Goal: Task Accomplishment & Management: Use online tool/utility

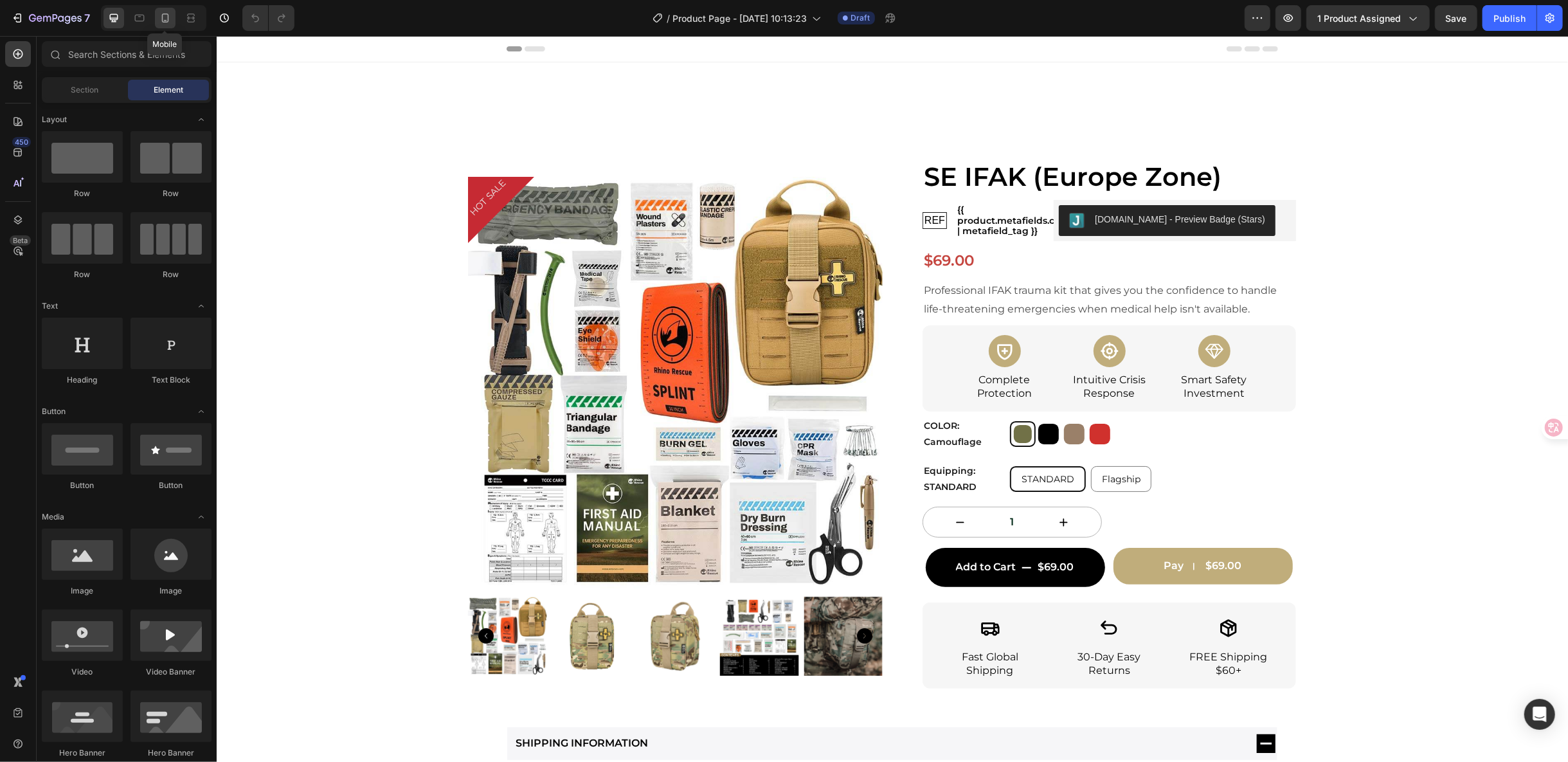
click at [166, 23] on icon at bounding box center [165, 17] width 13 height 13
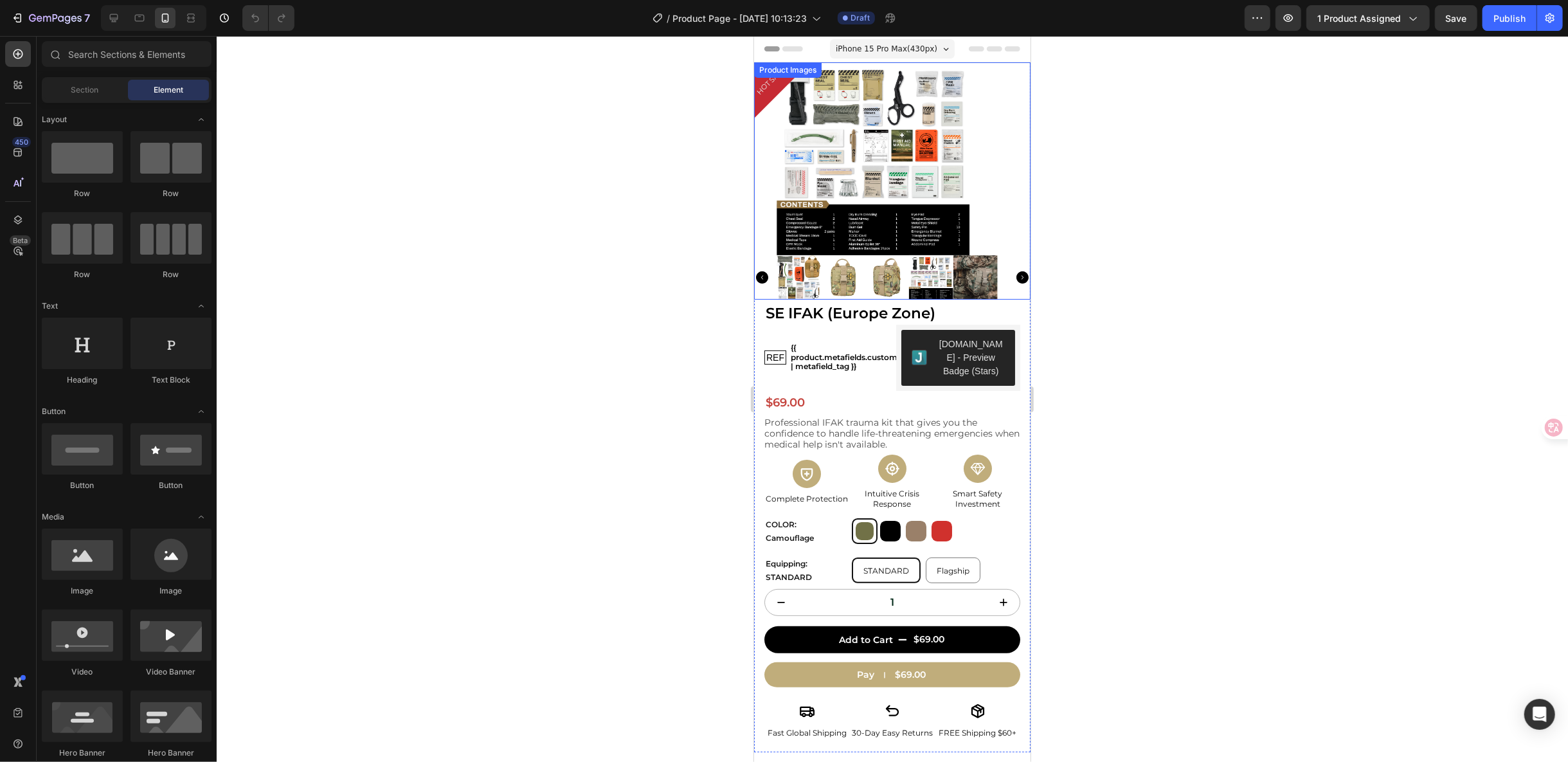
click at [760, 276] on icon "Carousel Back Arrow" at bounding box center [762, 277] width 12 height 12
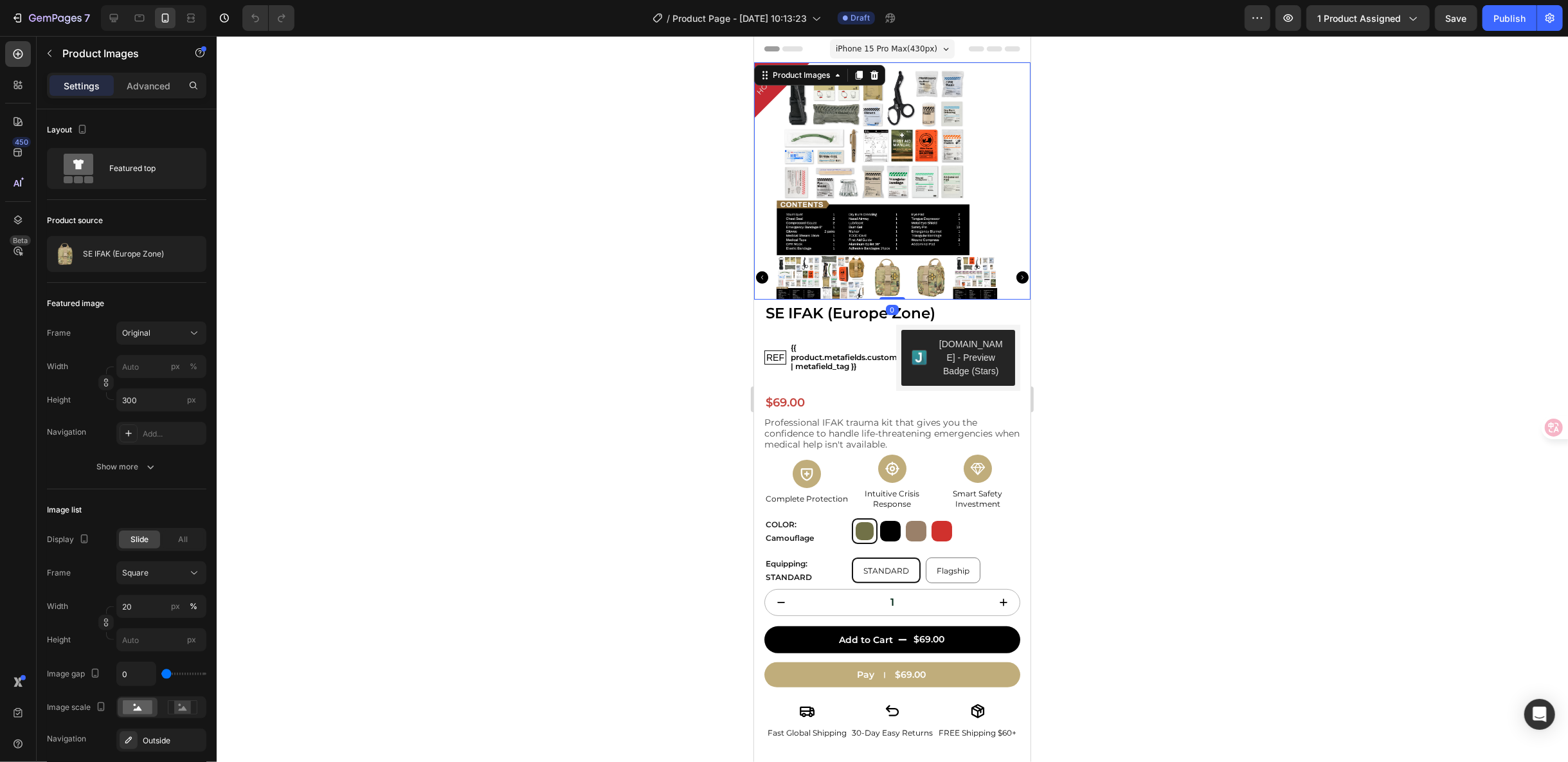
click at [876, 277] on img at bounding box center [886, 276] width 44 height 44
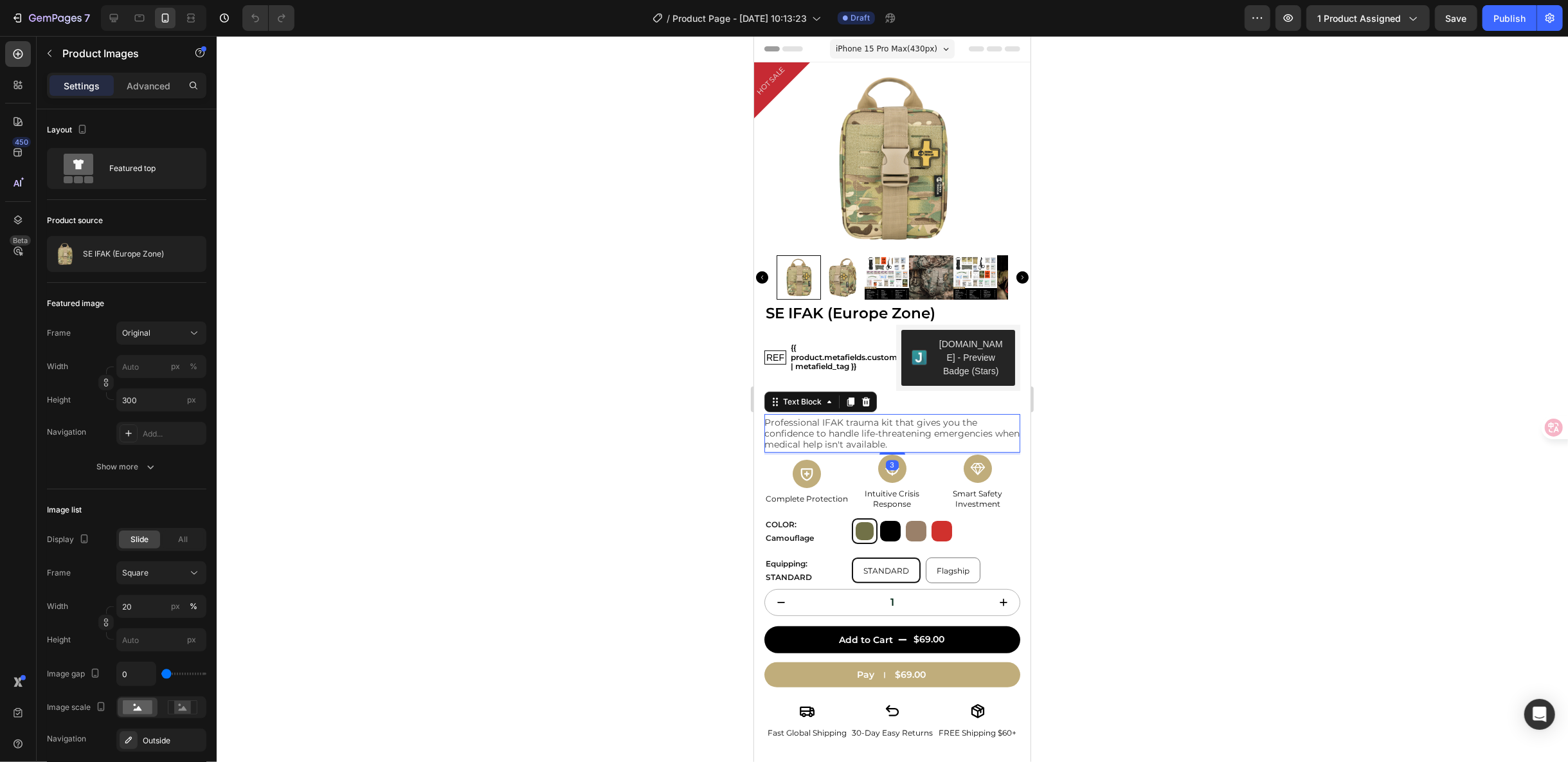
click at [841, 419] on p "Professional IFAK trauma kit that gives you the confidence to handle life-threa…" at bounding box center [892, 432] width 256 height 32
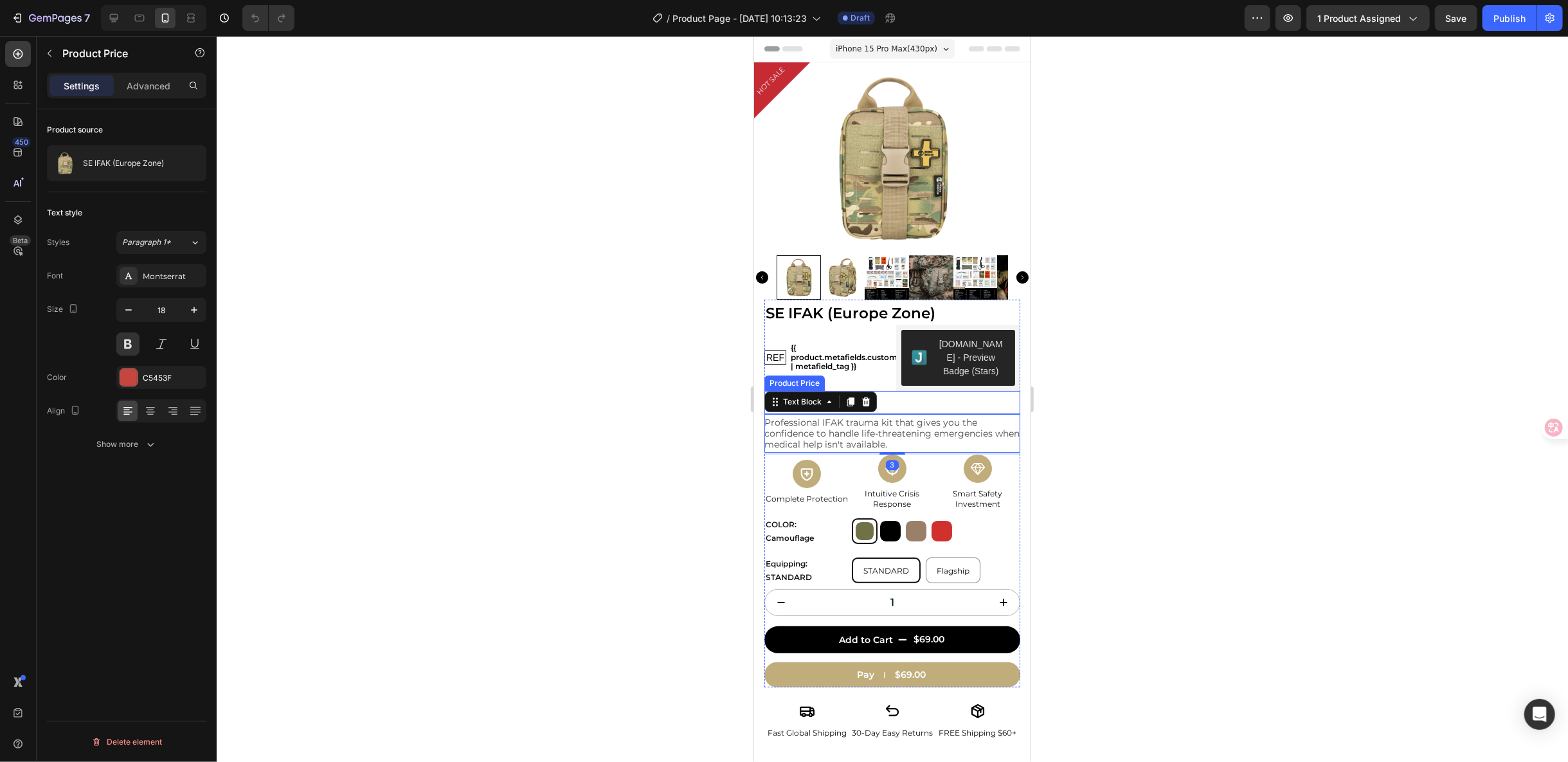
click at [905, 397] on div "$69.00" at bounding box center [892, 401] width 256 height 23
click at [850, 424] on p "Professional IFAK trauma kit that gives you the confidence to handle life-threa…" at bounding box center [892, 432] width 256 height 32
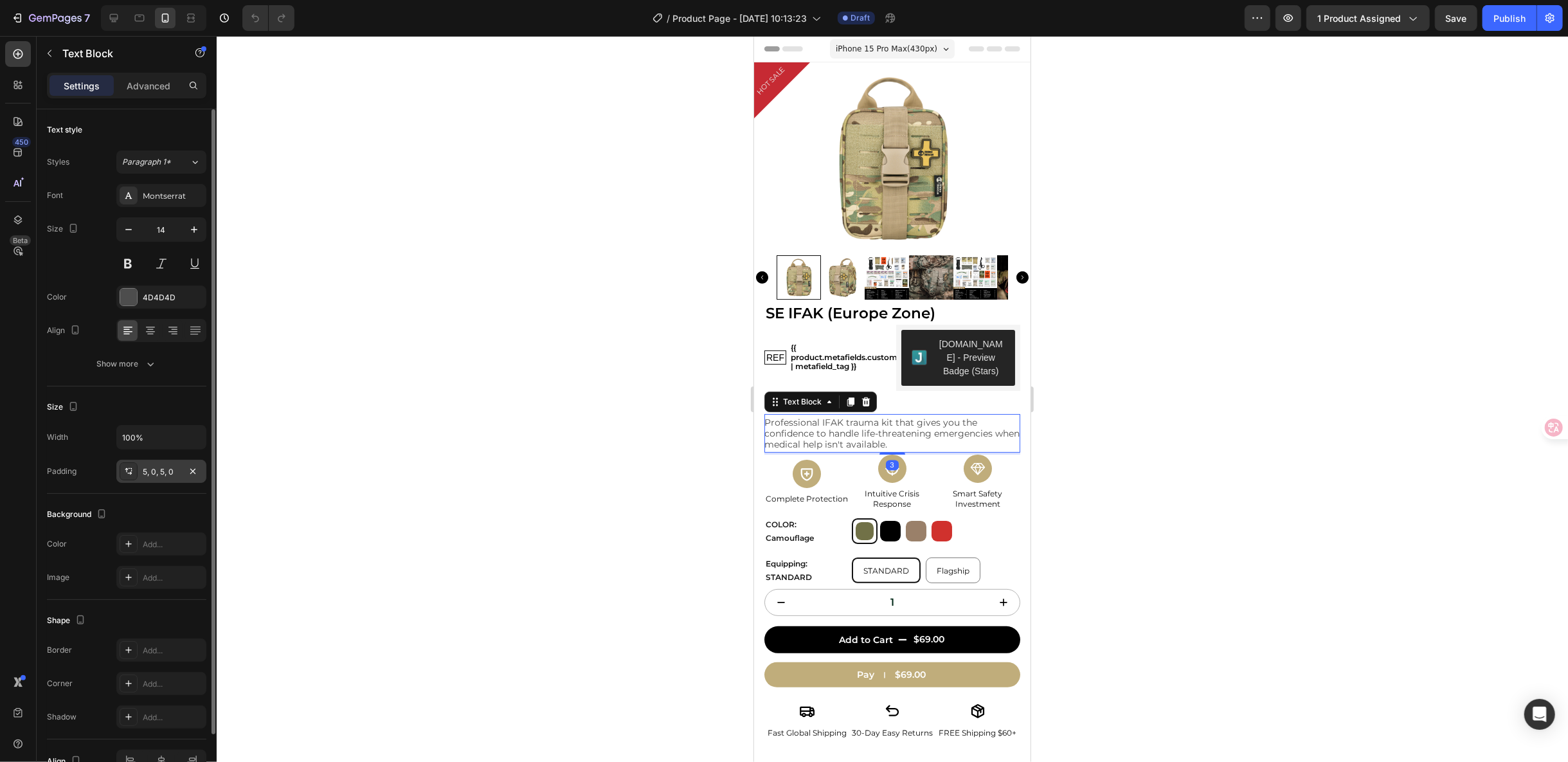
click at [163, 466] on div "5, 0, 5, 0" at bounding box center [161, 471] width 37 height 11
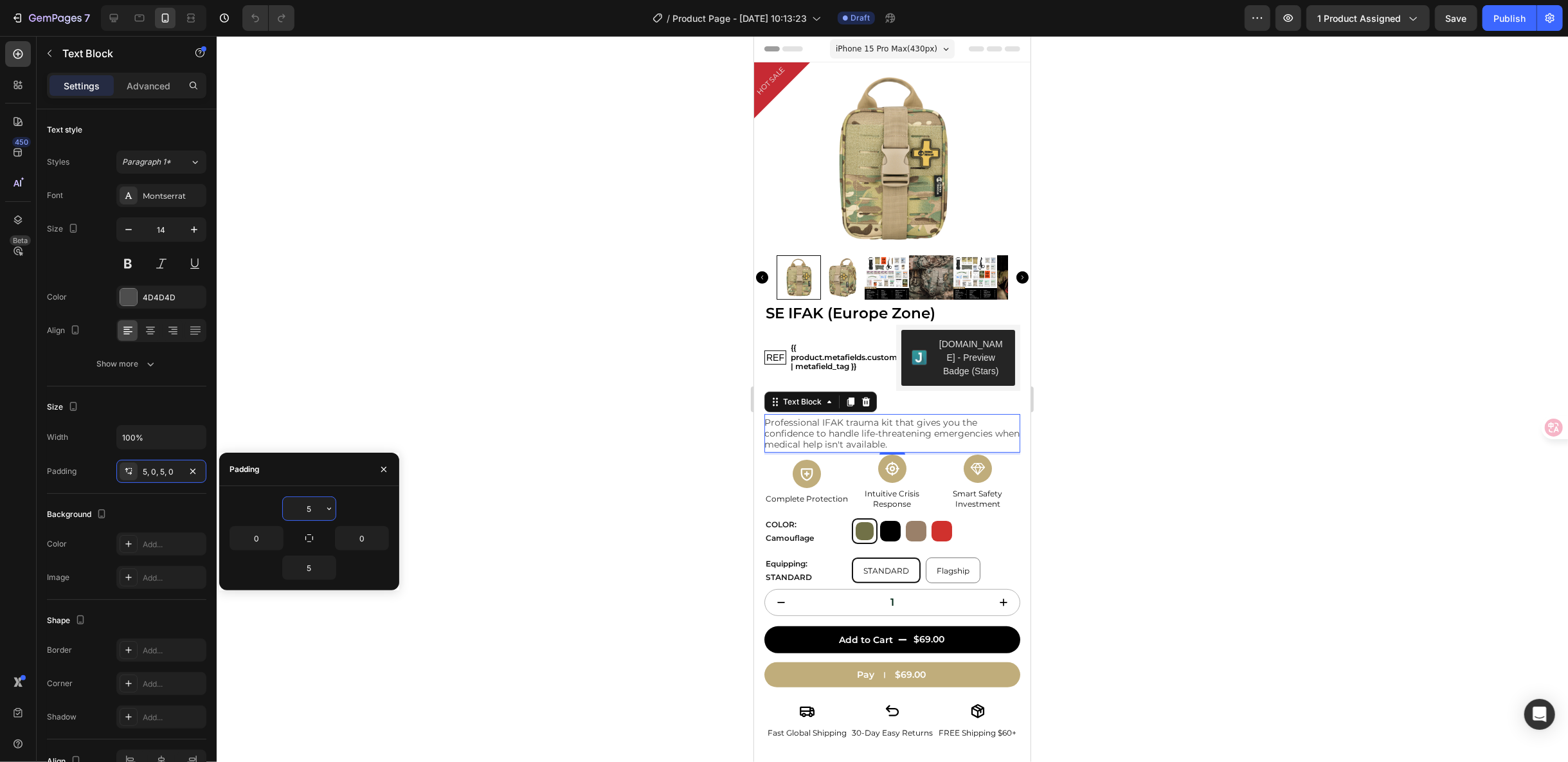
click at [314, 502] on input "5" at bounding box center [309, 508] width 53 height 23
type input "3"
click at [315, 567] on input "5" at bounding box center [309, 567] width 53 height 23
type input "3"
click at [1106, 532] on div at bounding box center [892, 399] width 1352 height 726
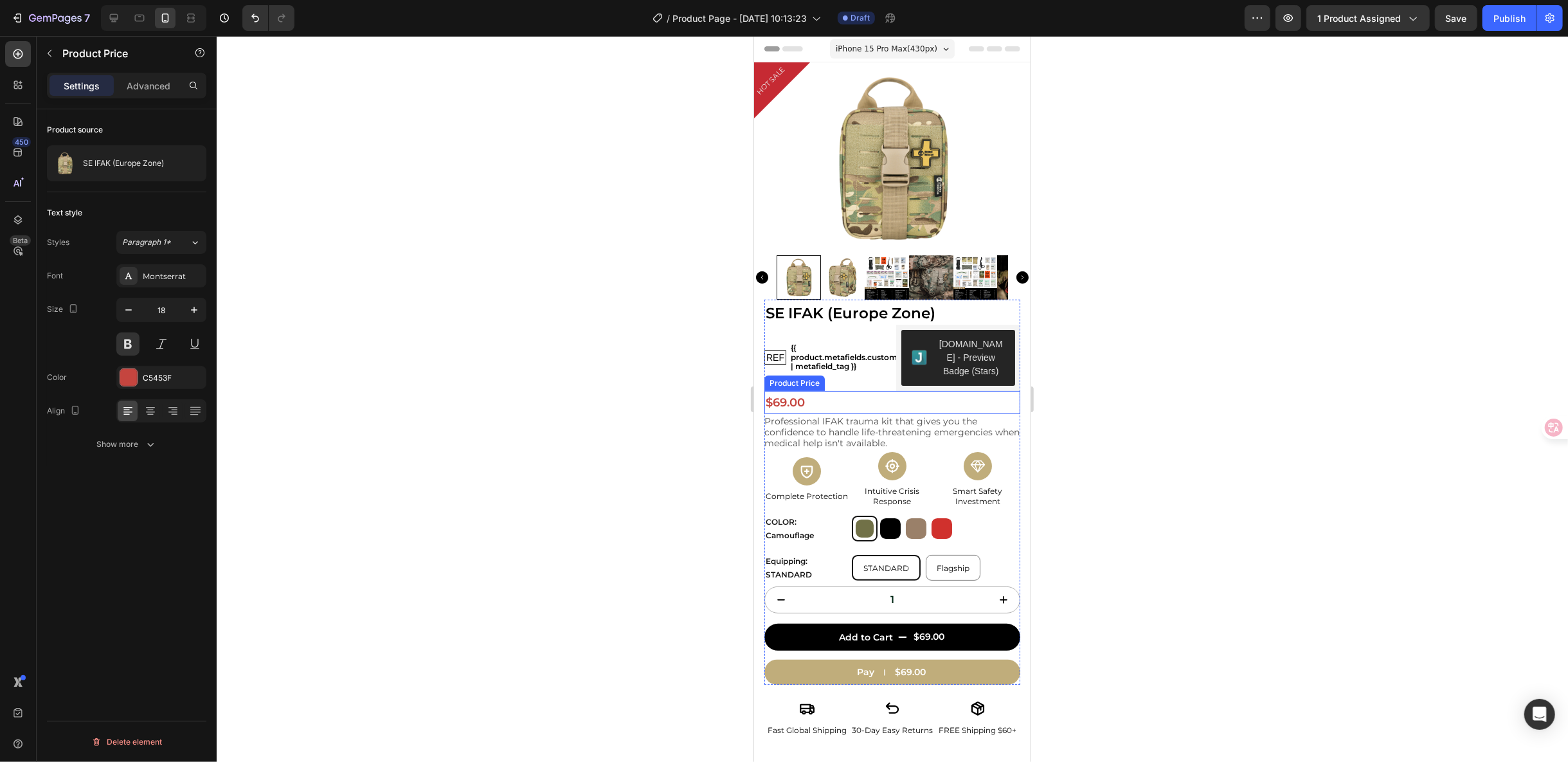
click at [838, 399] on div "$69.00" at bounding box center [892, 401] width 256 height 23
click at [129, 439] on div "Show more" at bounding box center [126, 444] width 60 height 13
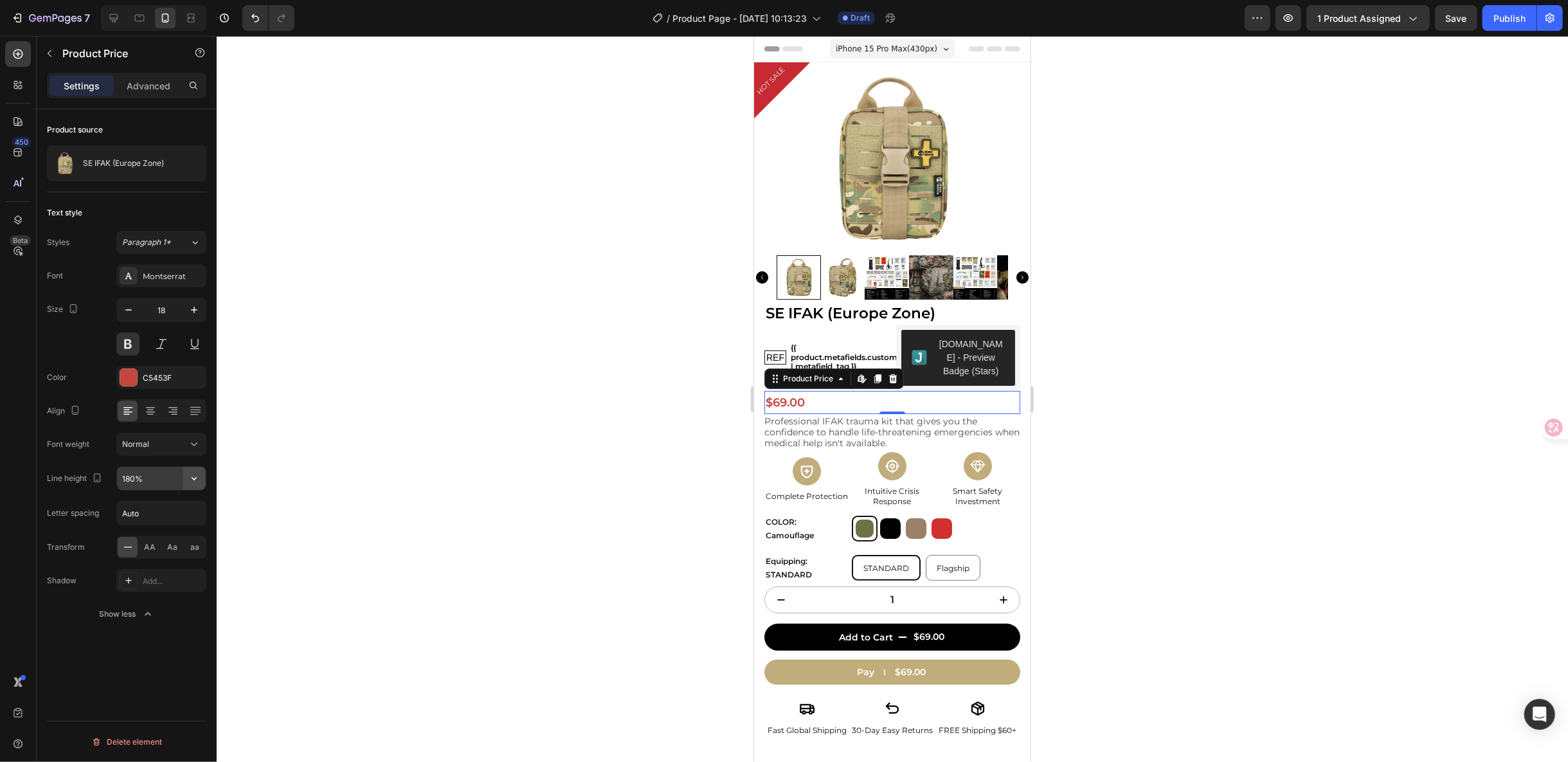
click at [193, 477] on icon "button" at bounding box center [194, 477] width 13 height 13
click at [151, 571] on div "150%" at bounding box center [148, 583] width 106 height 24
type input "150%"
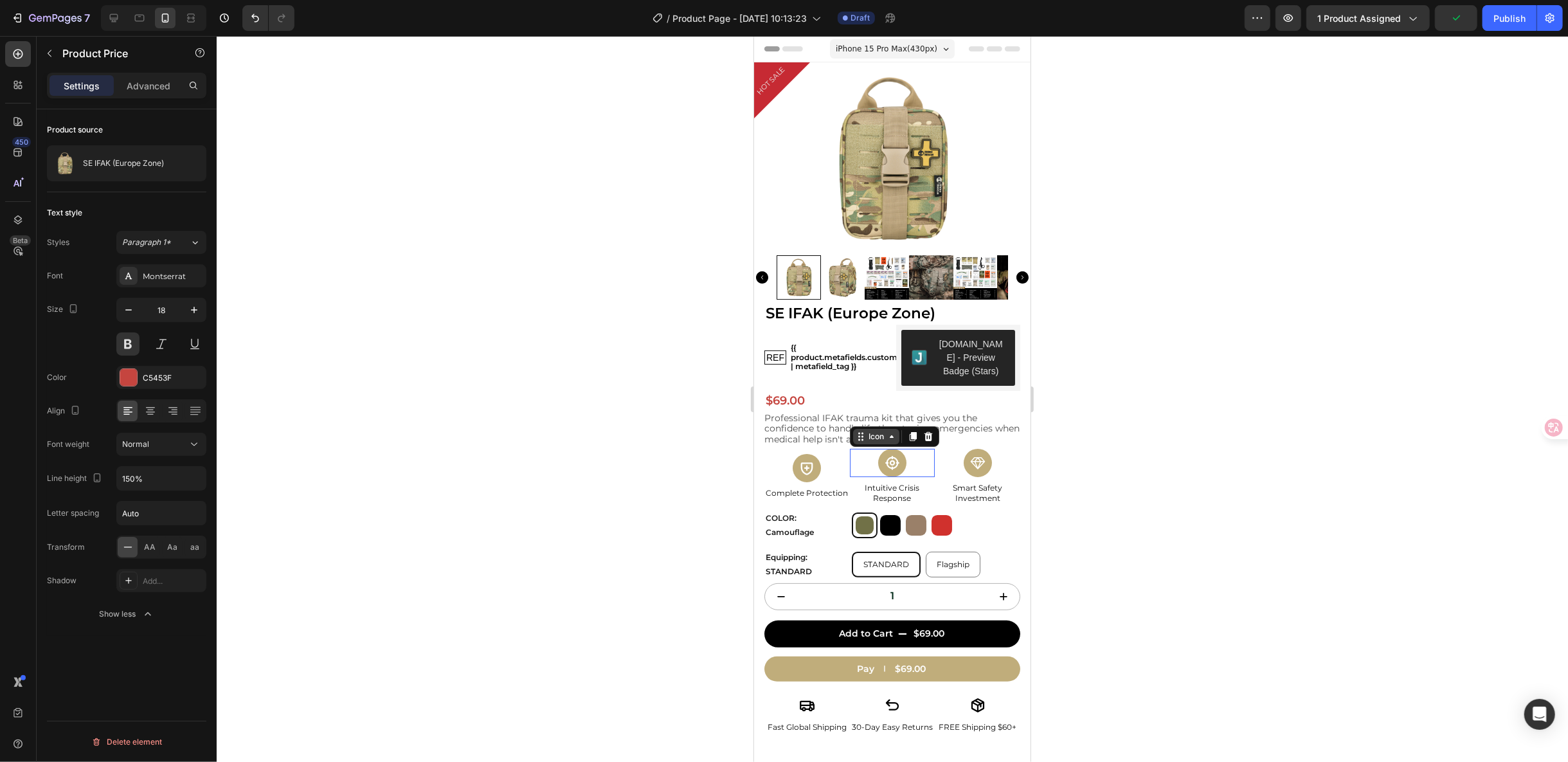
click at [861, 438] on div "Icon" at bounding box center [876, 436] width 47 height 16
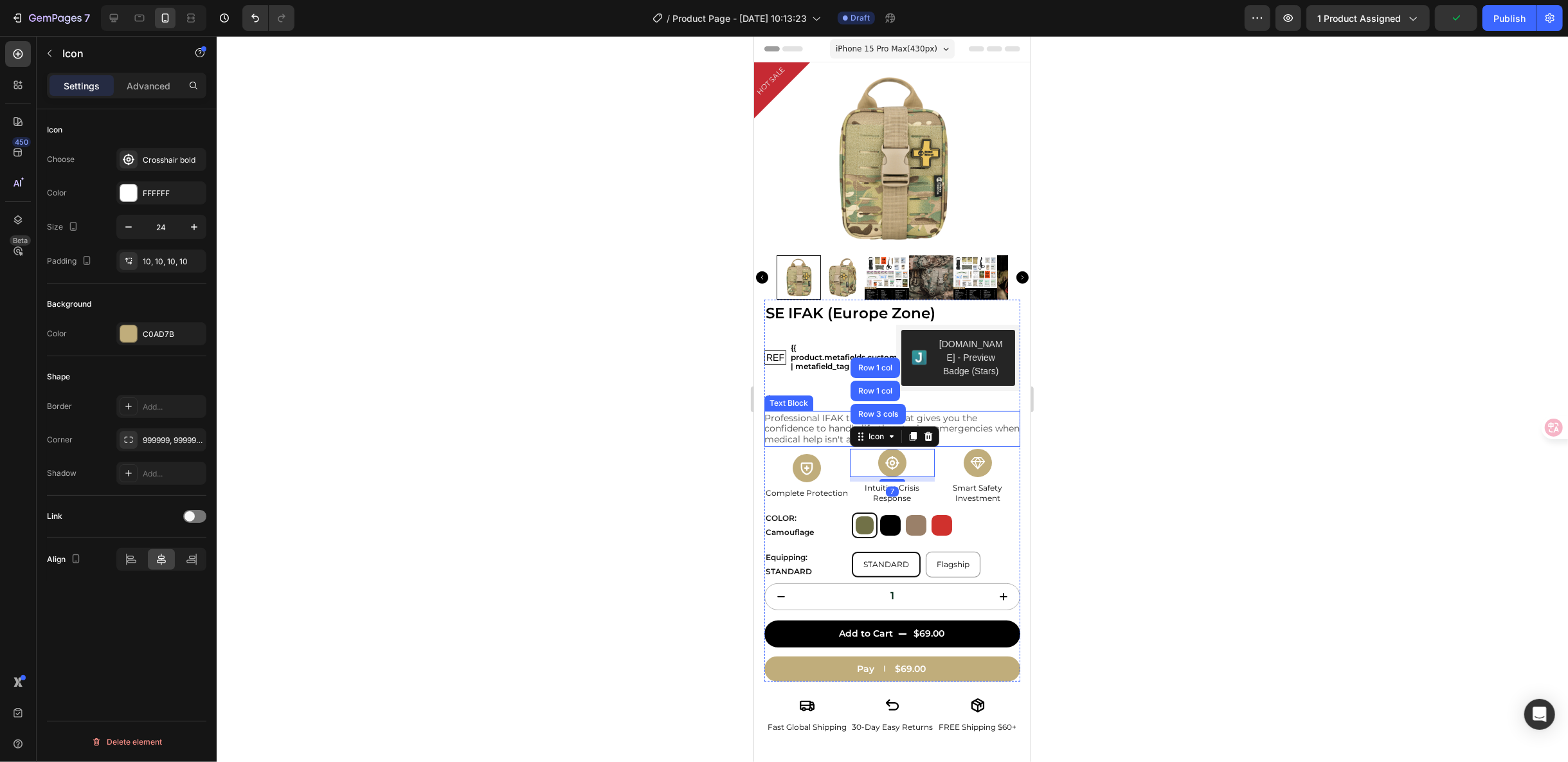
click at [826, 430] on p "Professional IFAK trauma kit that gives you the confidence to handle life-threa…" at bounding box center [892, 427] width 256 height 32
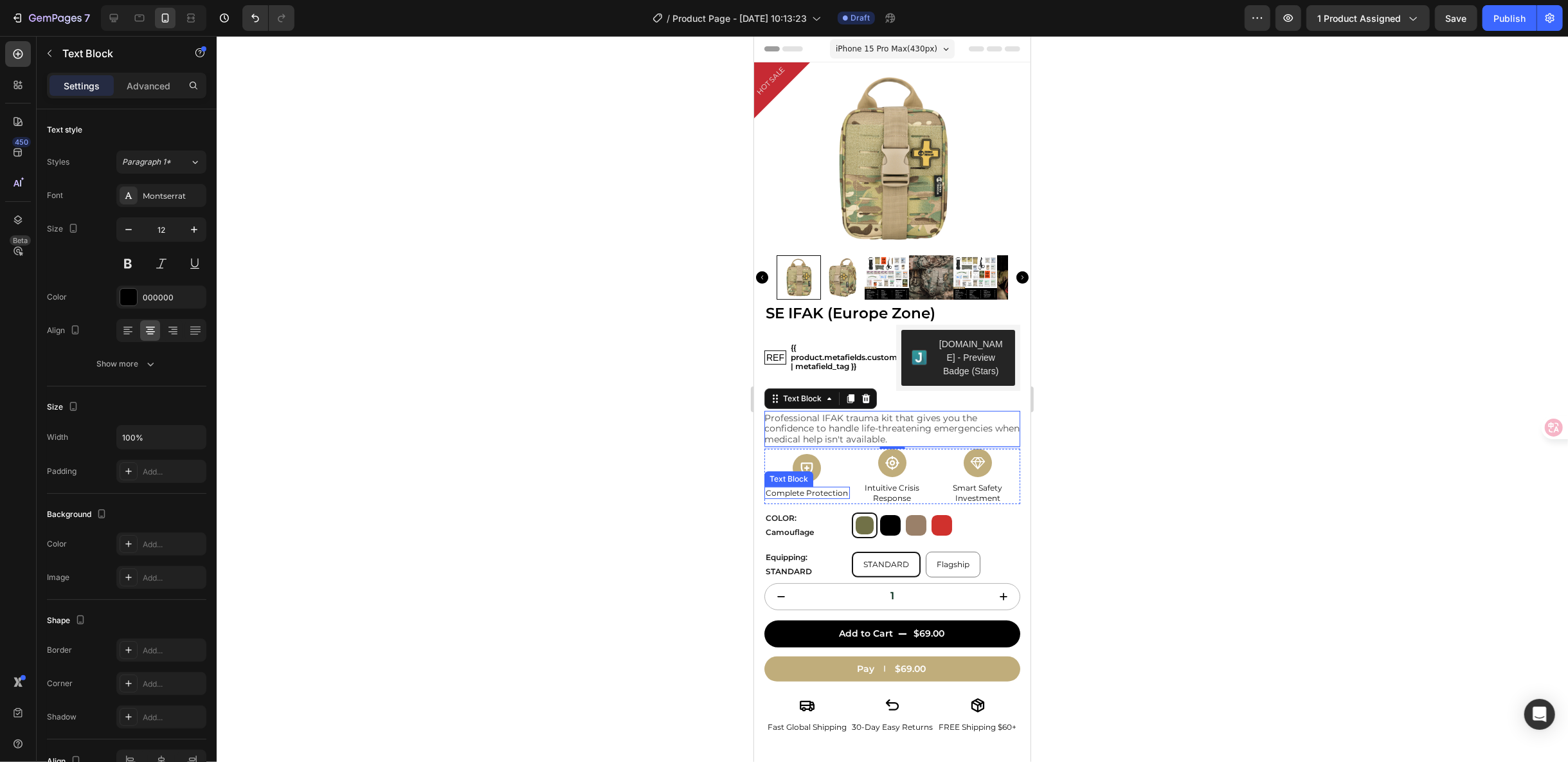
click at [766, 487] on p "Complete Protection" at bounding box center [806, 492] width 83 height 10
click at [769, 471] on icon at bounding box center [774, 474] width 10 height 10
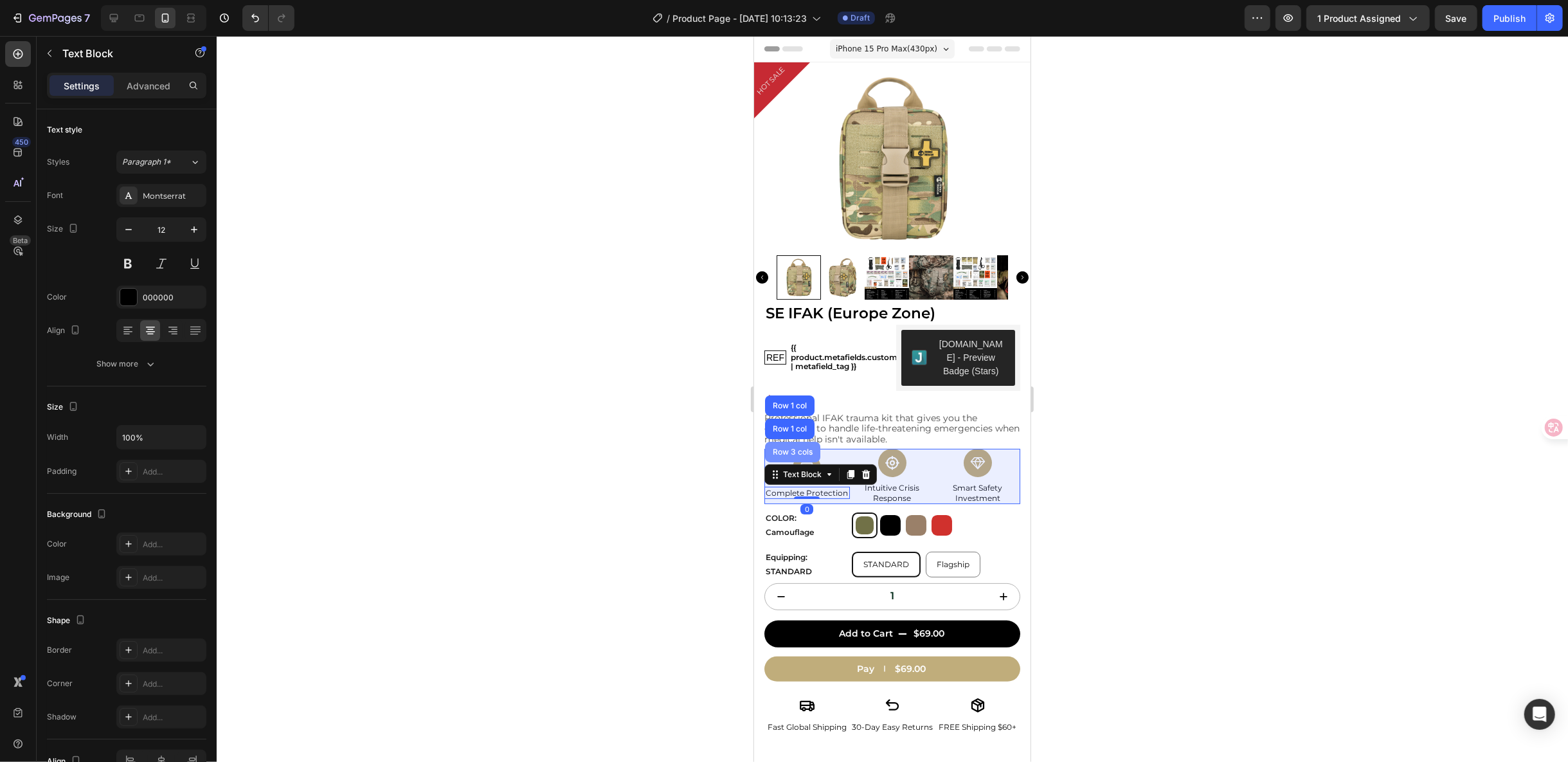
click at [778, 451] on div "Row 3 cols" at bounding box center [793, 451] width 55 height 21
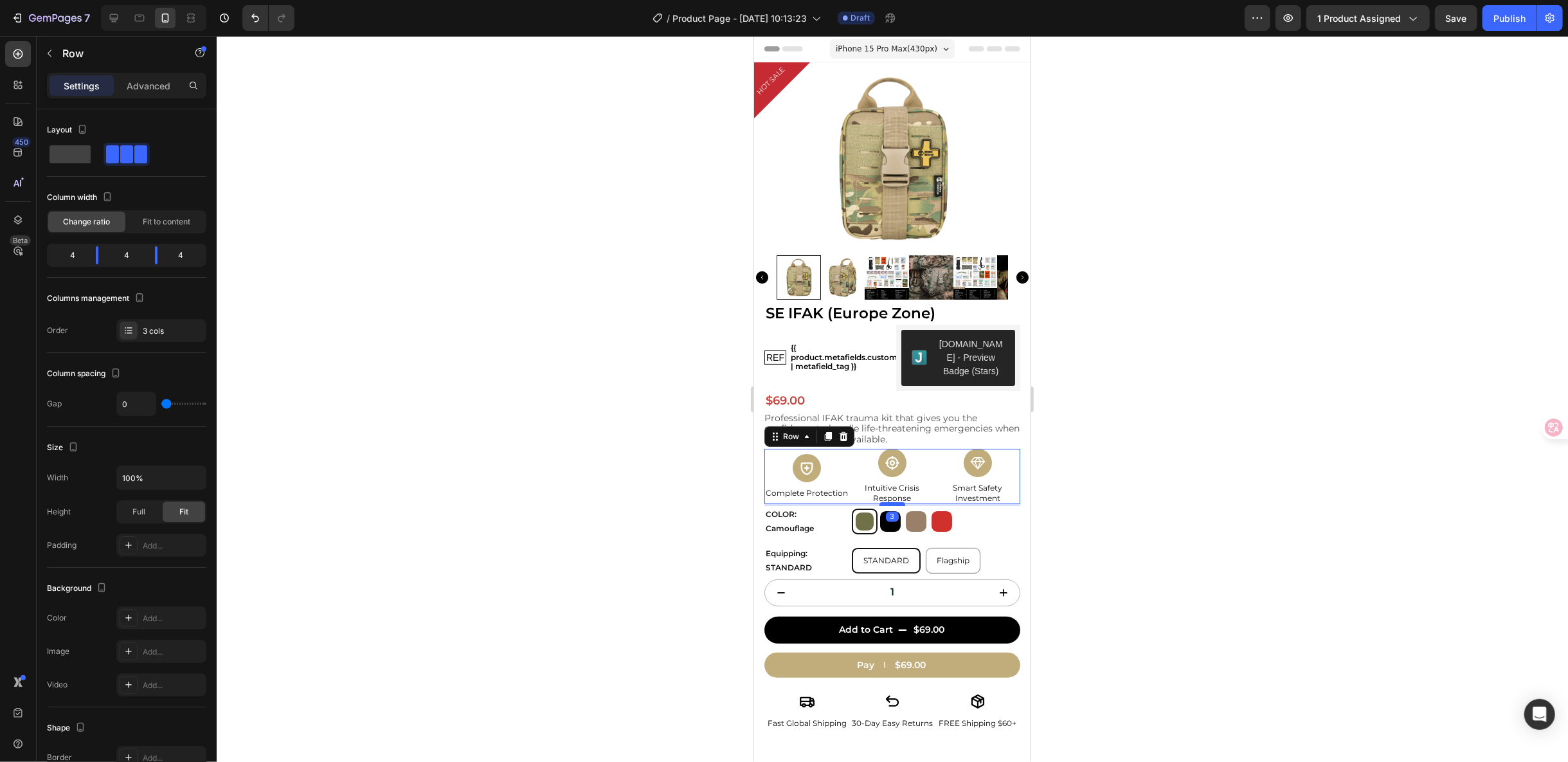
click at [896, 503] on div at bounding box center [892, 503] width 26 height 3
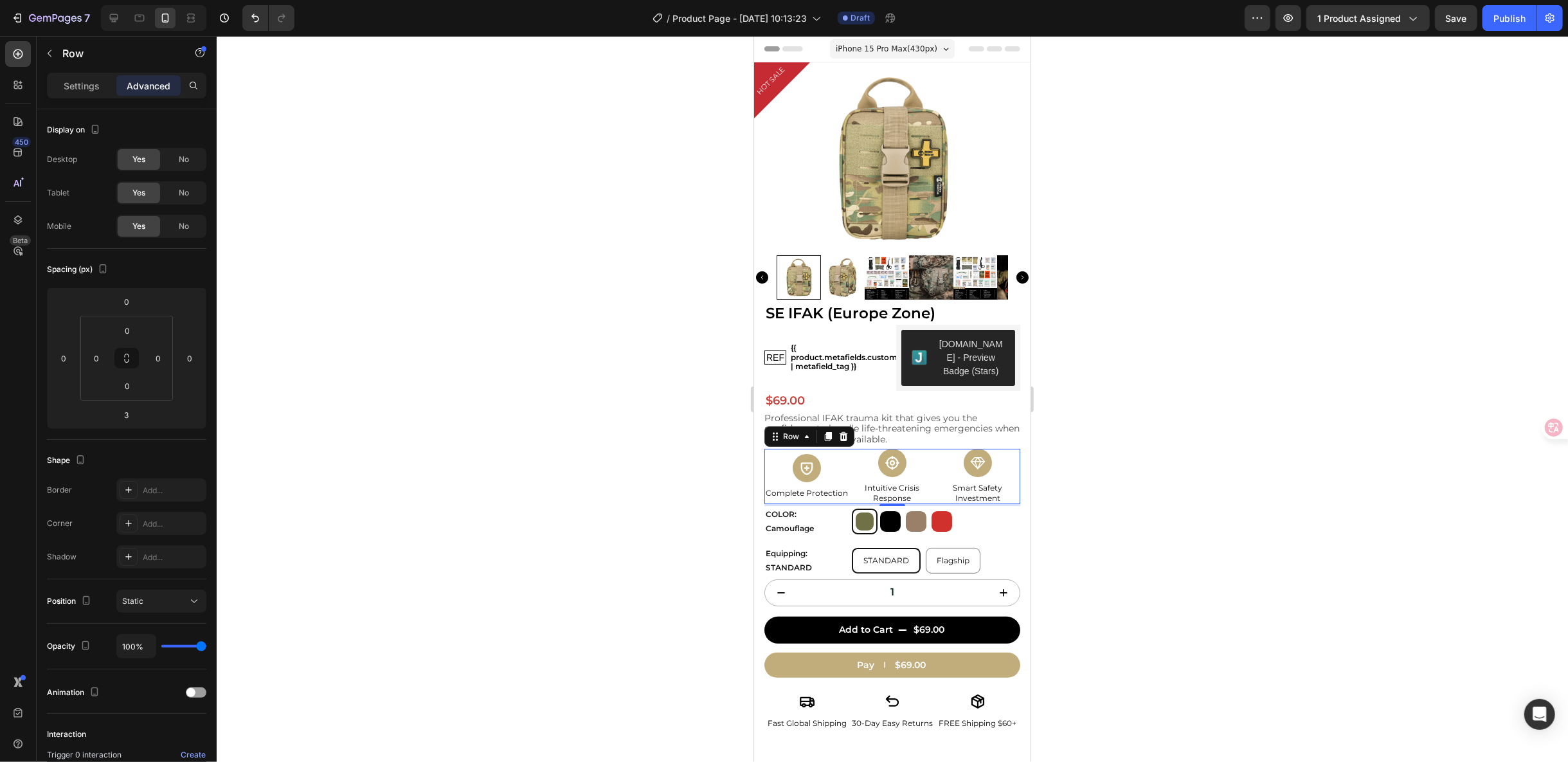
click at [1128, 503] on div at bounding box center [892, 399] width 1352 height 726
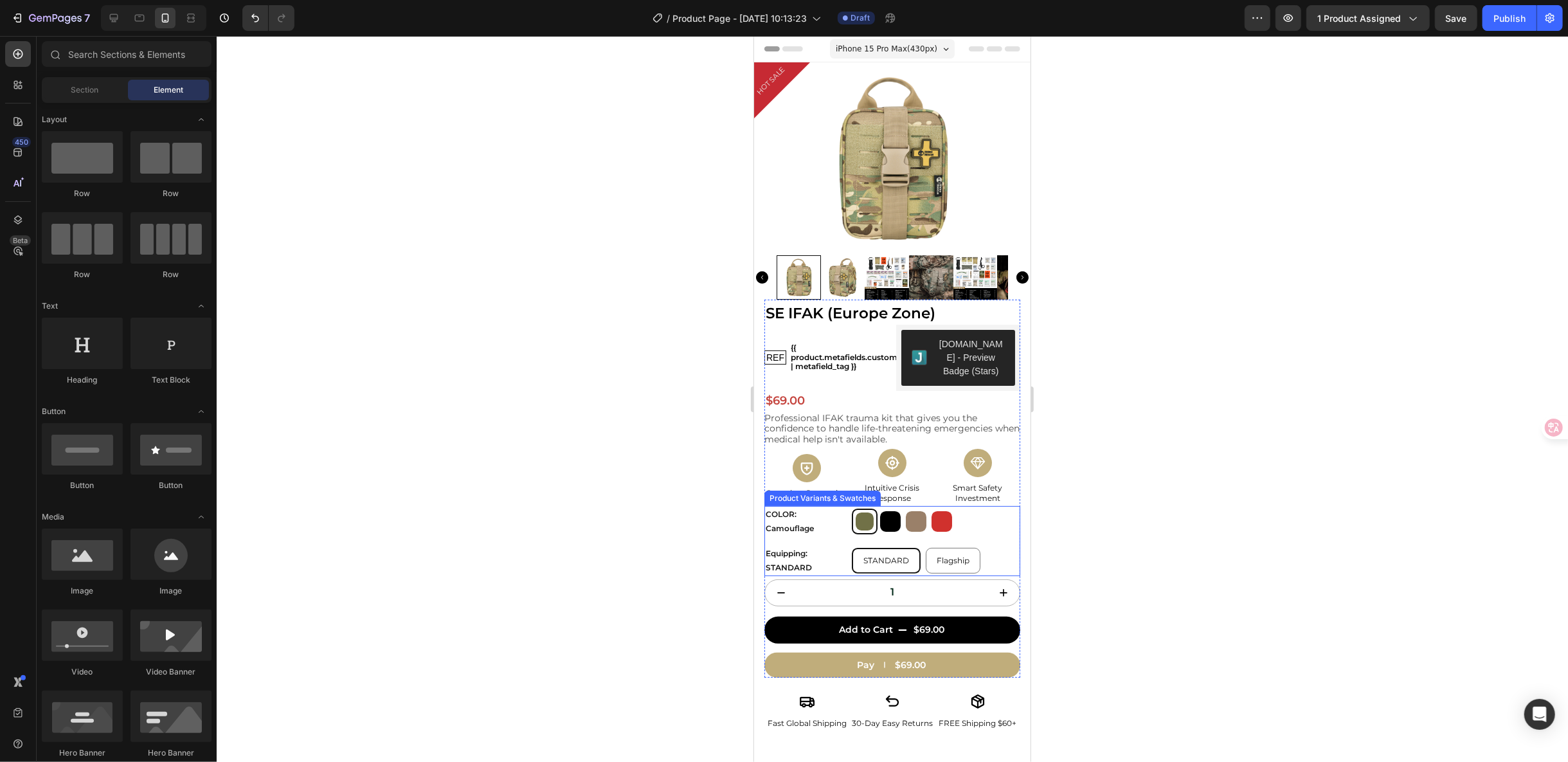
click at [766, 539] on div "COLOR: Camouflage Camouflage Camouflage Black Black Coyote Coyote Red Red Equip…" at bounding box center [892, 540] width 256 height 69
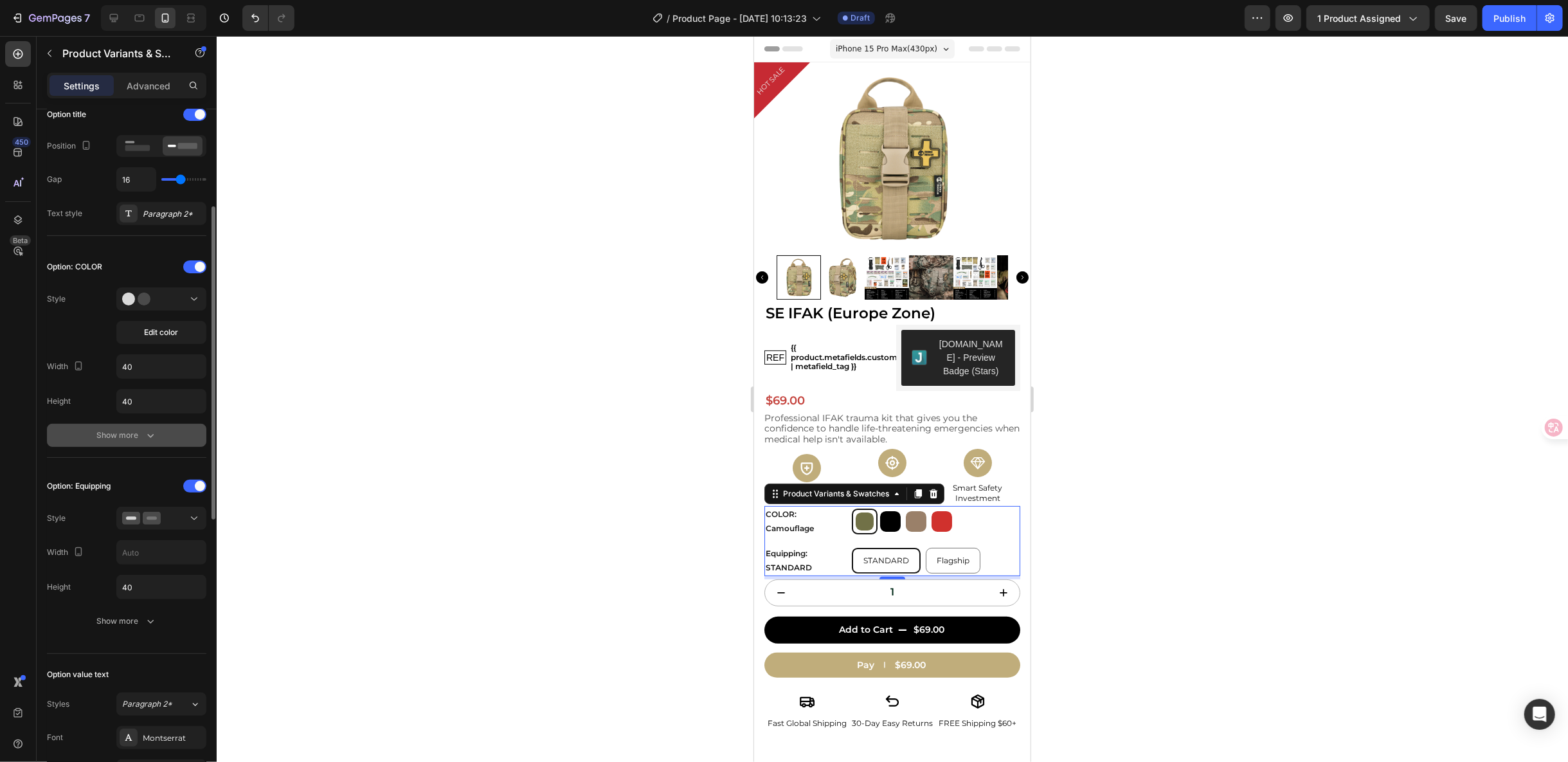
scroll to position [143, 0]
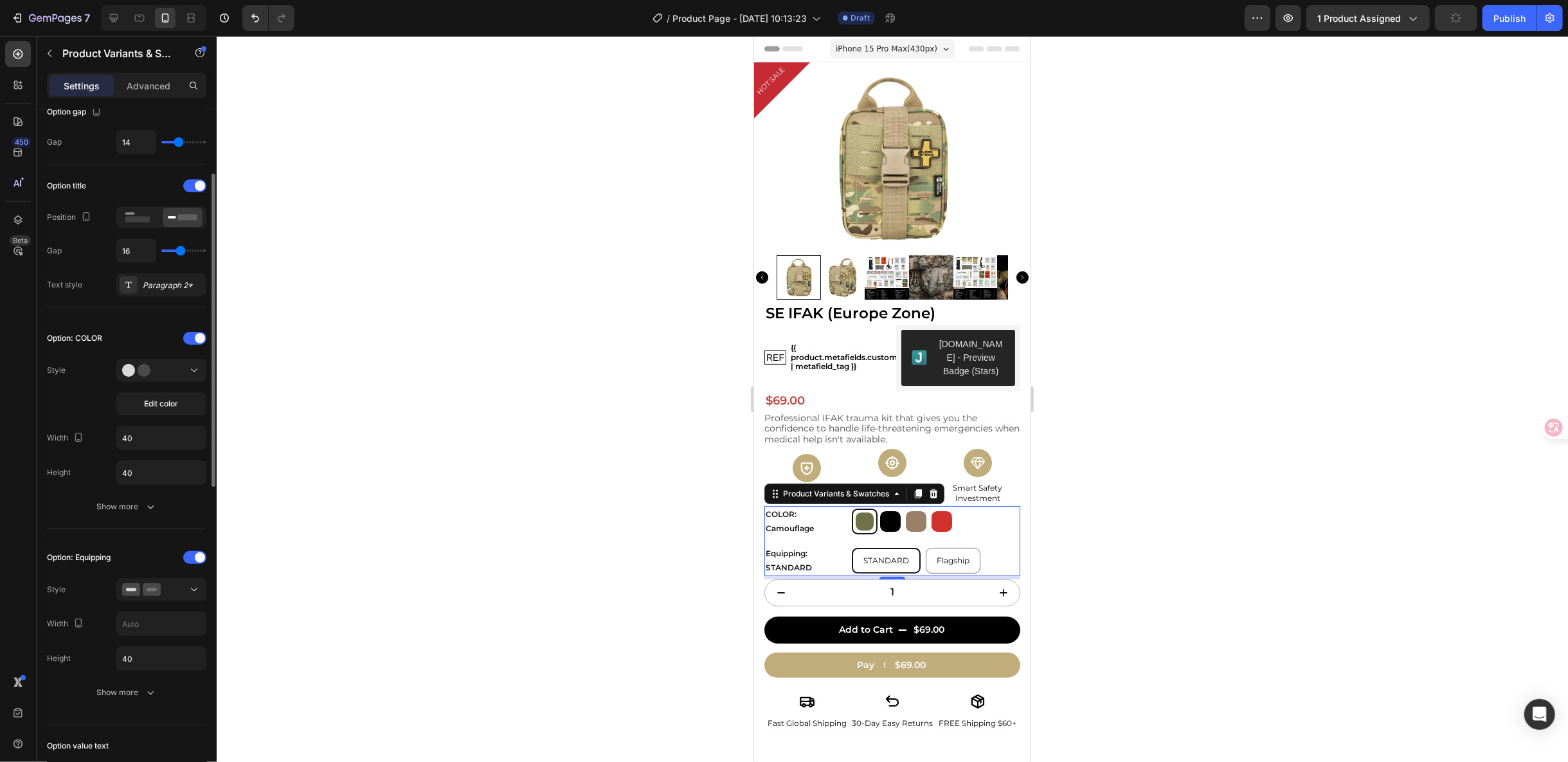
type input "14"
type input "12"
type input "11"
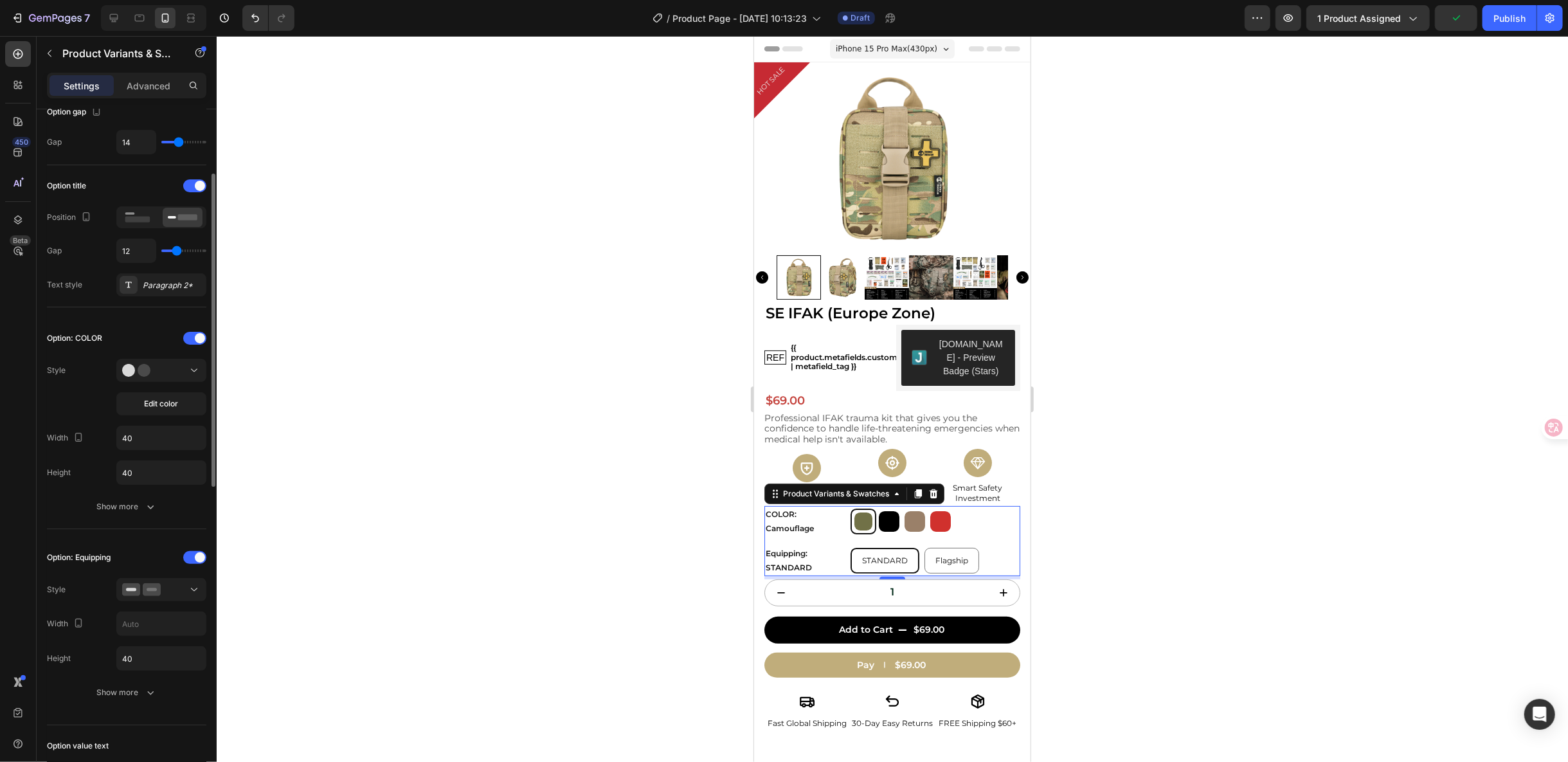
type input "11"
type input "12"
type input "13"
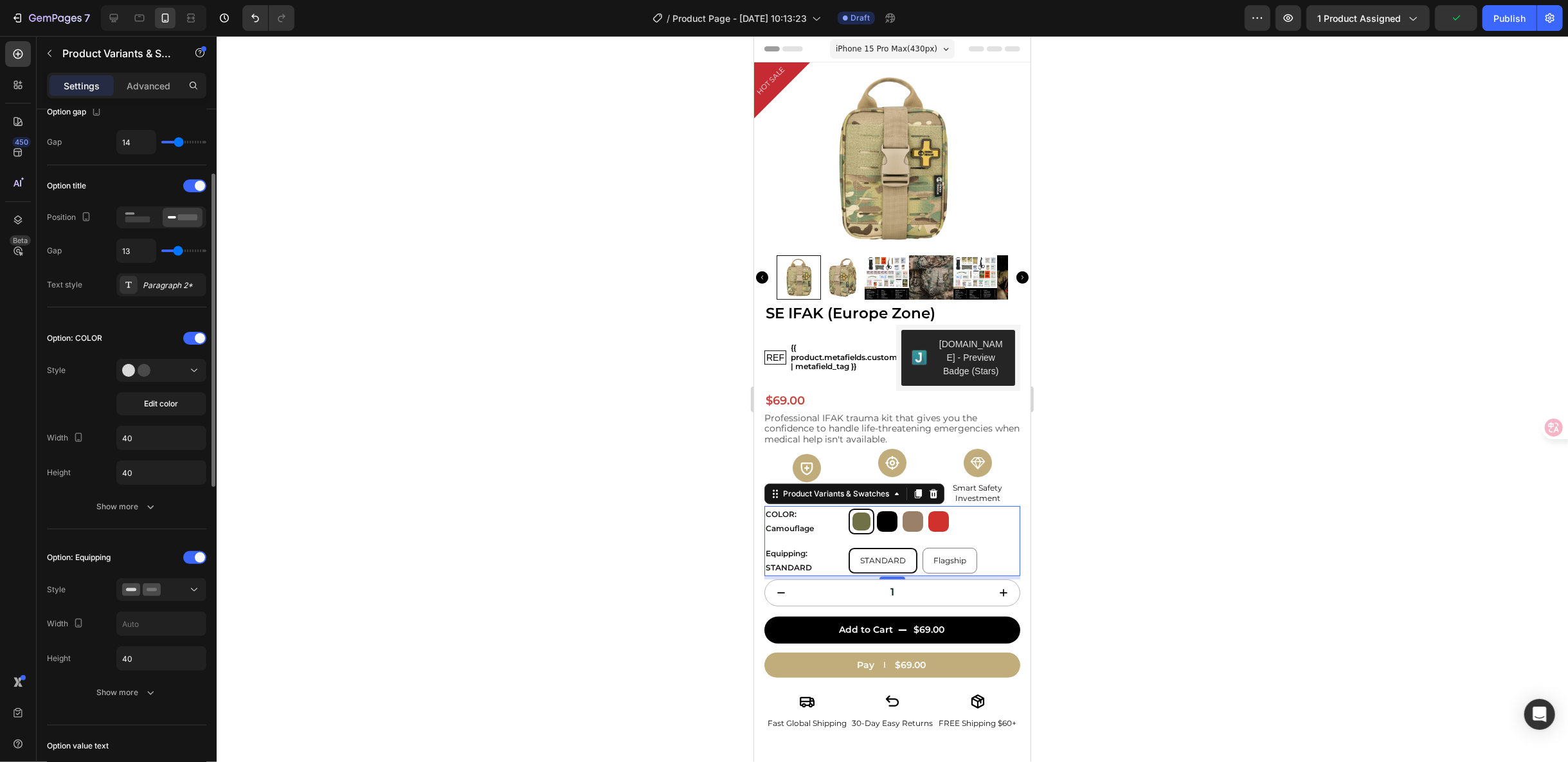
type input "15"
type input "16"
type input "17"
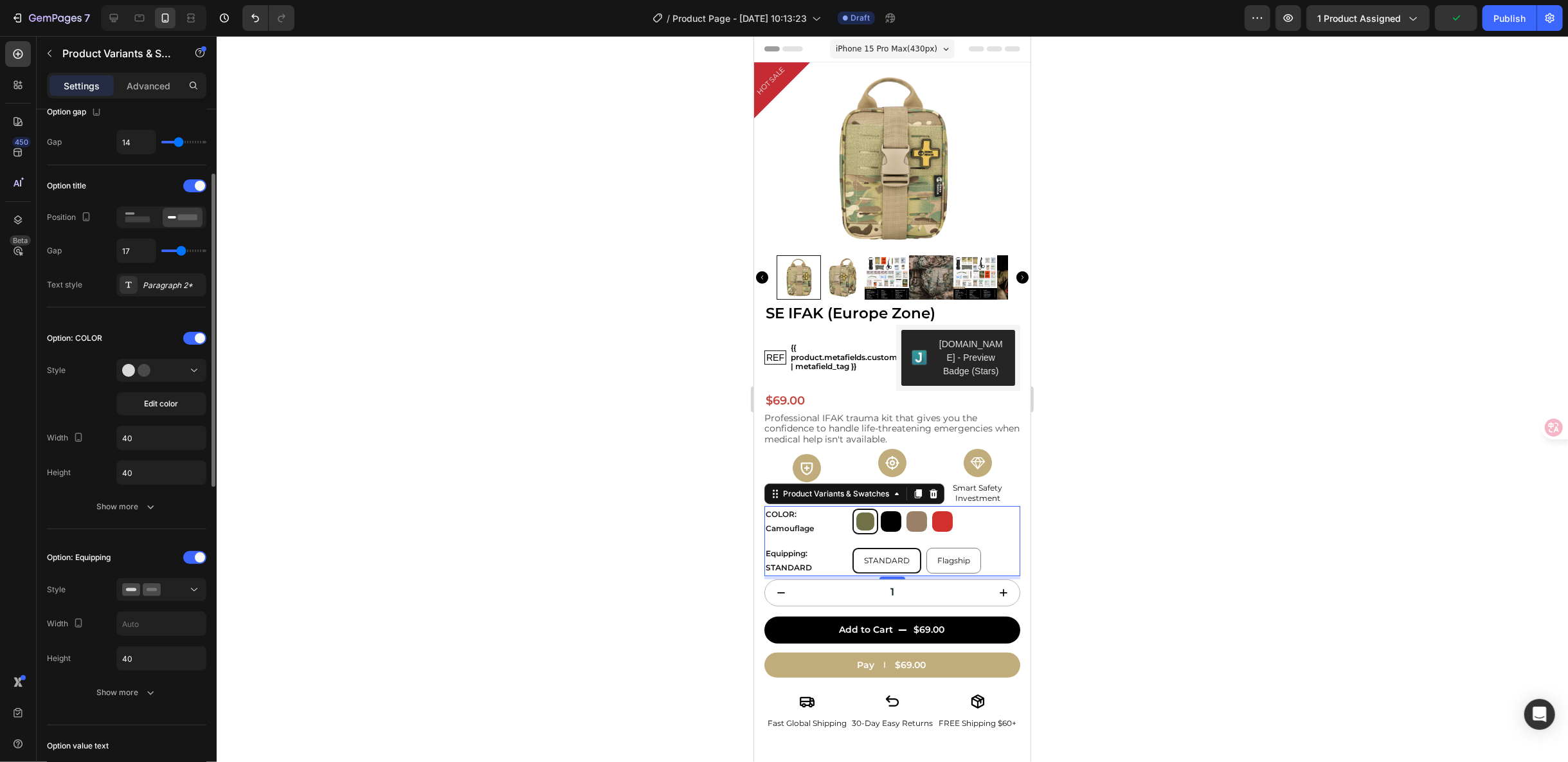
type input "17"
click at [181, 249] on input "range" at bounding box center [184, 250] width 45 height 3
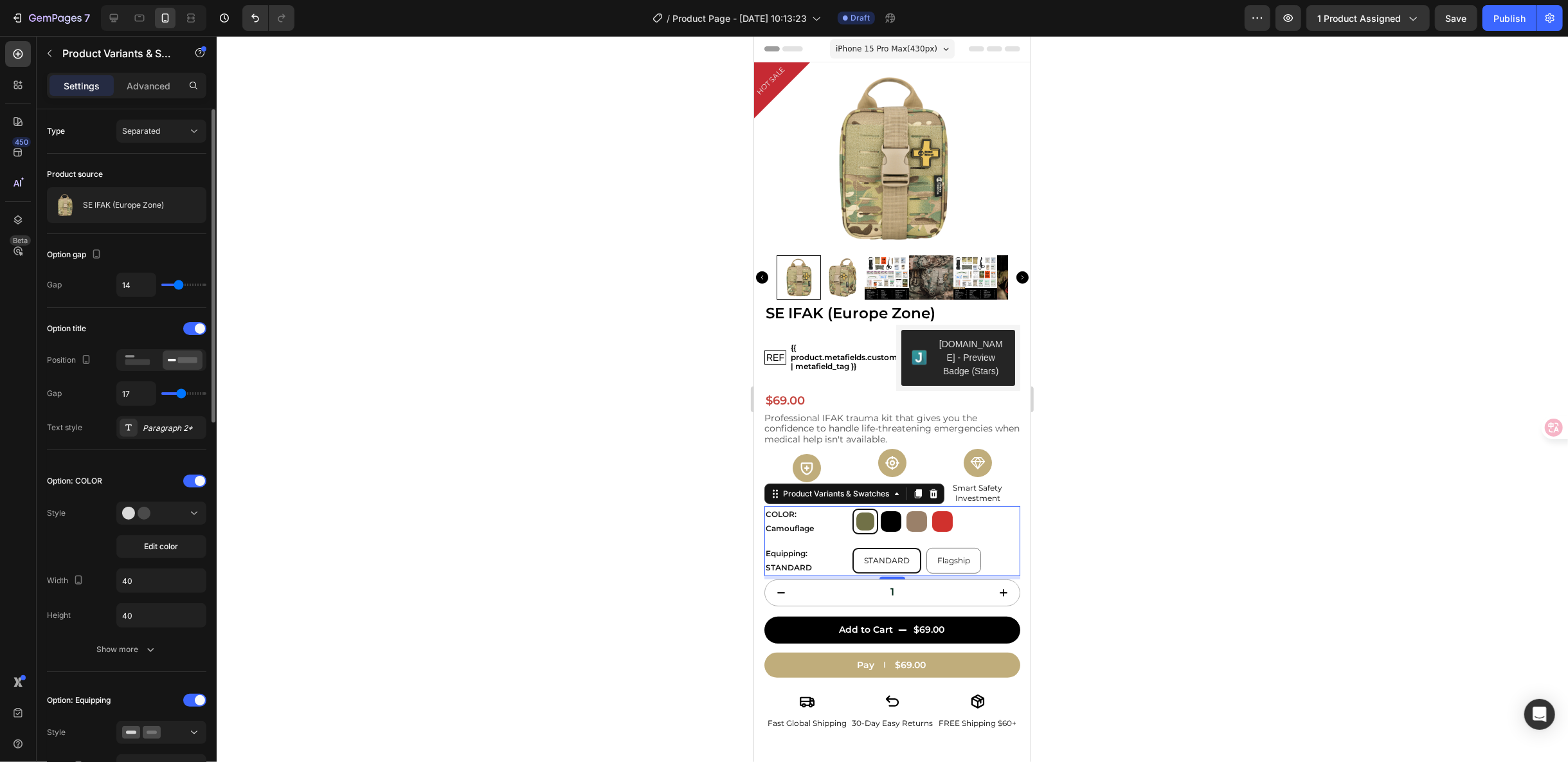
type input "16"
type input "14"
type input "13"
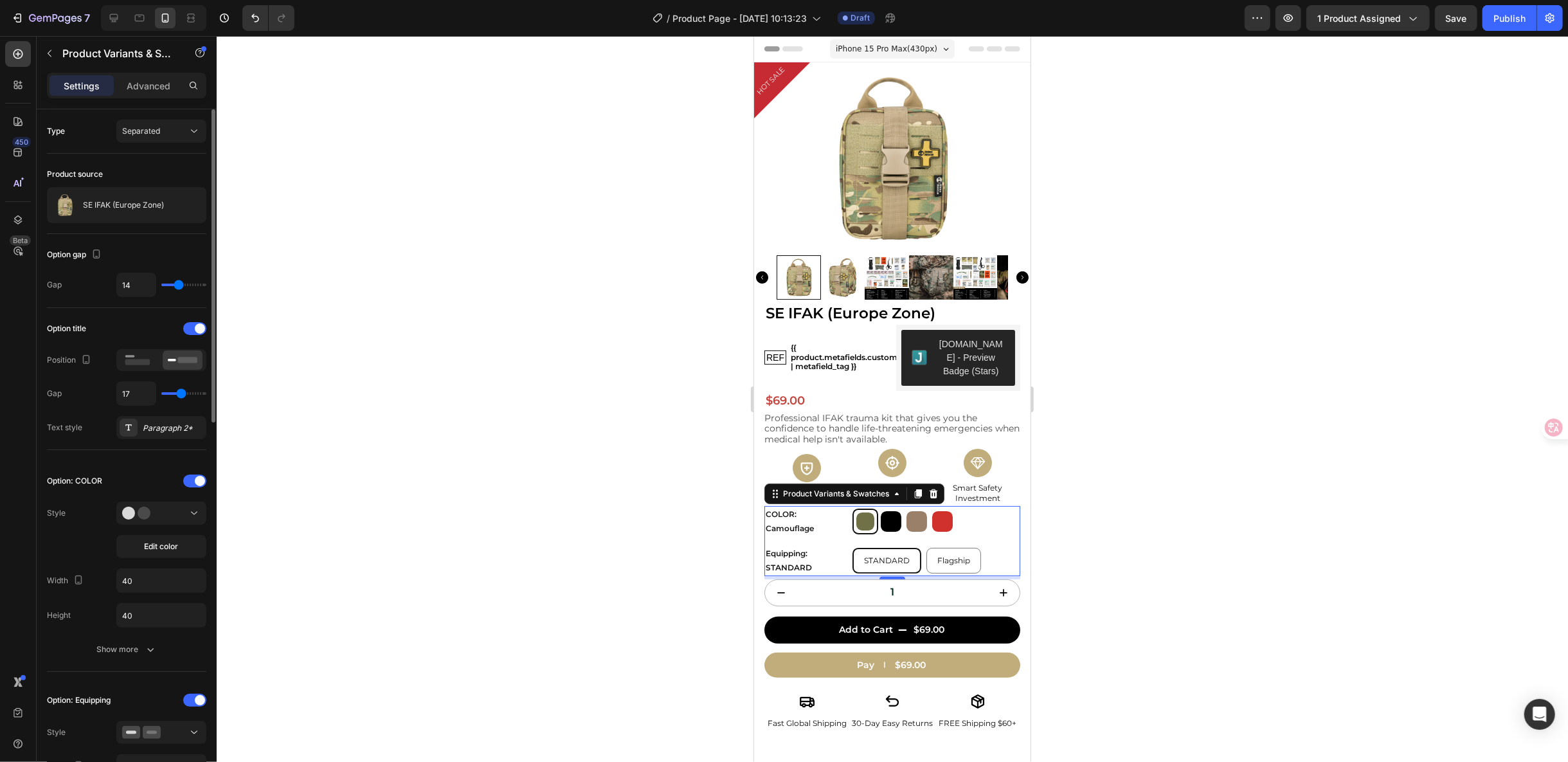
type input "13"
type input "12"
type input "9"
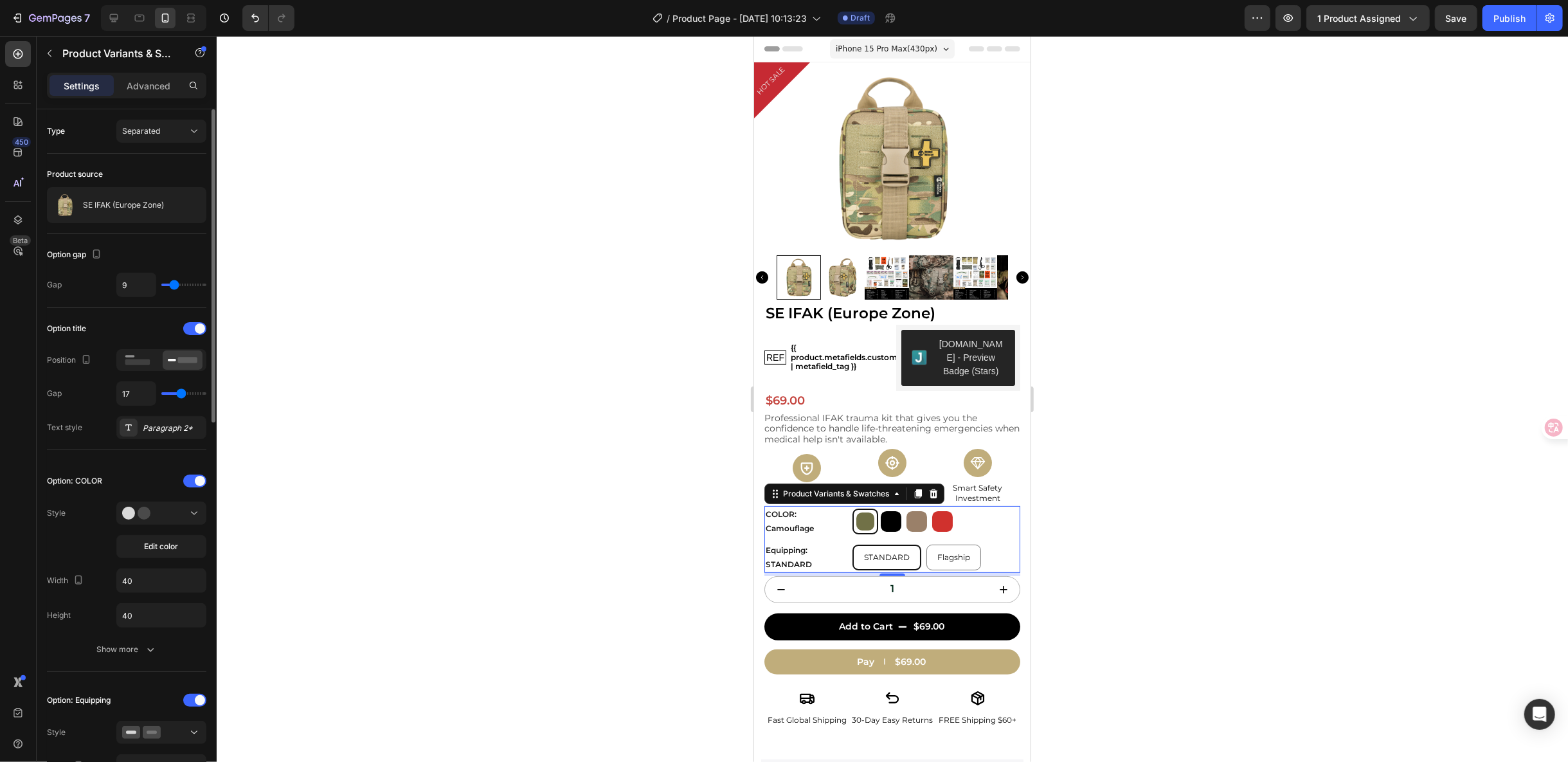
type input "8"
type input "7"
type input "6"
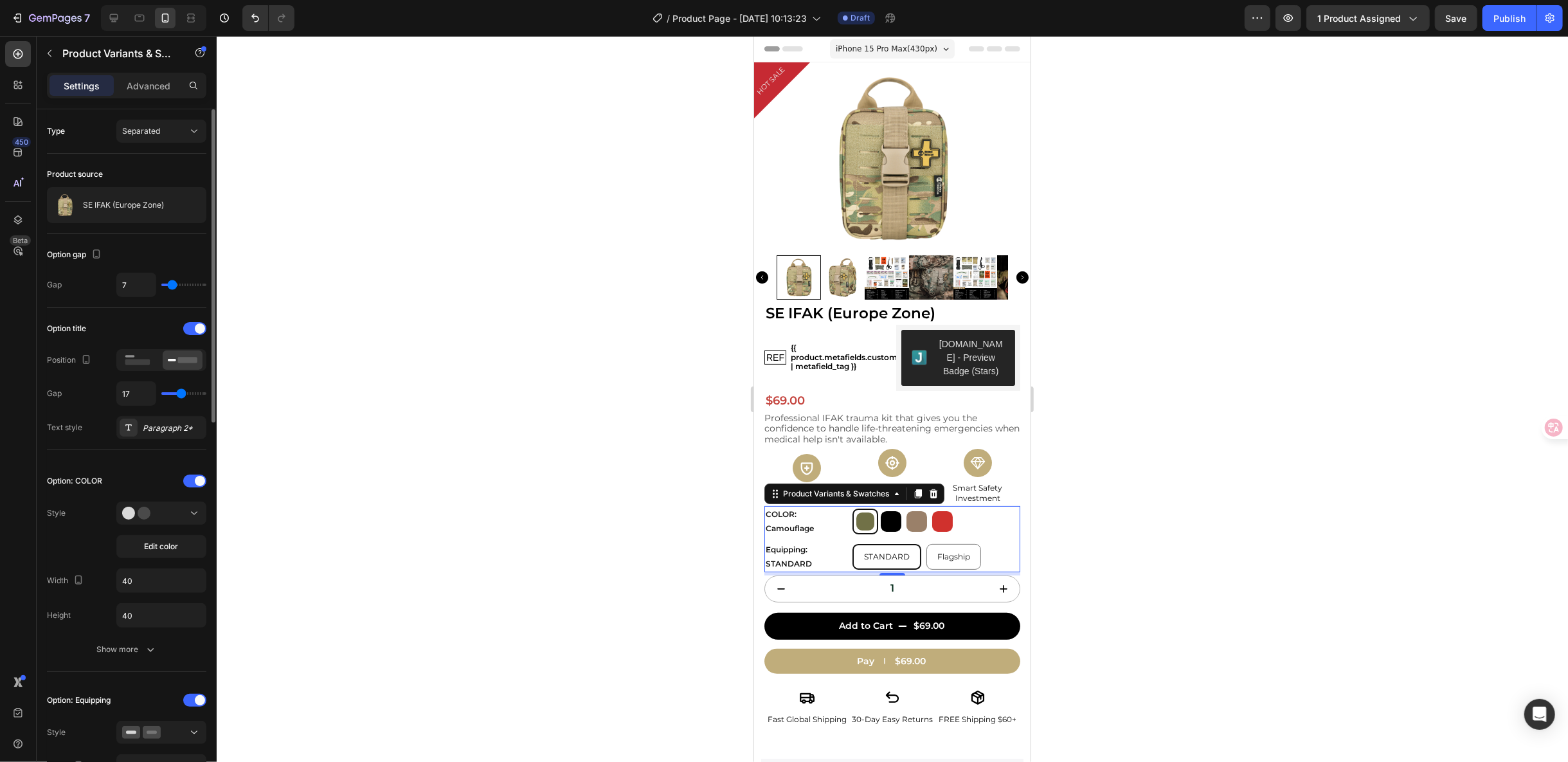
type input "6"
type input "5"
type input "4"
drag, startPoint x: 180, startPoint y: 283, endPoint x: 170, endPoint y: 284, distance: 10.0
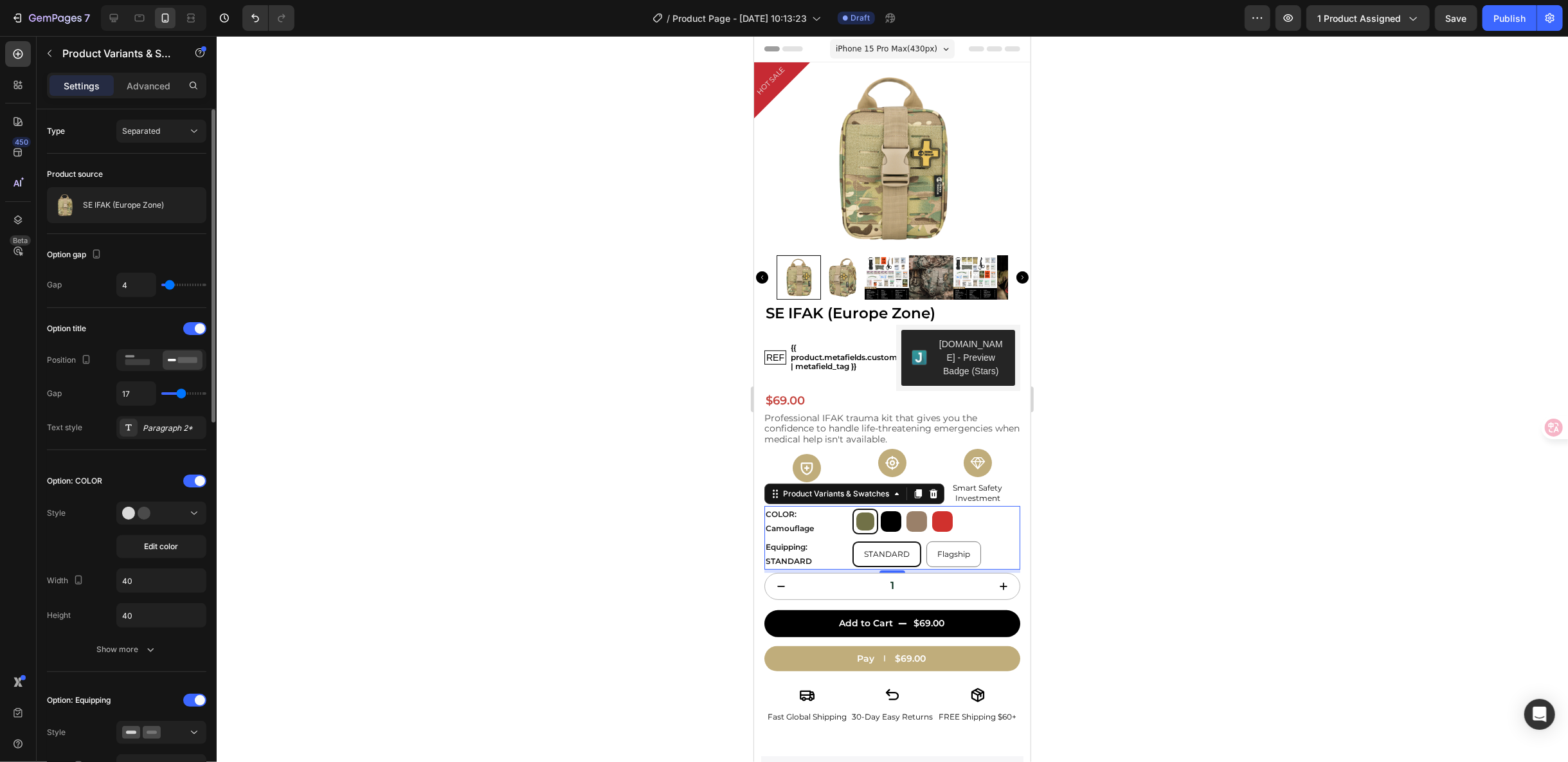
type input "4"
click at [170, 284] on input "range" at bounding box center [184, 285] width 45 height 3
click at [1128, 524] on div at bounding box center [892, 399] width 1352 height 726
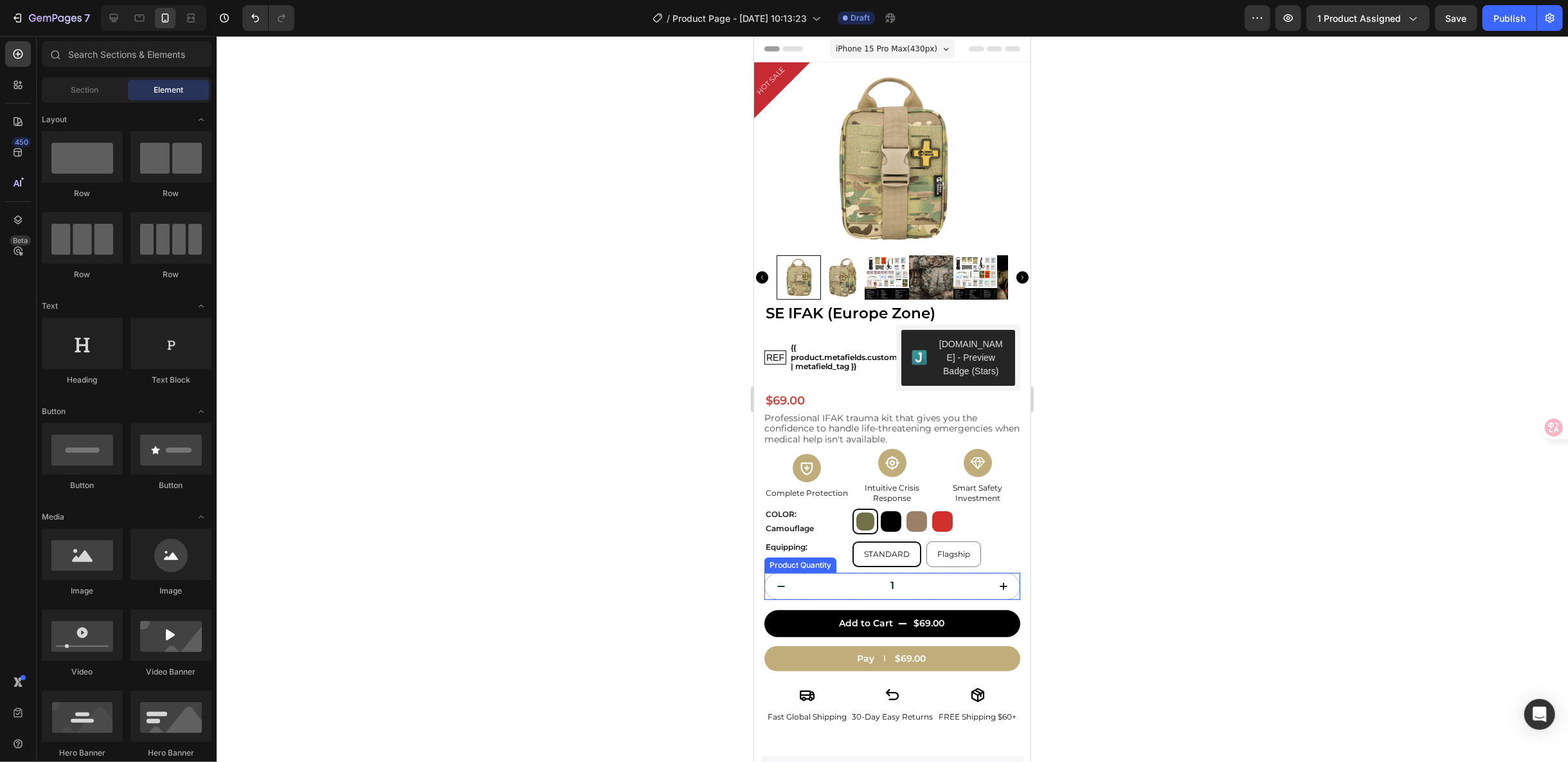
click at [772, 583] on button "decrement" at bounding box center [781, 586] width 32 height 26
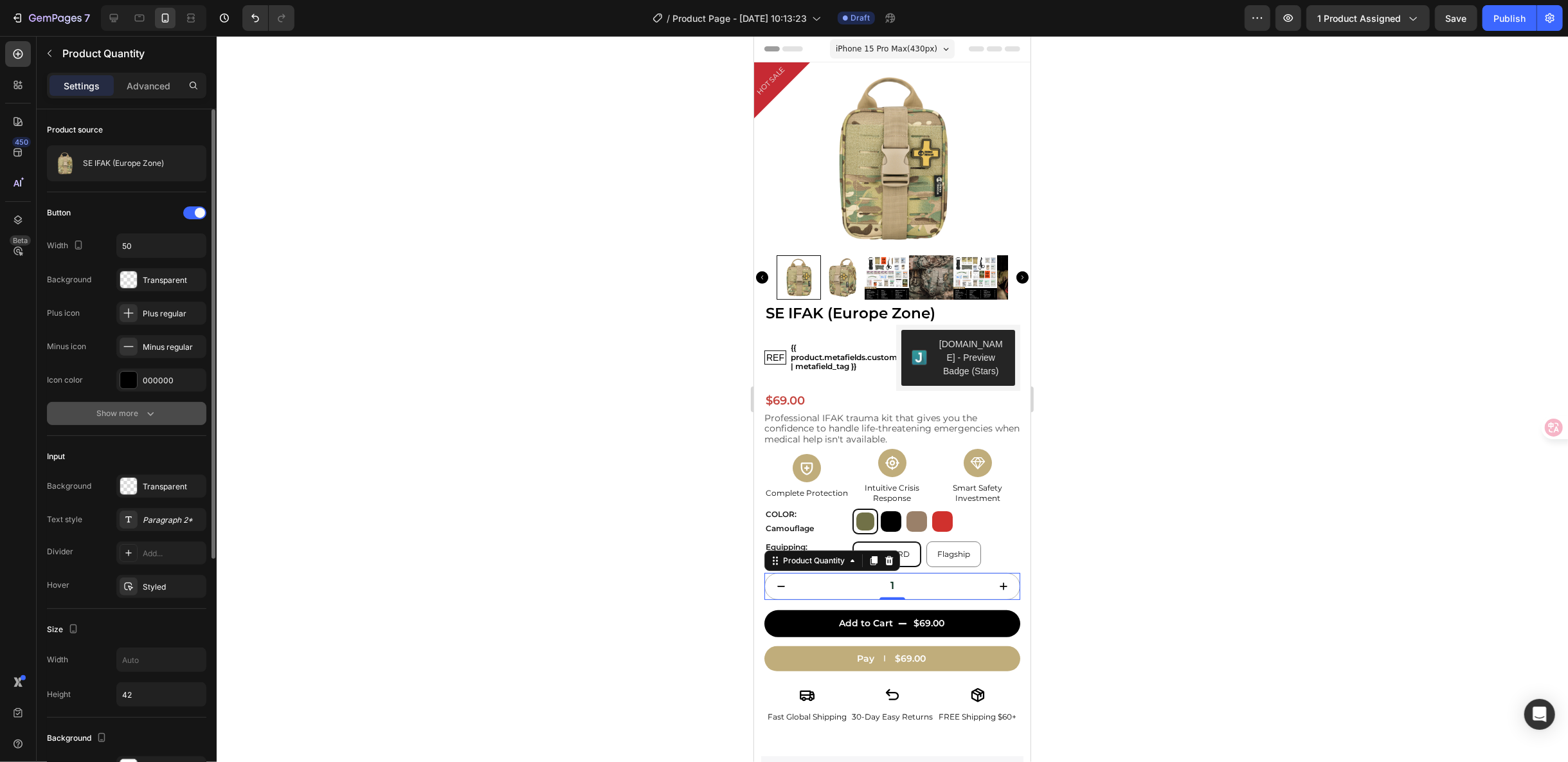
click at [154, 409] on icon "button" at bounding box center [150, 413] width 13 height 13
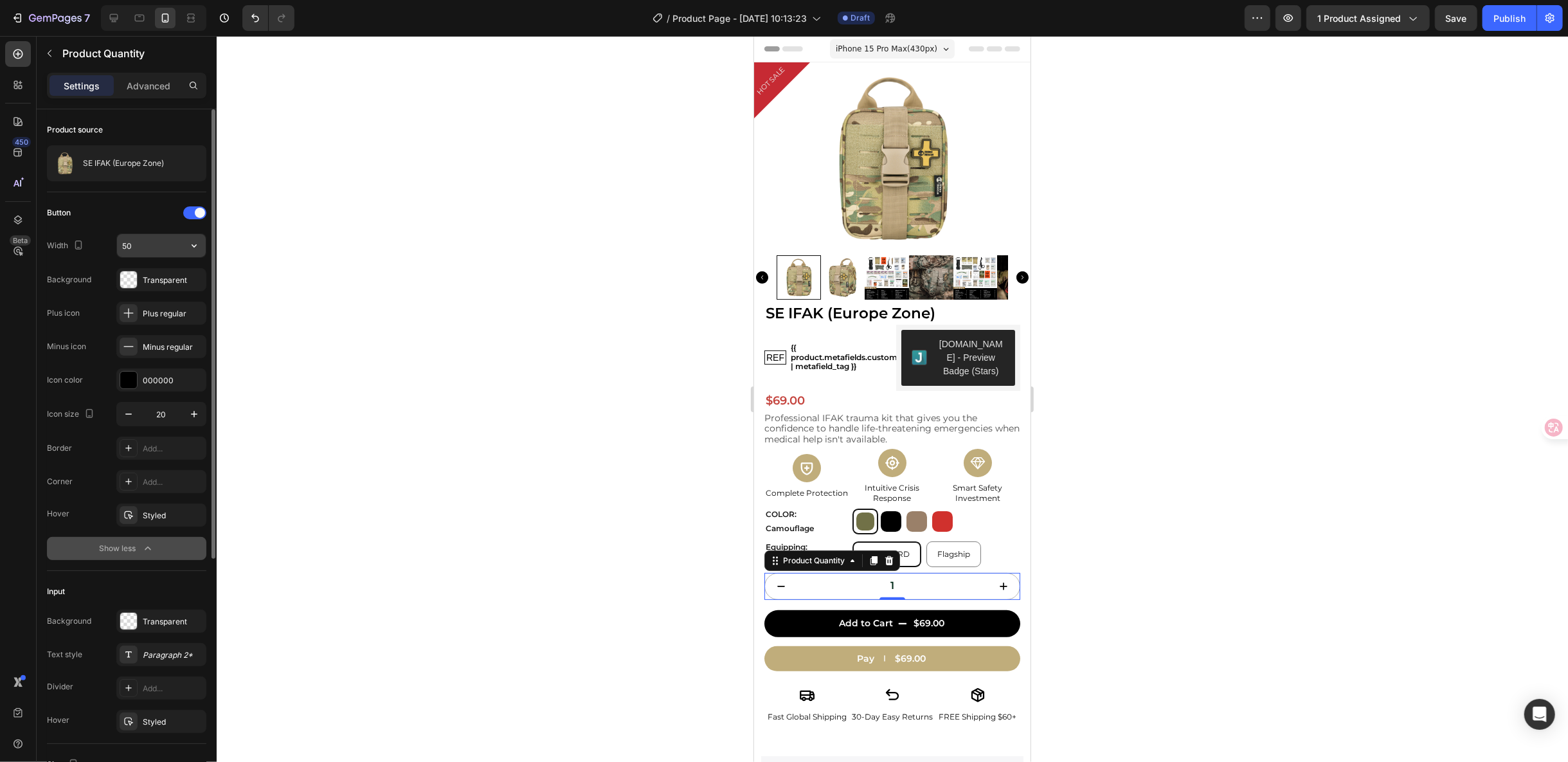
click at [183, 245] on button "button" at bounding box center [194, 245] width 23 height 23
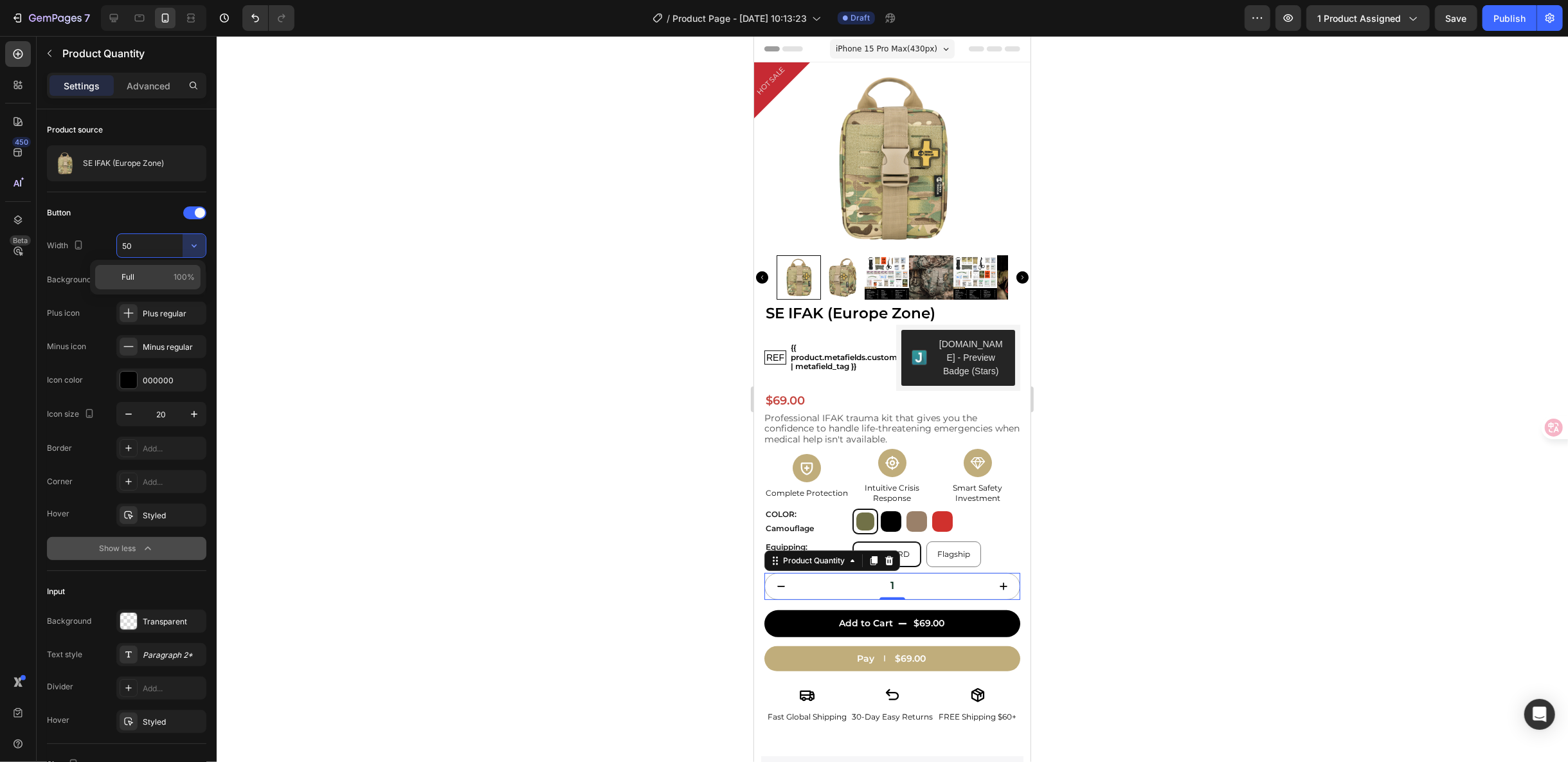
click at [174, 268] on div "Full 100%" at bounding box center [148, 277] width 106 height 24
type input "100%"
click at [156, 246] on input "100%" at bounding box center [161, 245] width 89 height 23
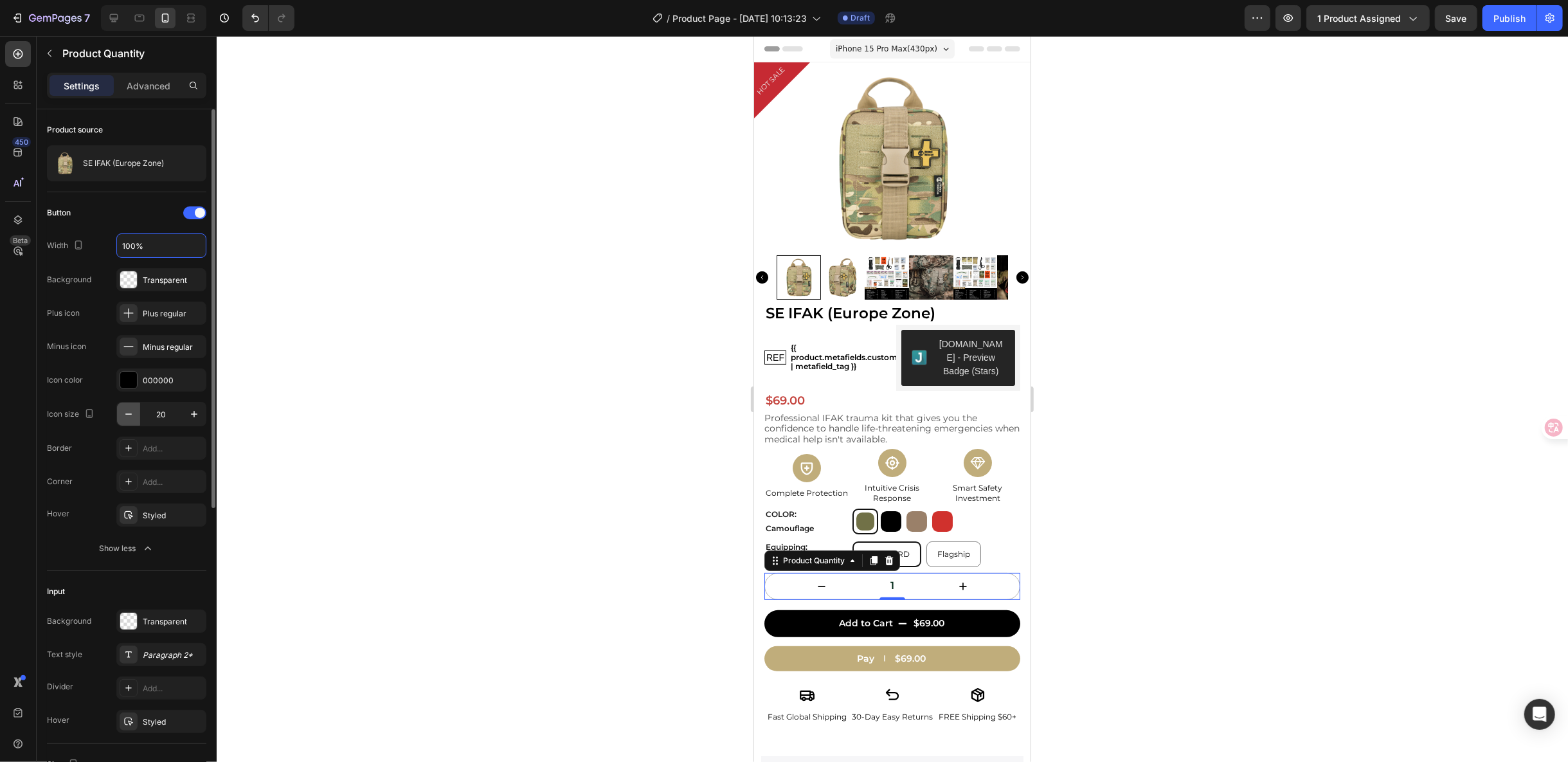
click at [125, 408] on icon "button" at bounding box center [128, 413] width 13 height 13
click at [185, 412] on button "button" at bounding box center [194, 413] width 23 height 23
type input "20"
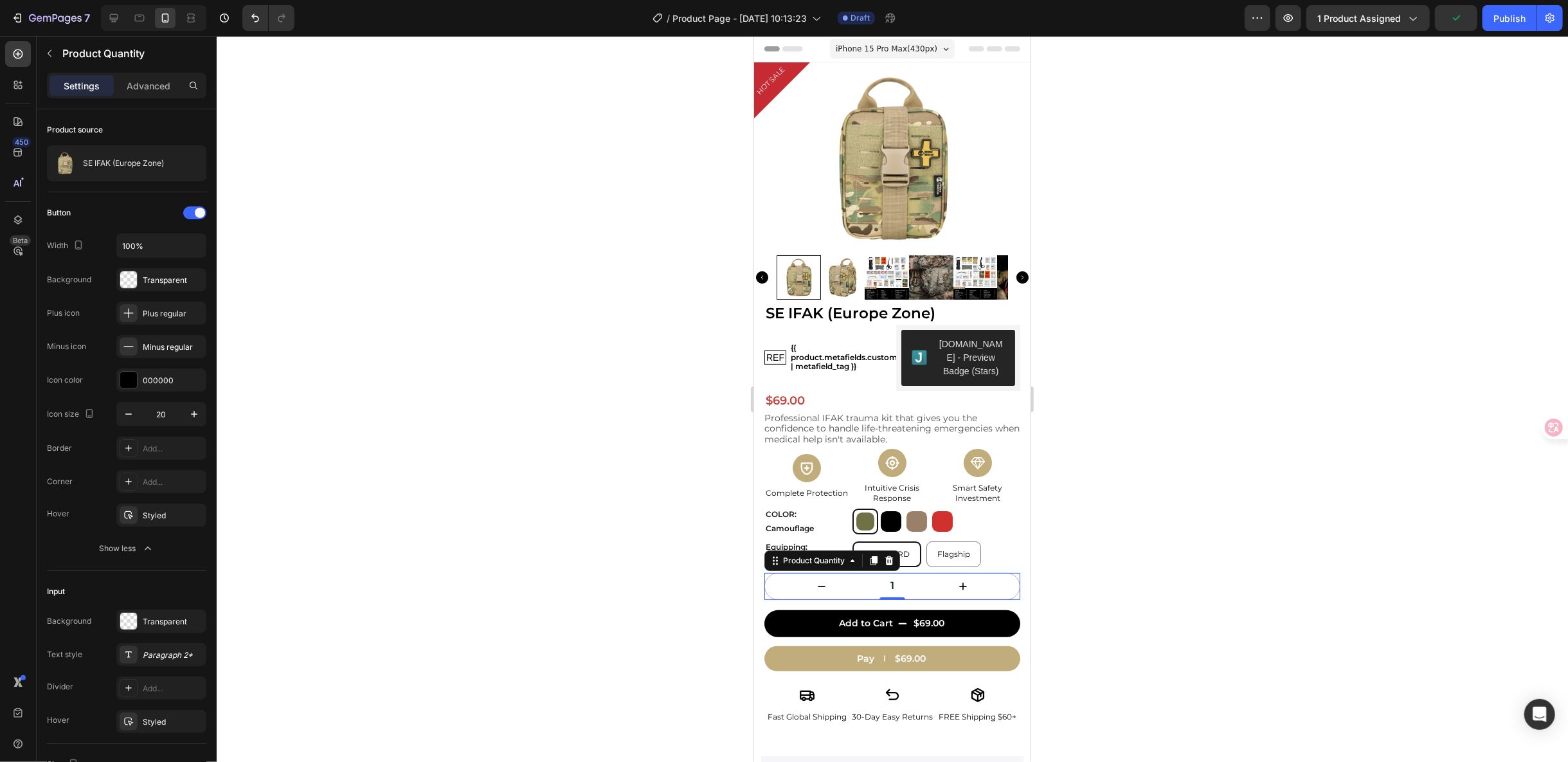
scroll to position [143, 0]
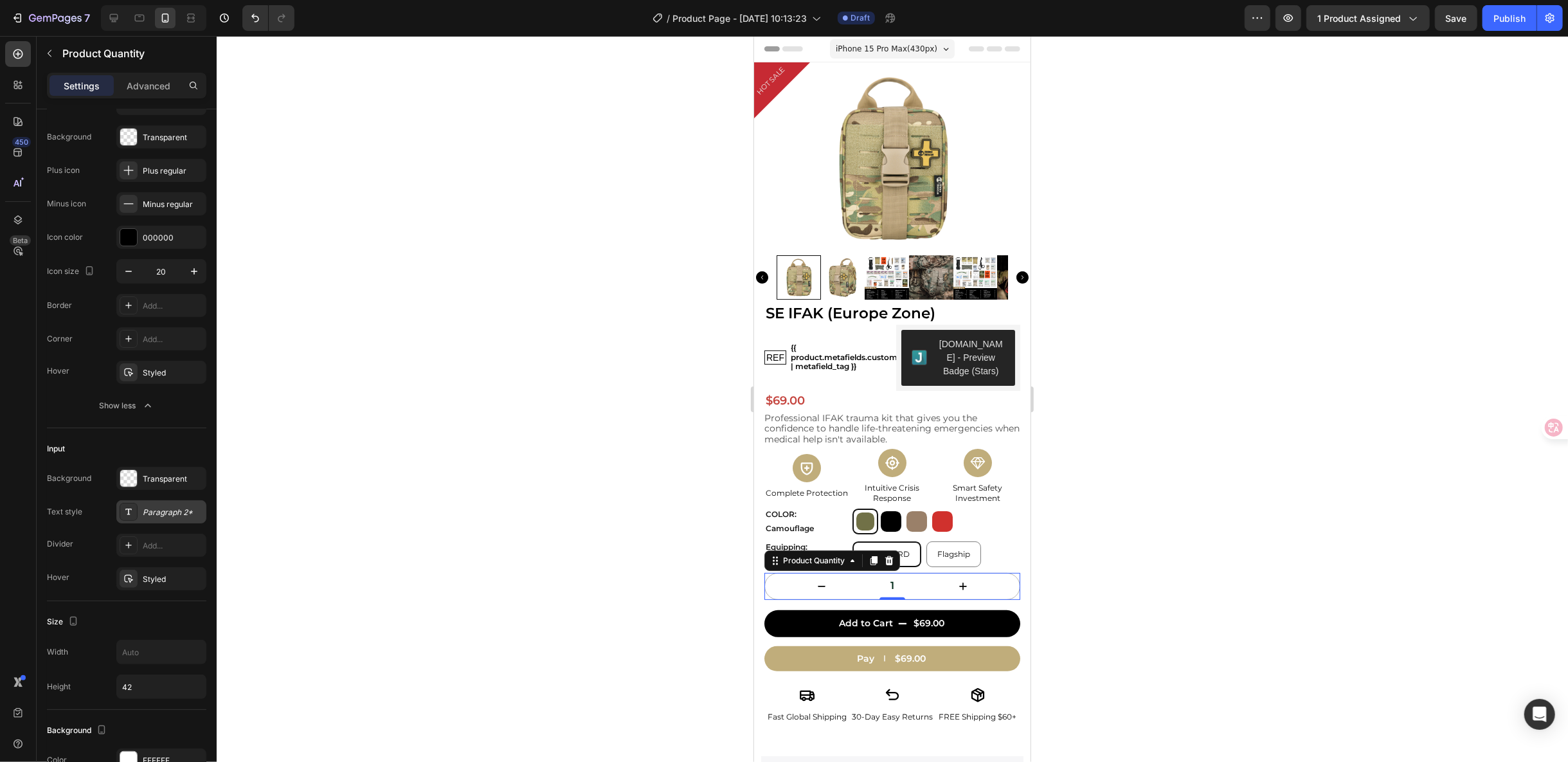
click at [164, 515] on div "Paragraph 2*" at bounding box center [173, 512] width 61 height 11
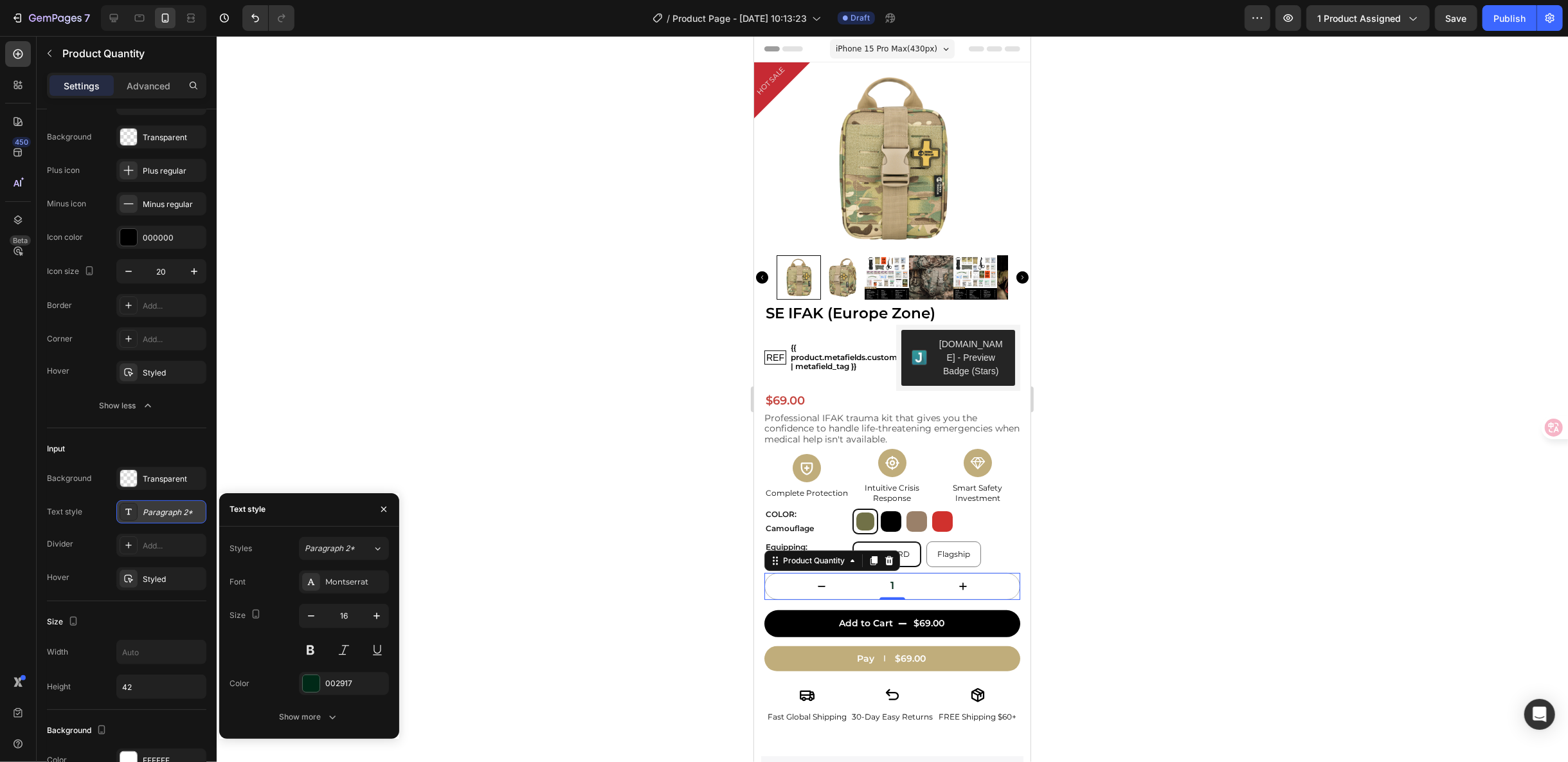
click at [164, 515] on div "Paragraph 2*" at bounding box center [173, 512] width 61 height 11
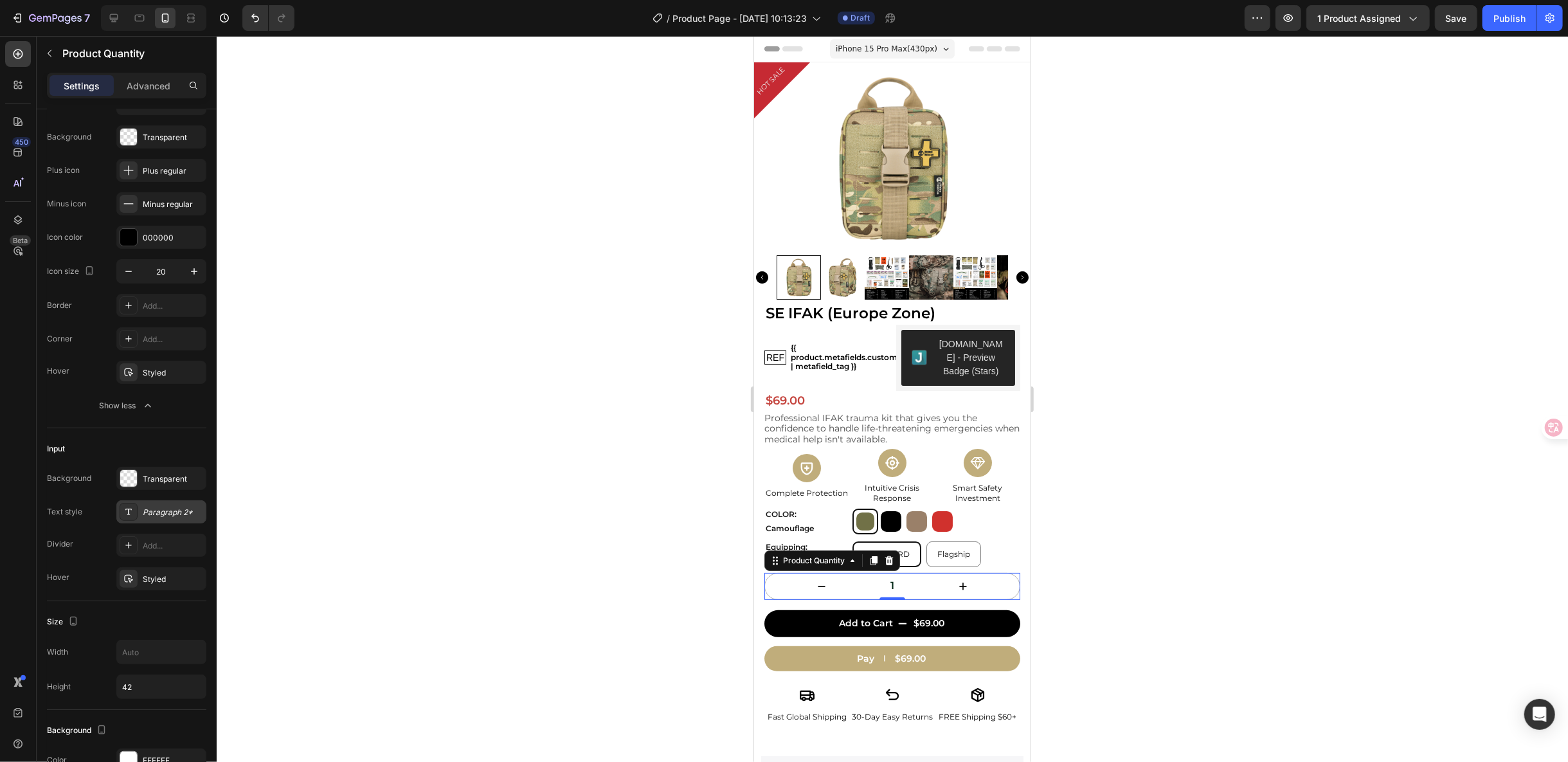
click at [164, 515] on div "Paragraph 2*" at bounding box center [173, 512] width 61 height 11
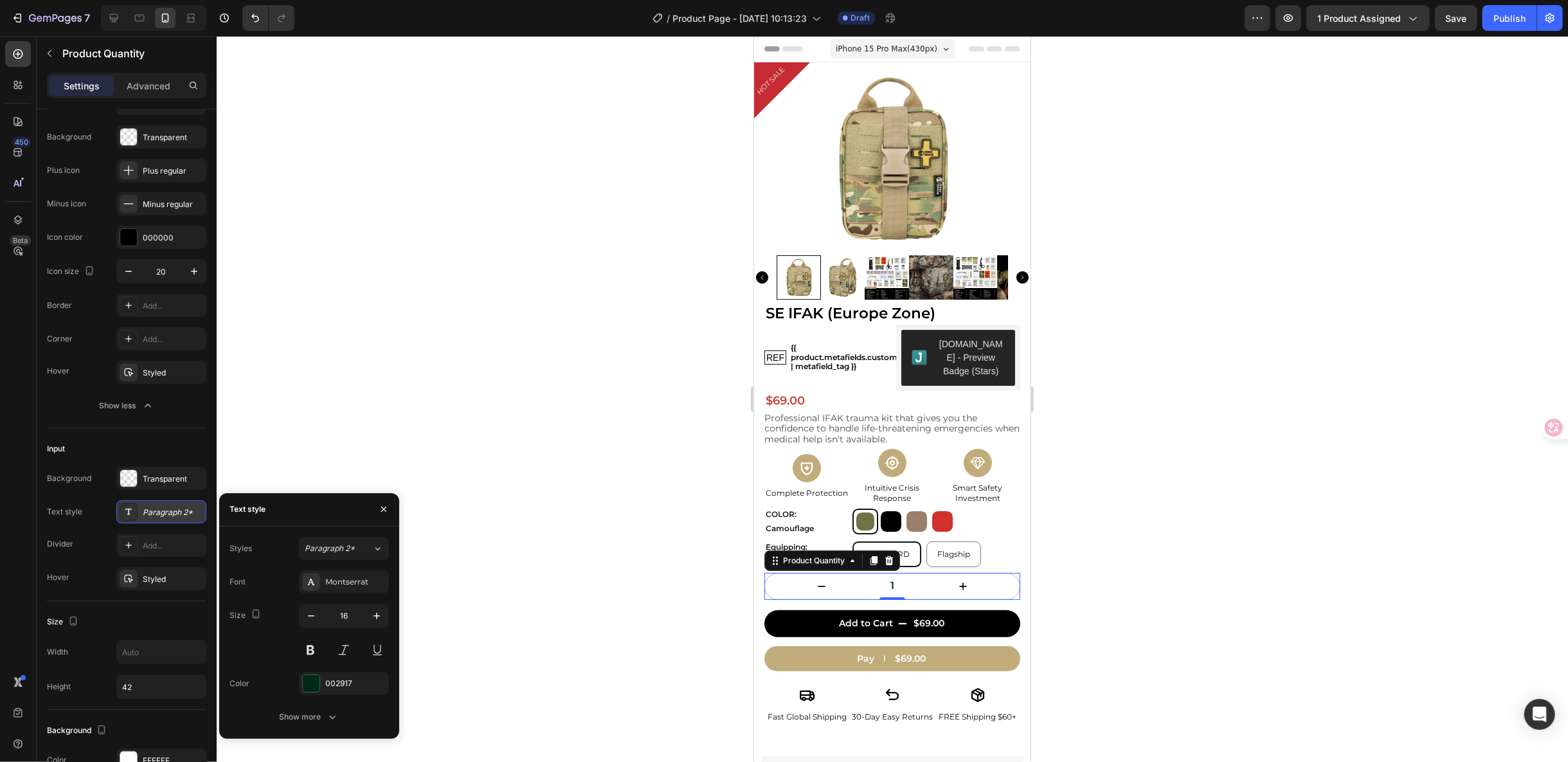
click at [164, 515] on div "Paragraph 2*" at bounding box center [173, 512] width 61 height 11
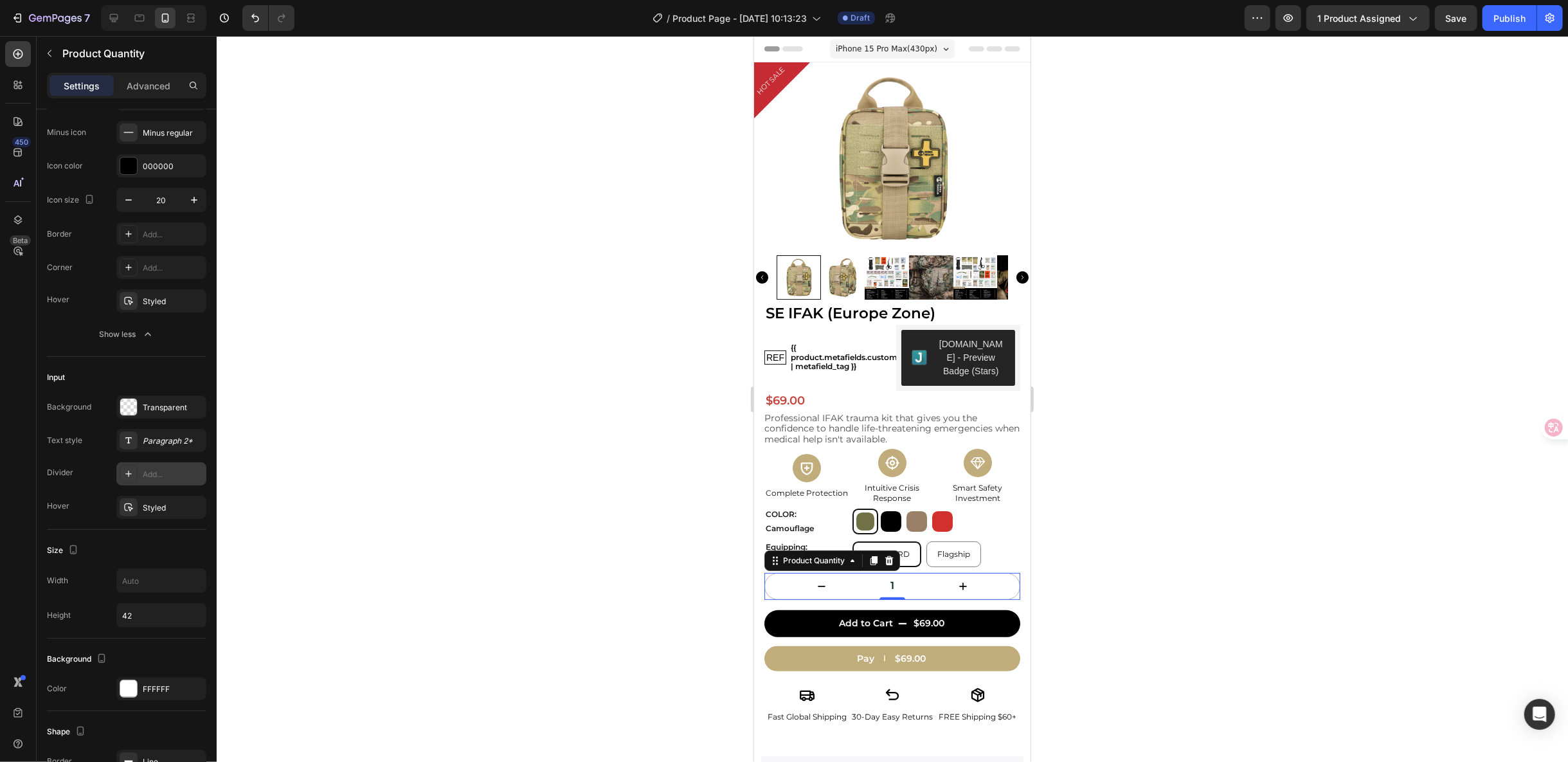
scroll to position [285, 0]
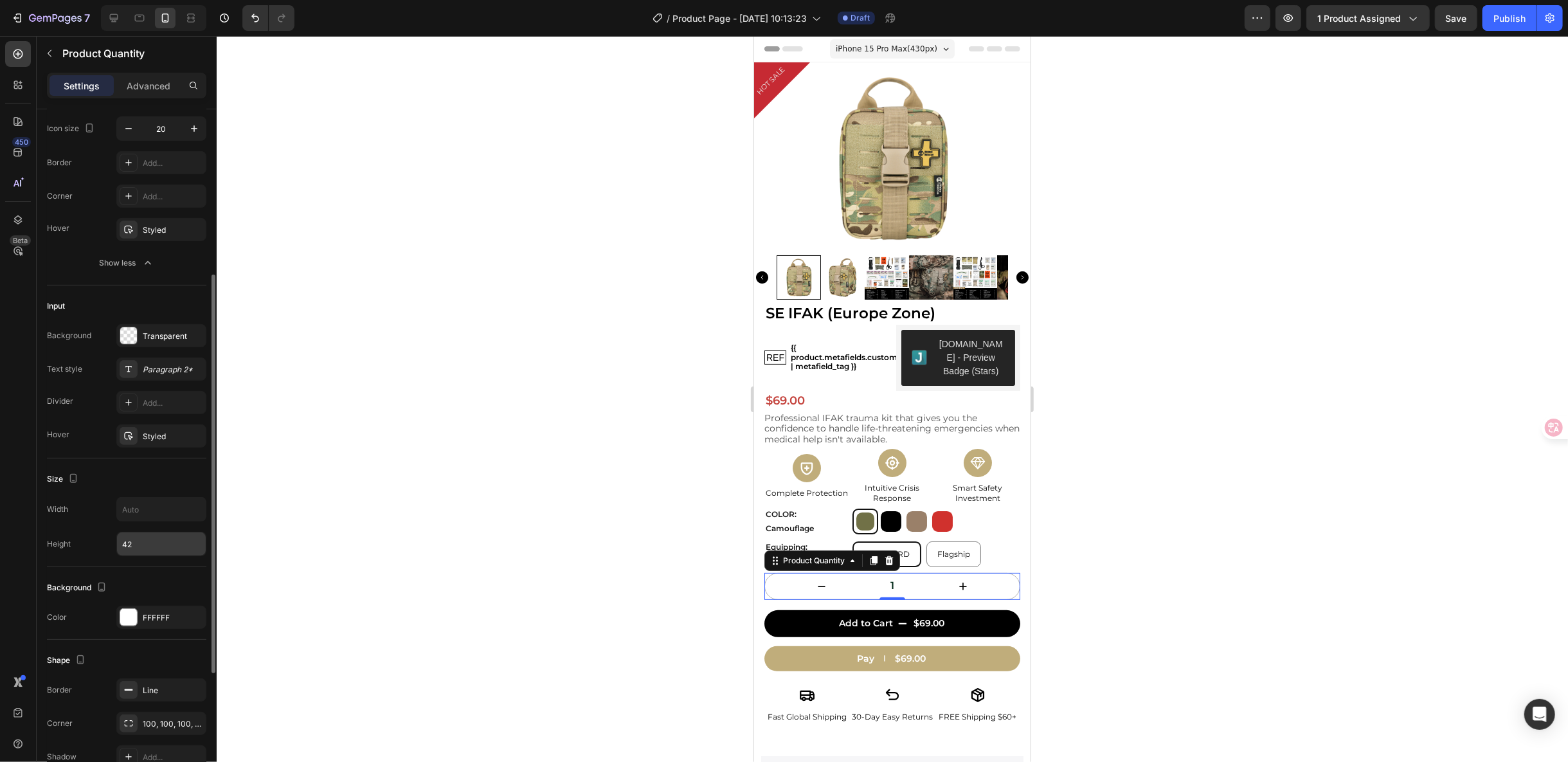
click at [137, 544] on input "42" at bounding box center [161, 543] width 89 height 23
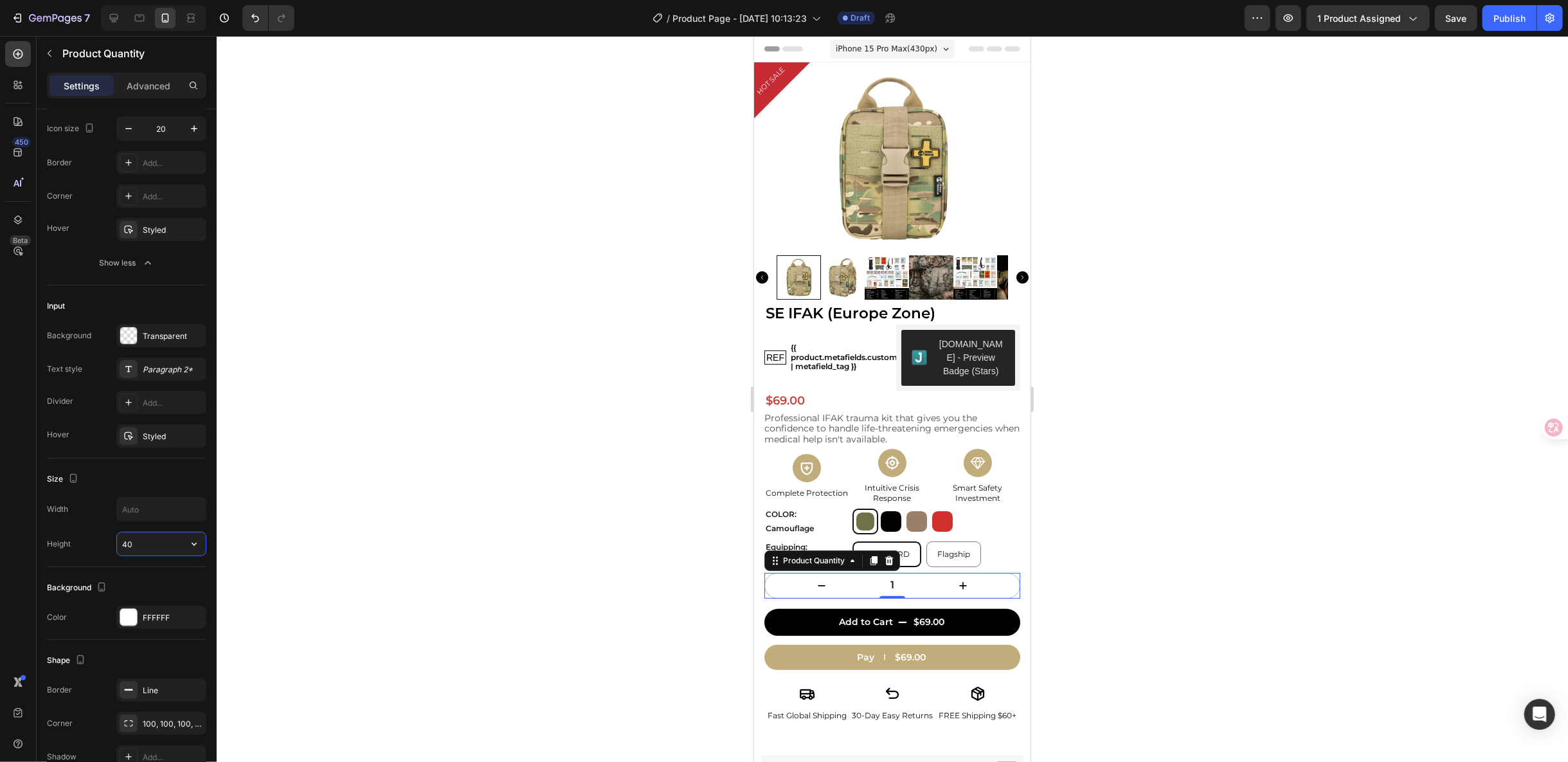
type input "4"
type input "35"
click at [1340, 607] on div at bounding box center [892, 399] width 1352 height 726
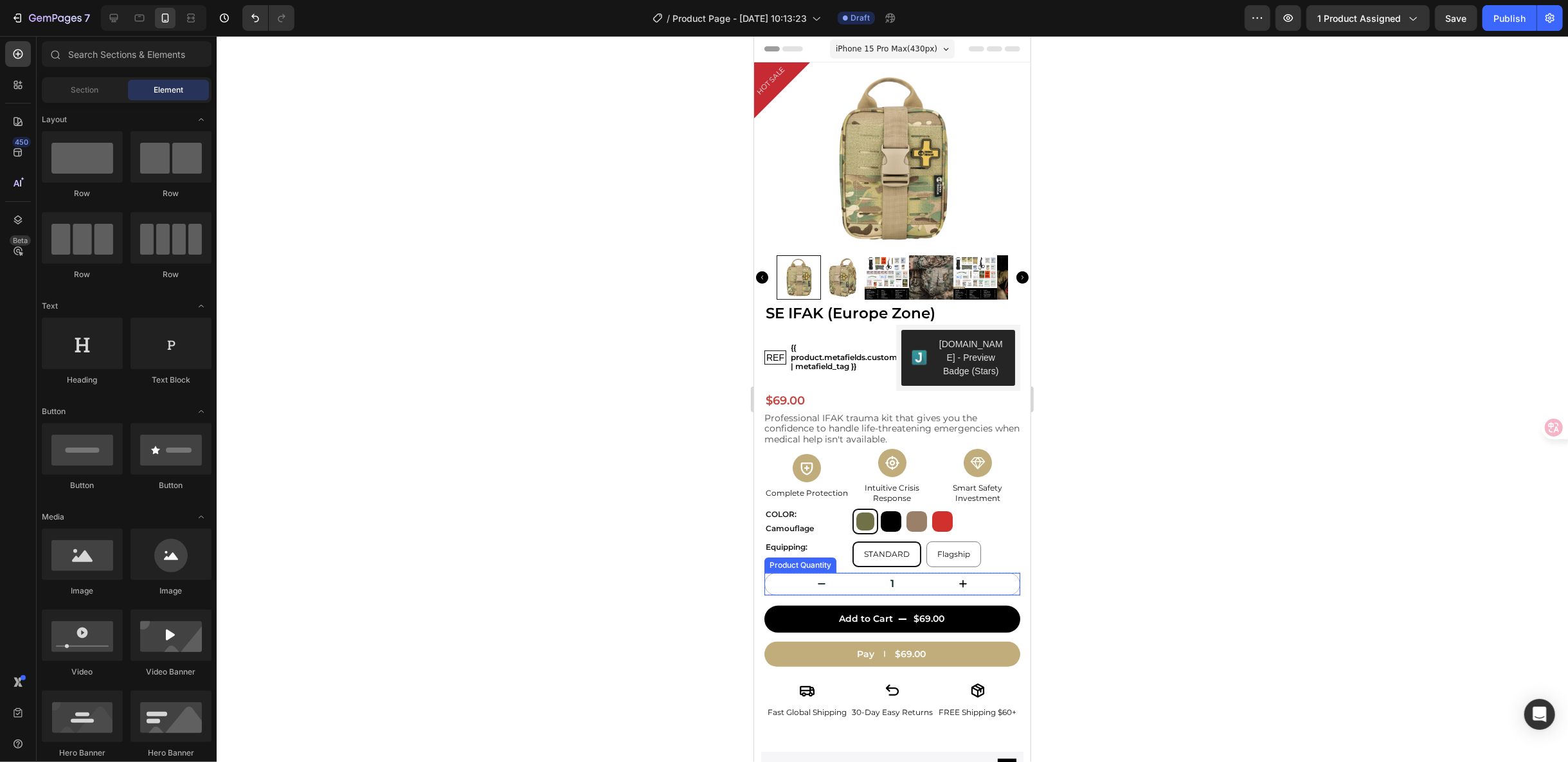
click at [776, 585] on button "decrement" at bounding box center [821, 583] width 113 height 22
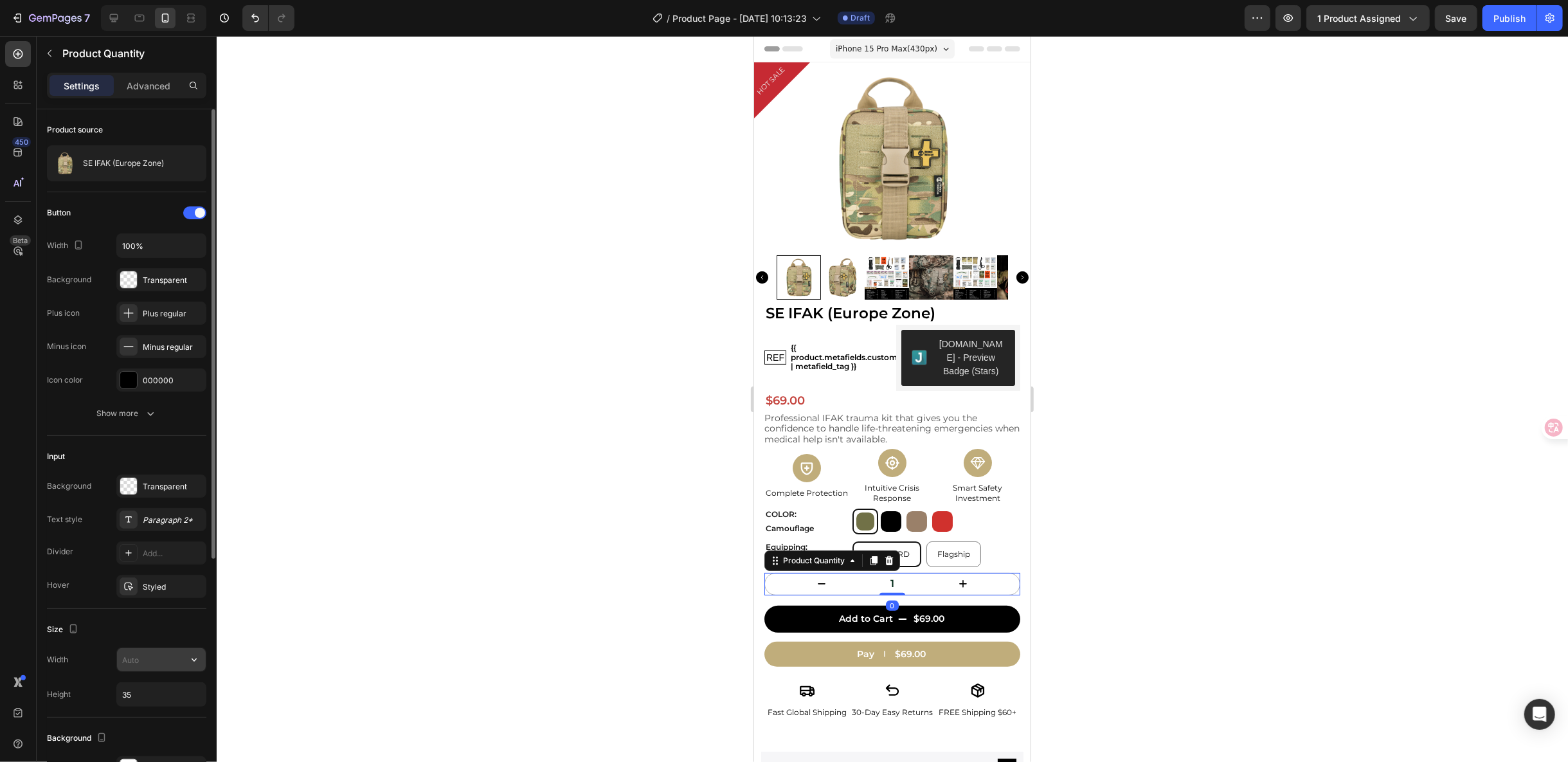
scroll to position [214, 0]
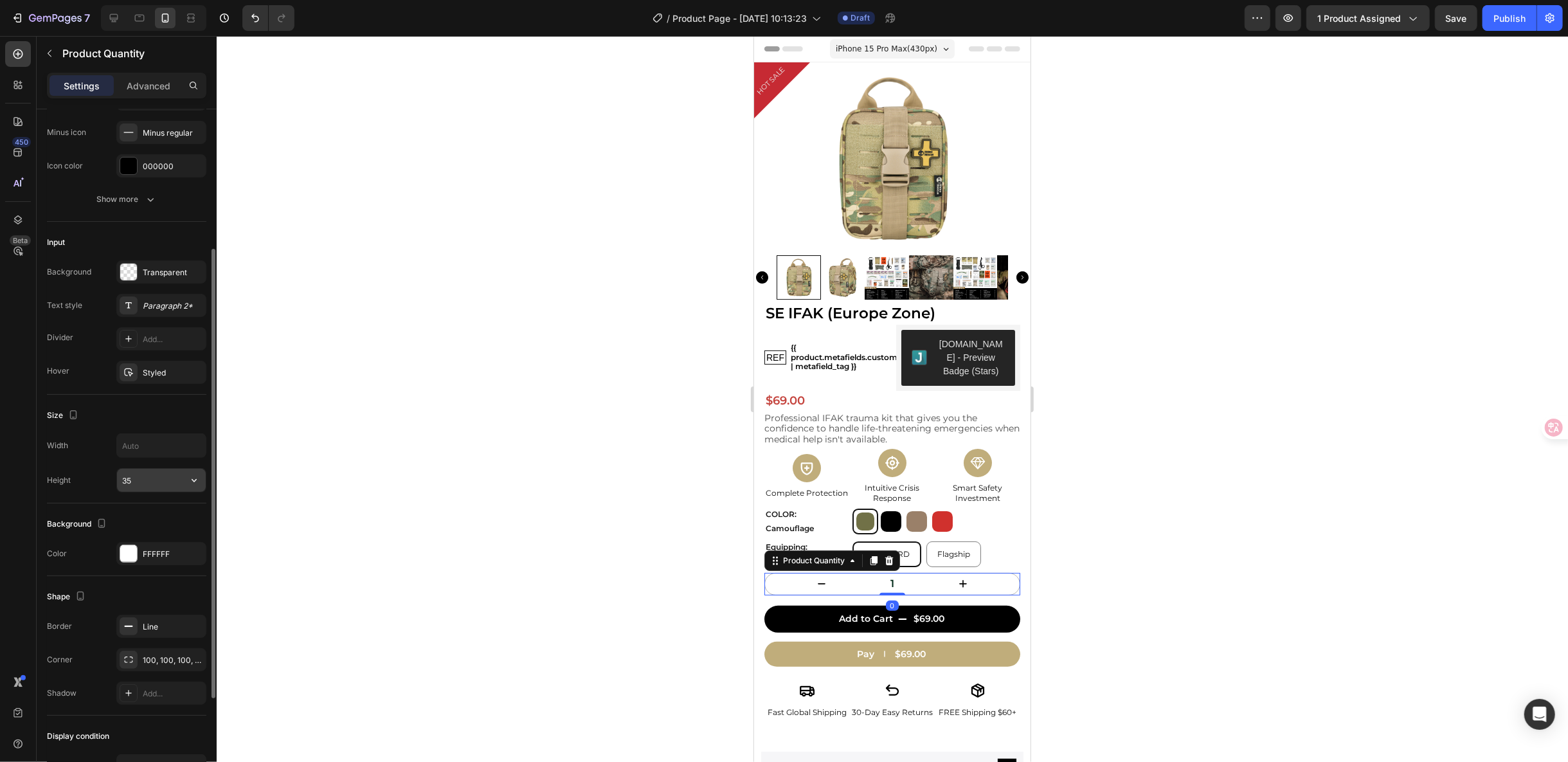
click at [163, 477] on input "35" at bounding box center [161, 480] width 89 height 23
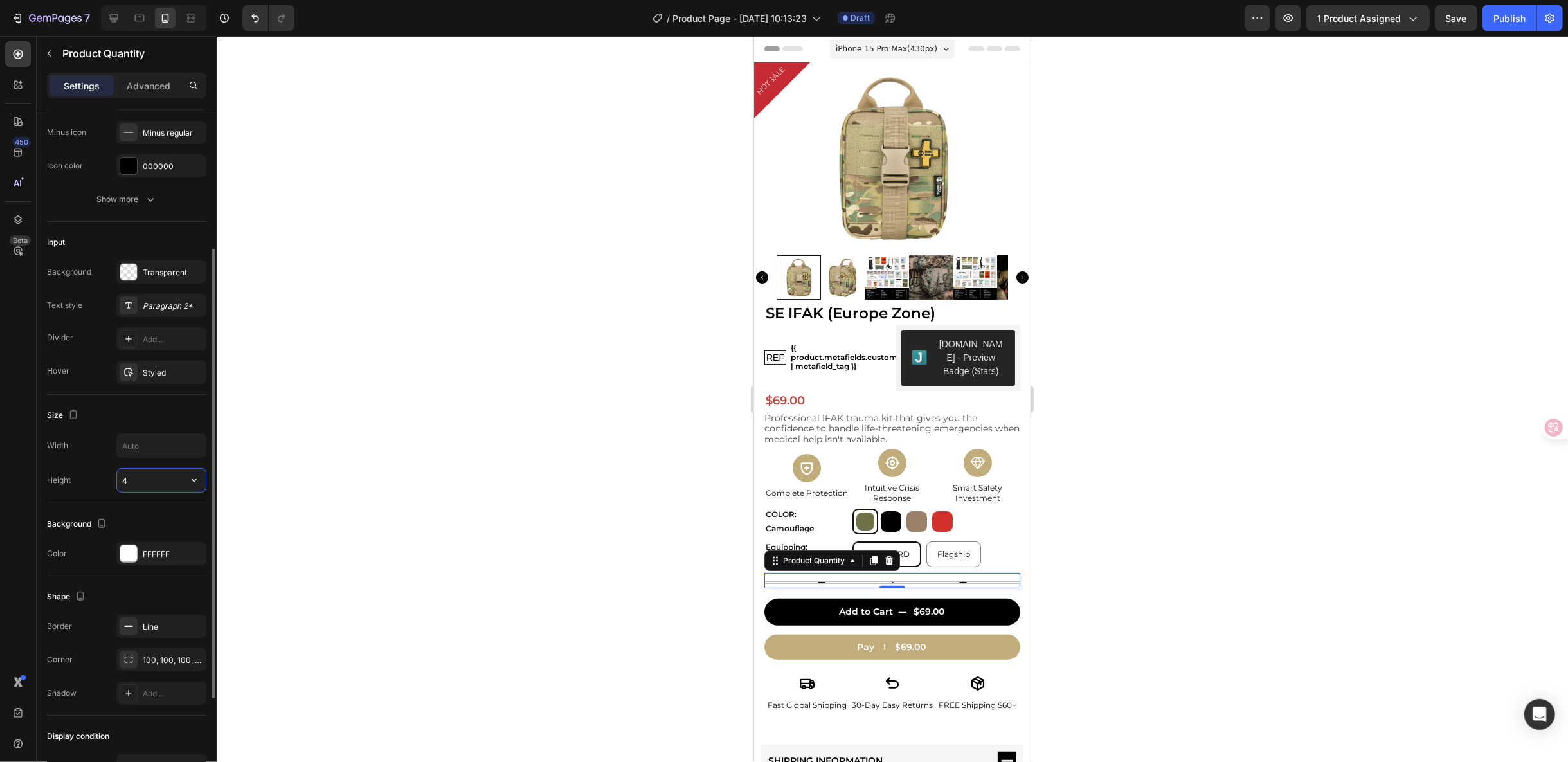
type input "40"
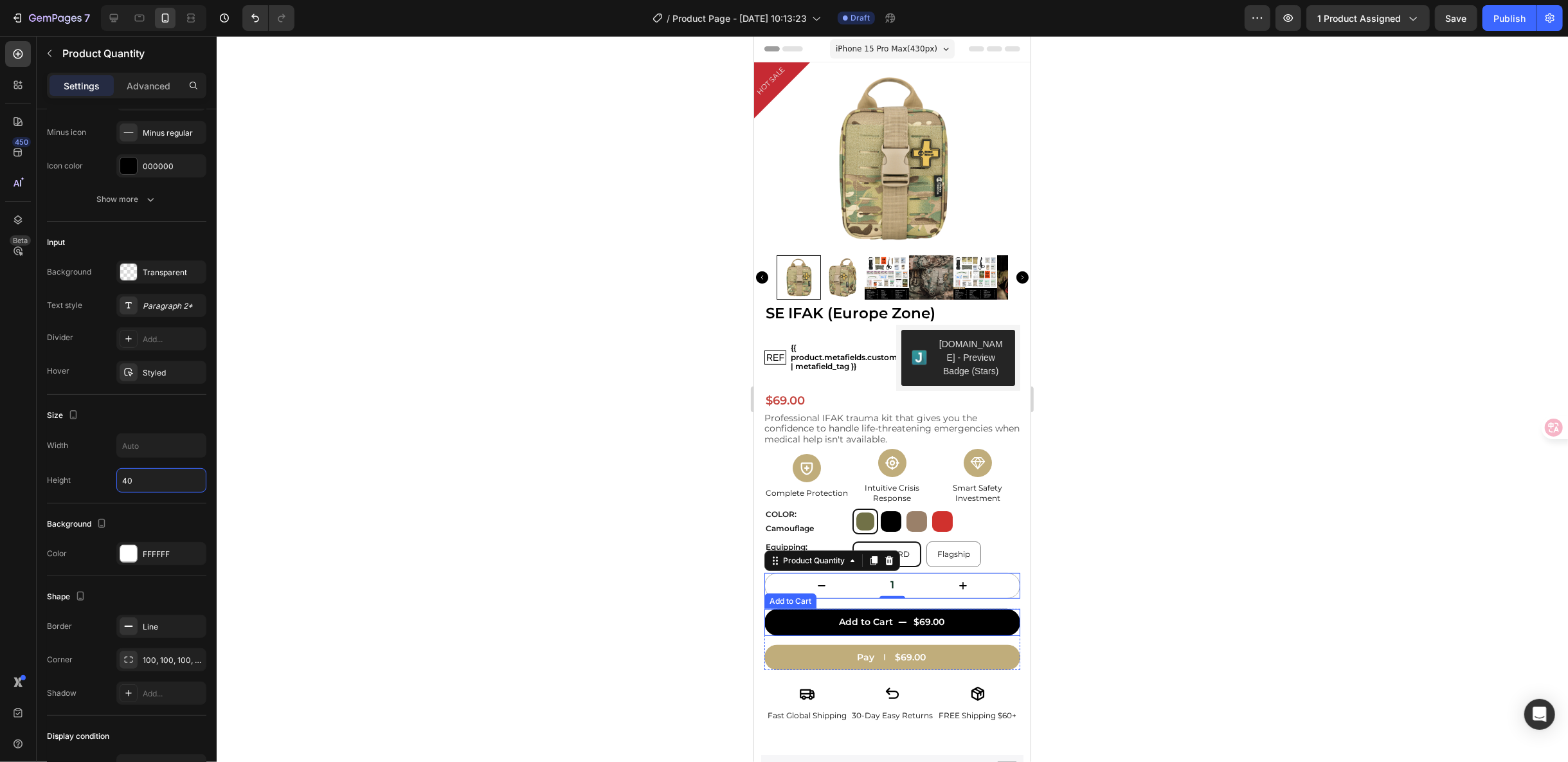
click at [1005, 619] on button "Add to Cart $69.00" at bounding box center [892, 621] width 256 height 27
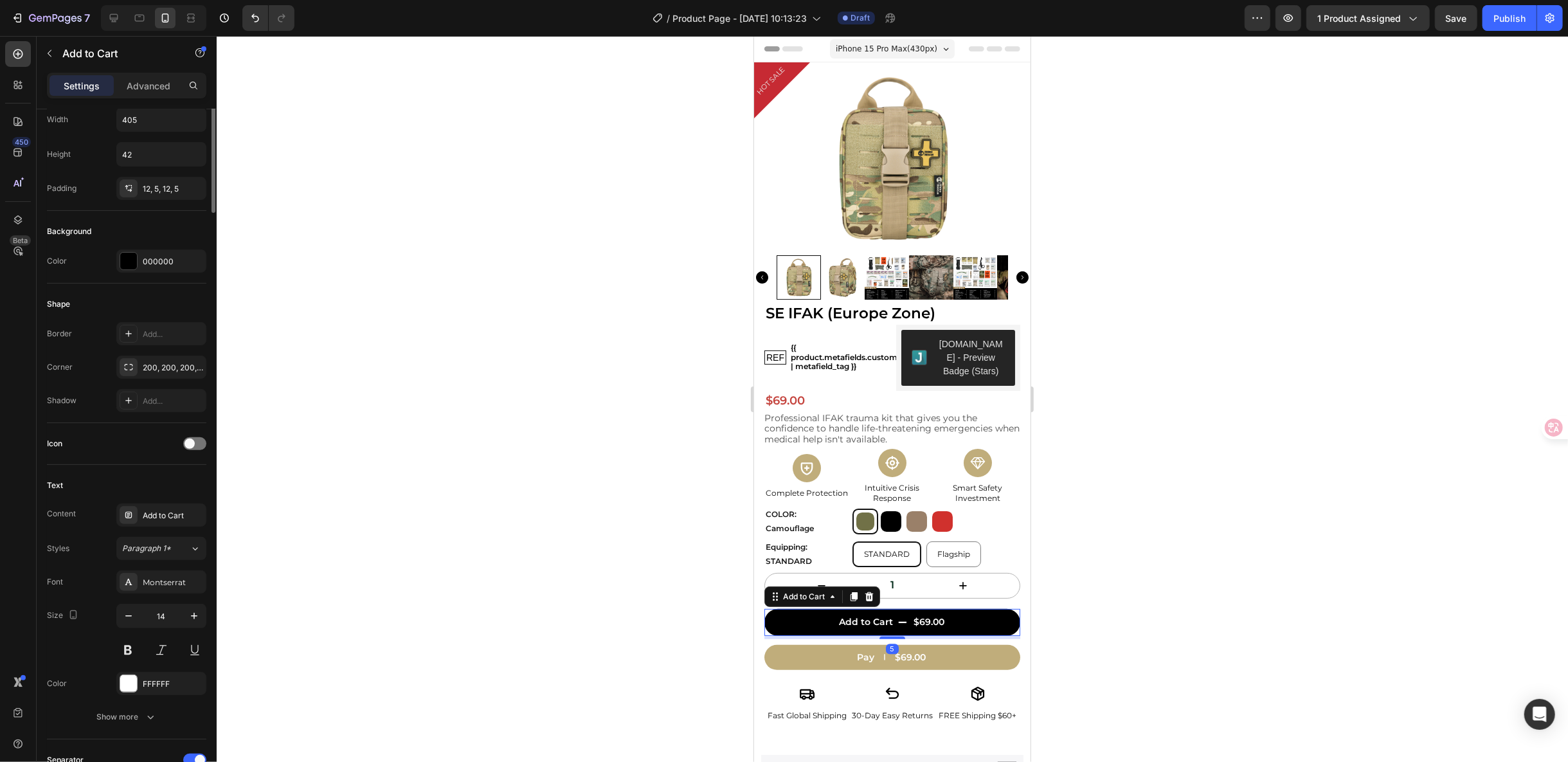
scroll to position [0, 0]
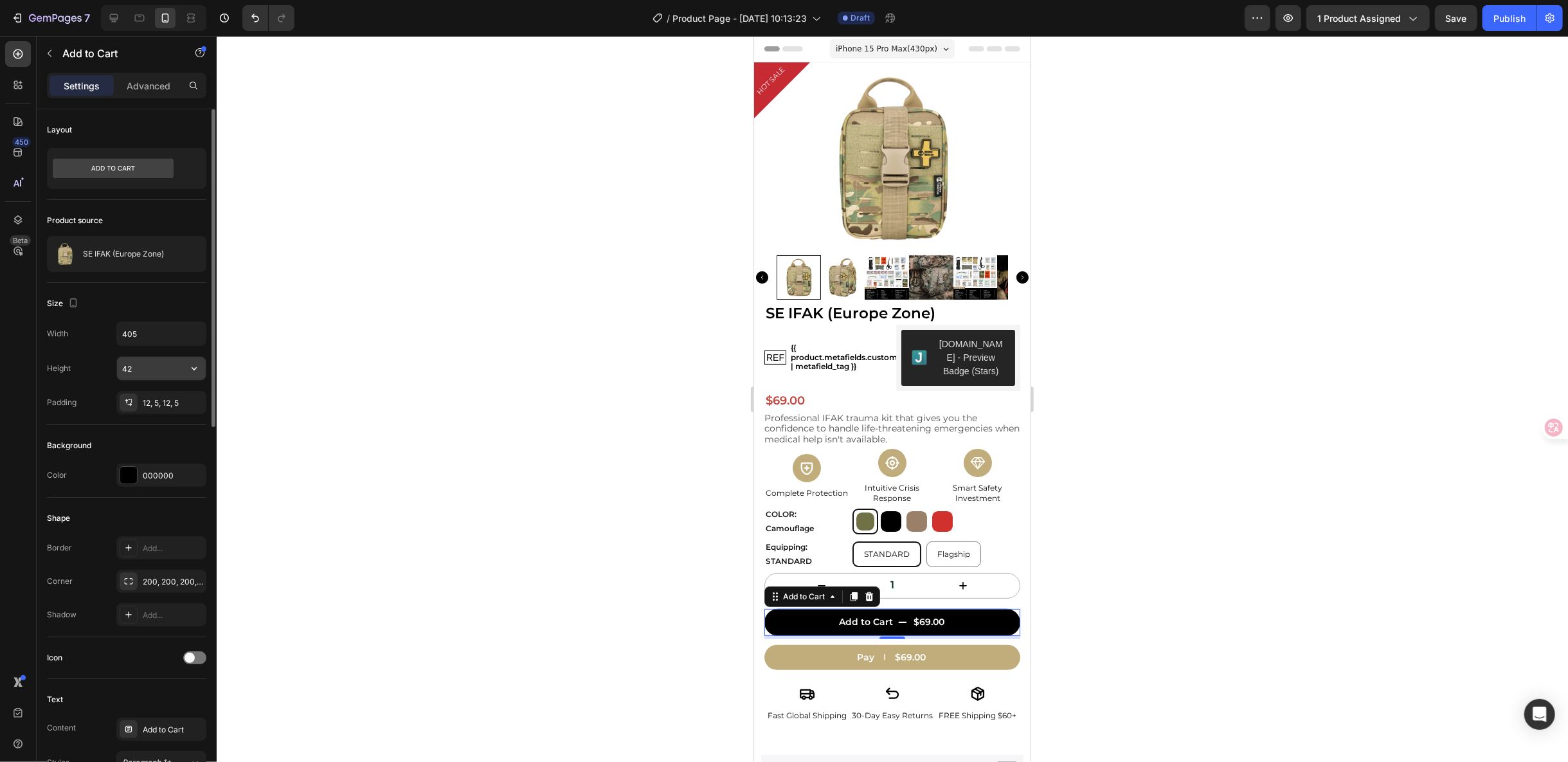
click at [164, 358] on input "42" at bounding box center [161, 368] width 89 height 23
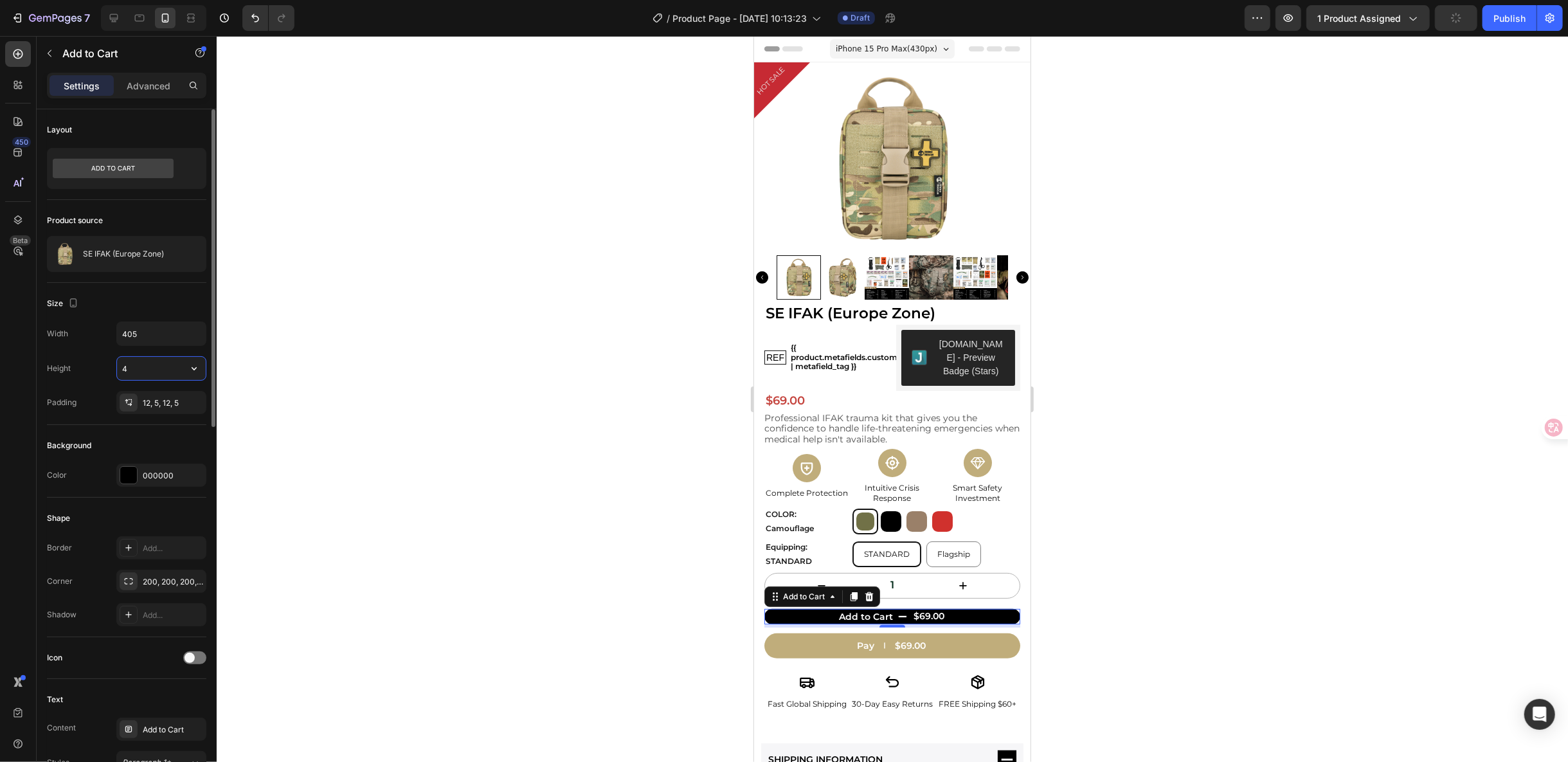
type input "40"
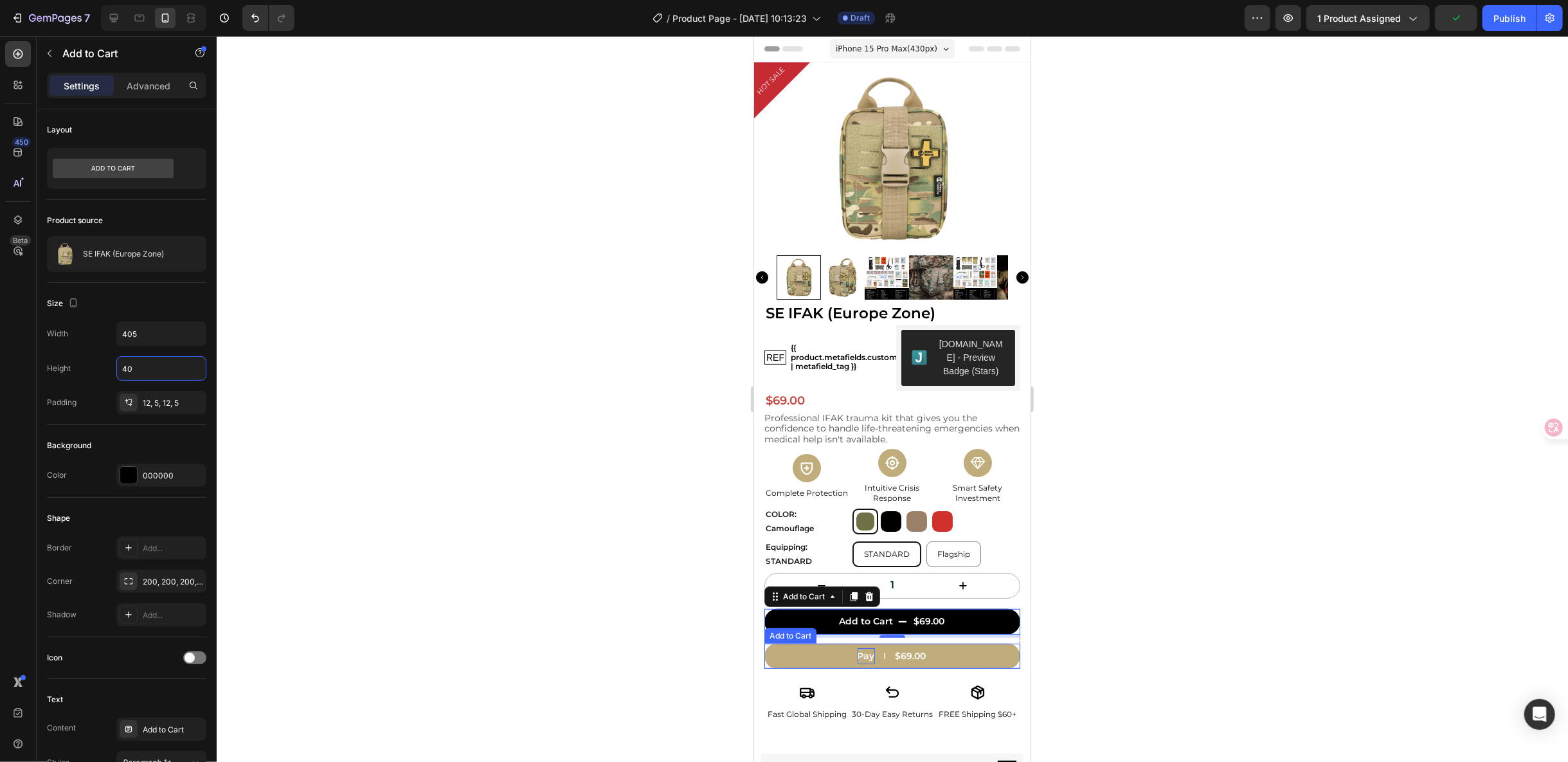
click at [867, 656] on div "Pay" at bounding box center [866, 655] width 17 height 16
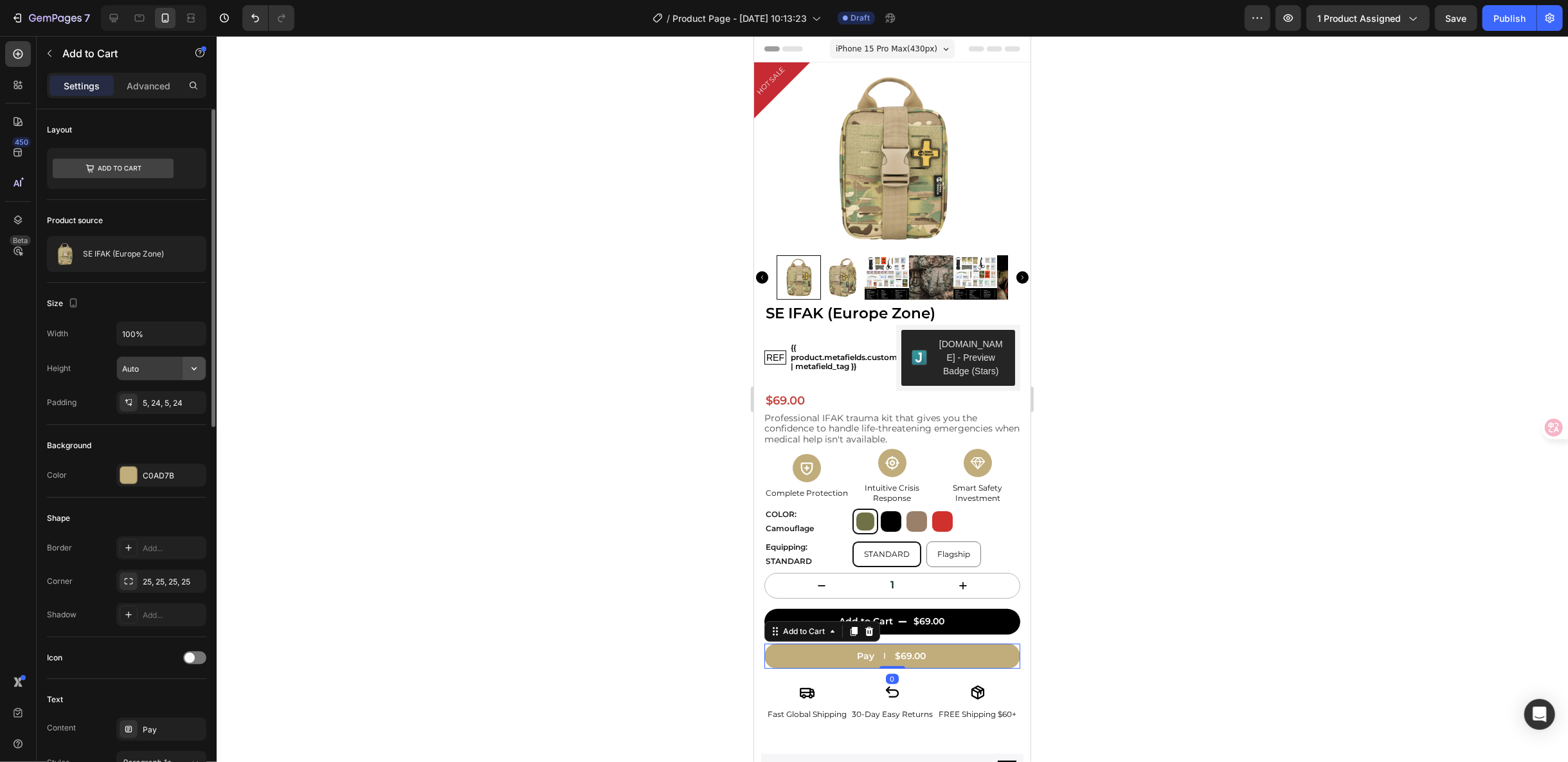
click at [197, 366] on icon "button" at bounding box center [194, 368] width 13 height 13
click at [163, 366] on input "Auto" at bounding box center [161, 368] width 89 height 23
type input "40"
click at [1141, 580] on div at bounding box center [892, 399] width 1352 height 726
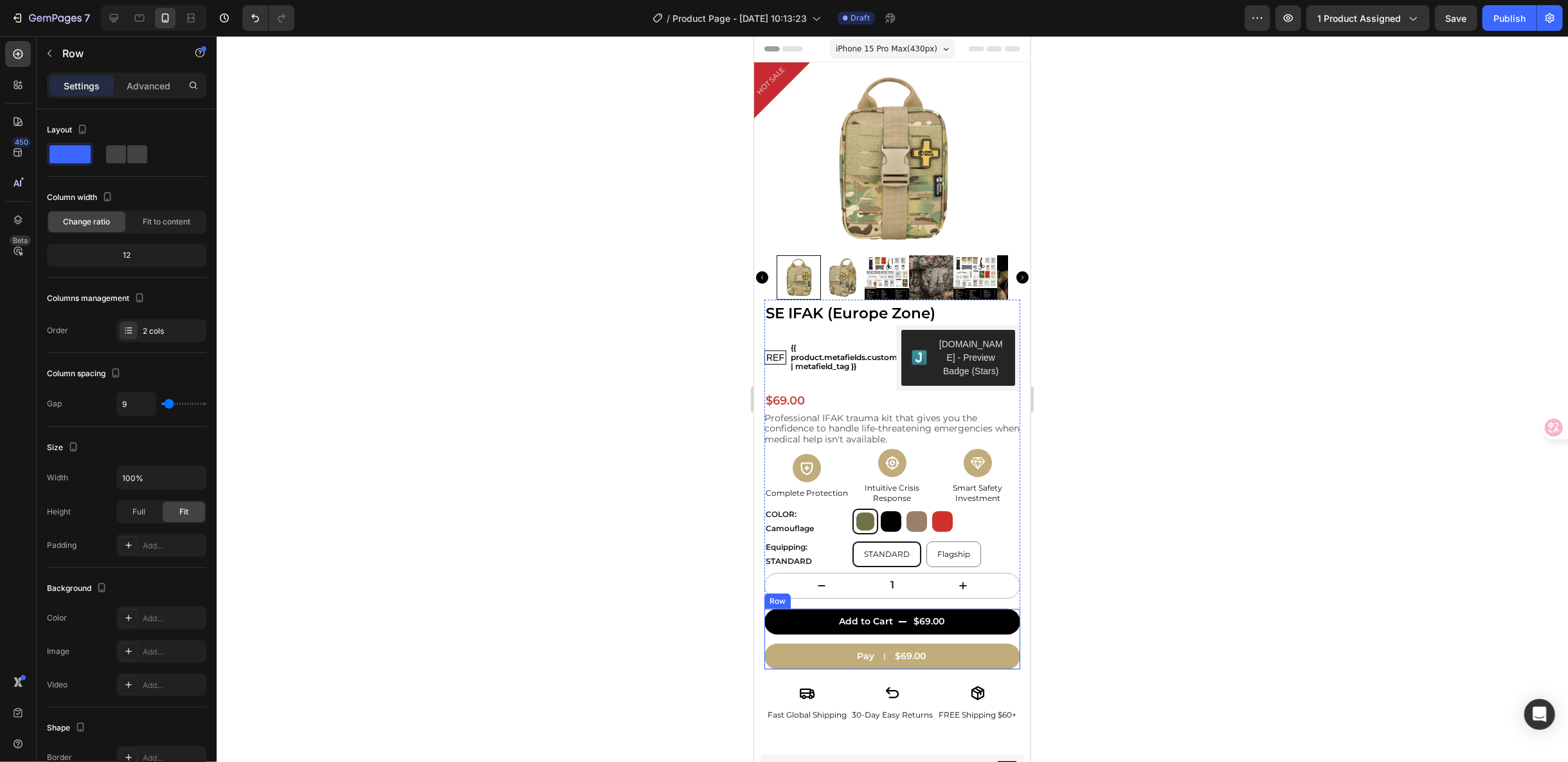
click at [1003, 636] on div "Add to Cart $69.00 Add to Cart" at bounding box center [892, 622] width 256 height 29
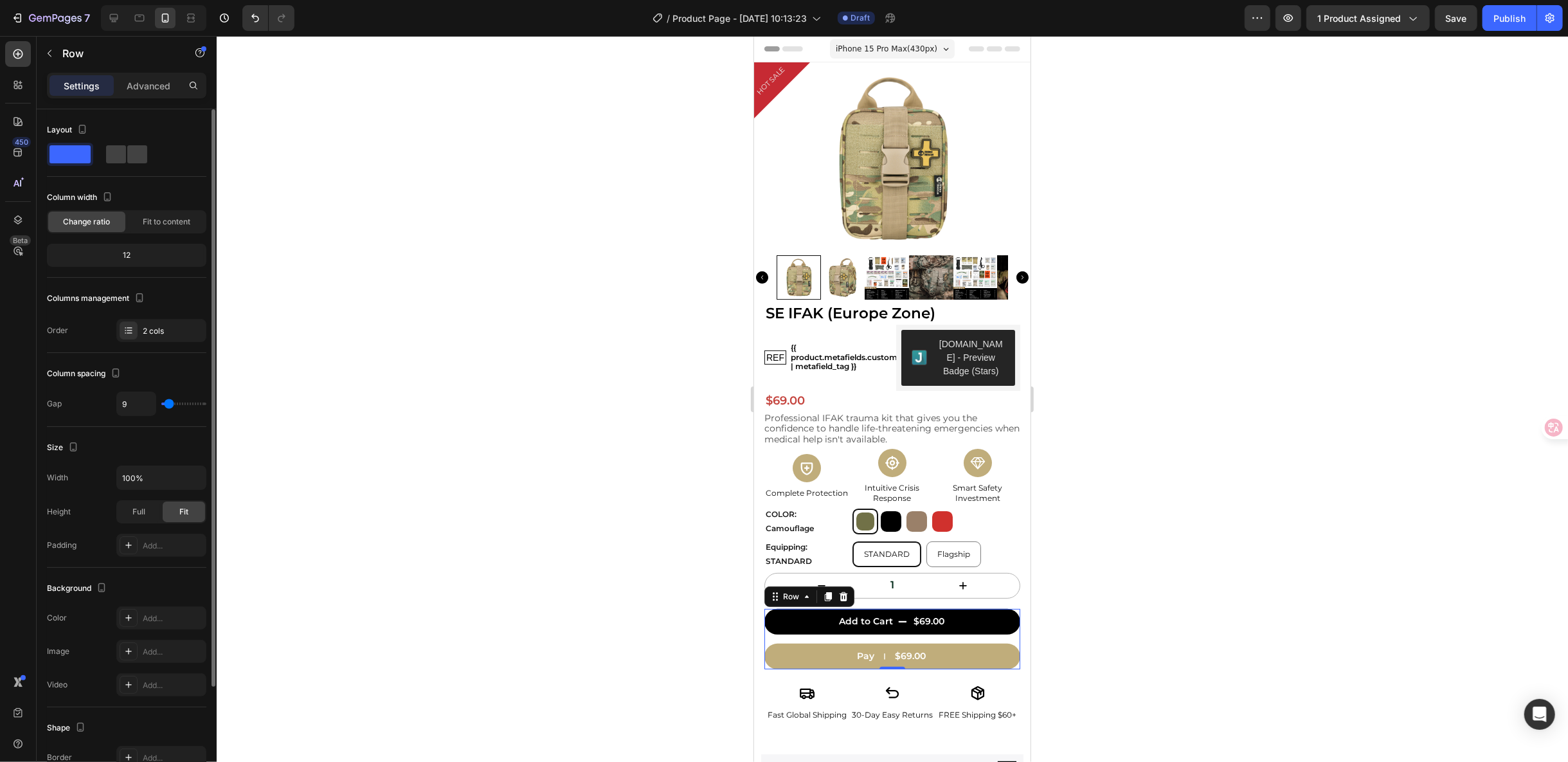
type input "10"
type input "9"
type input "7"
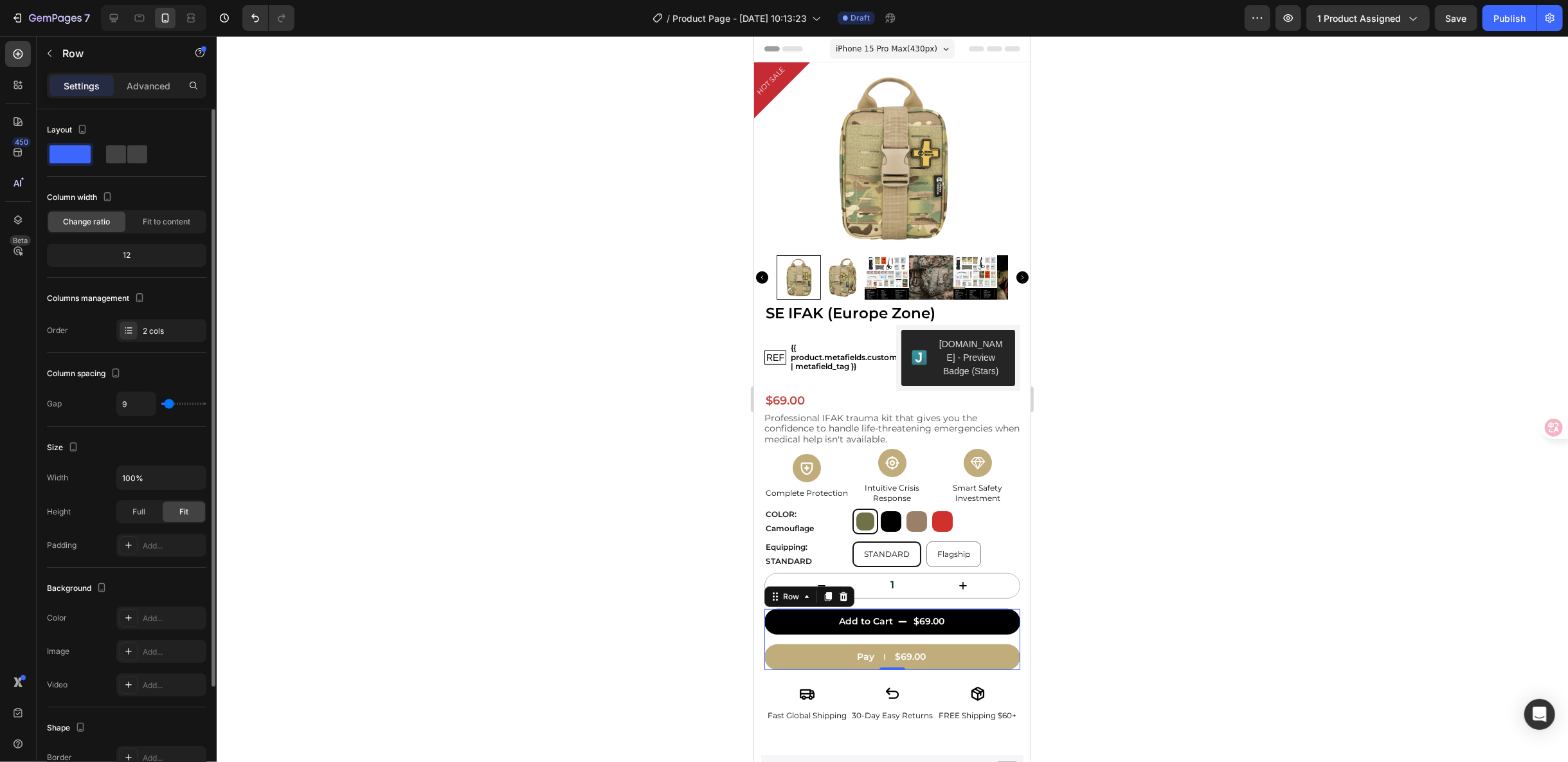
type input "7"
type input "4"
type input "3"
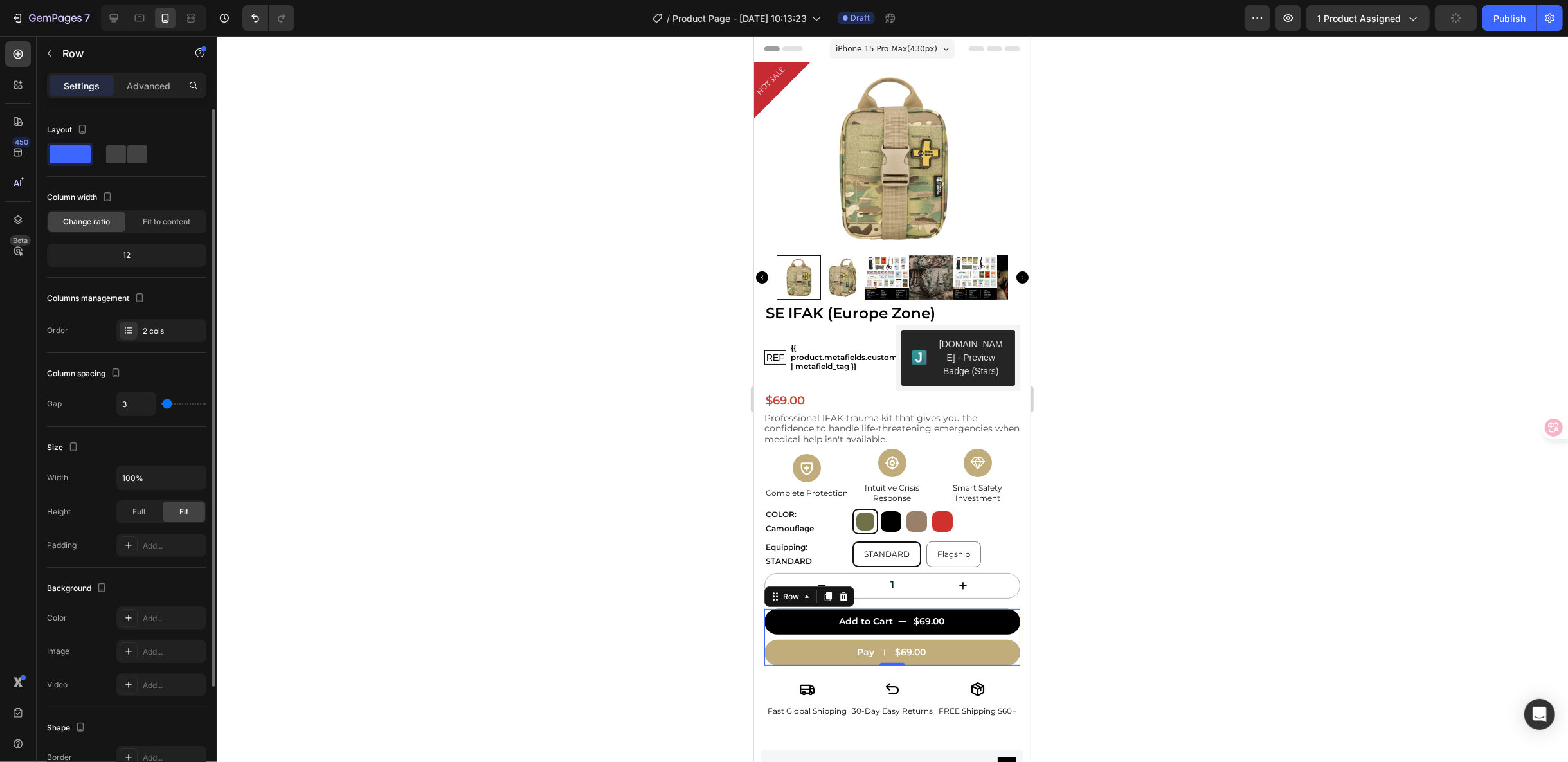
type input "0"
click at [166, 402] on input "range" at bounding box center [184, 403] width 45 height 3
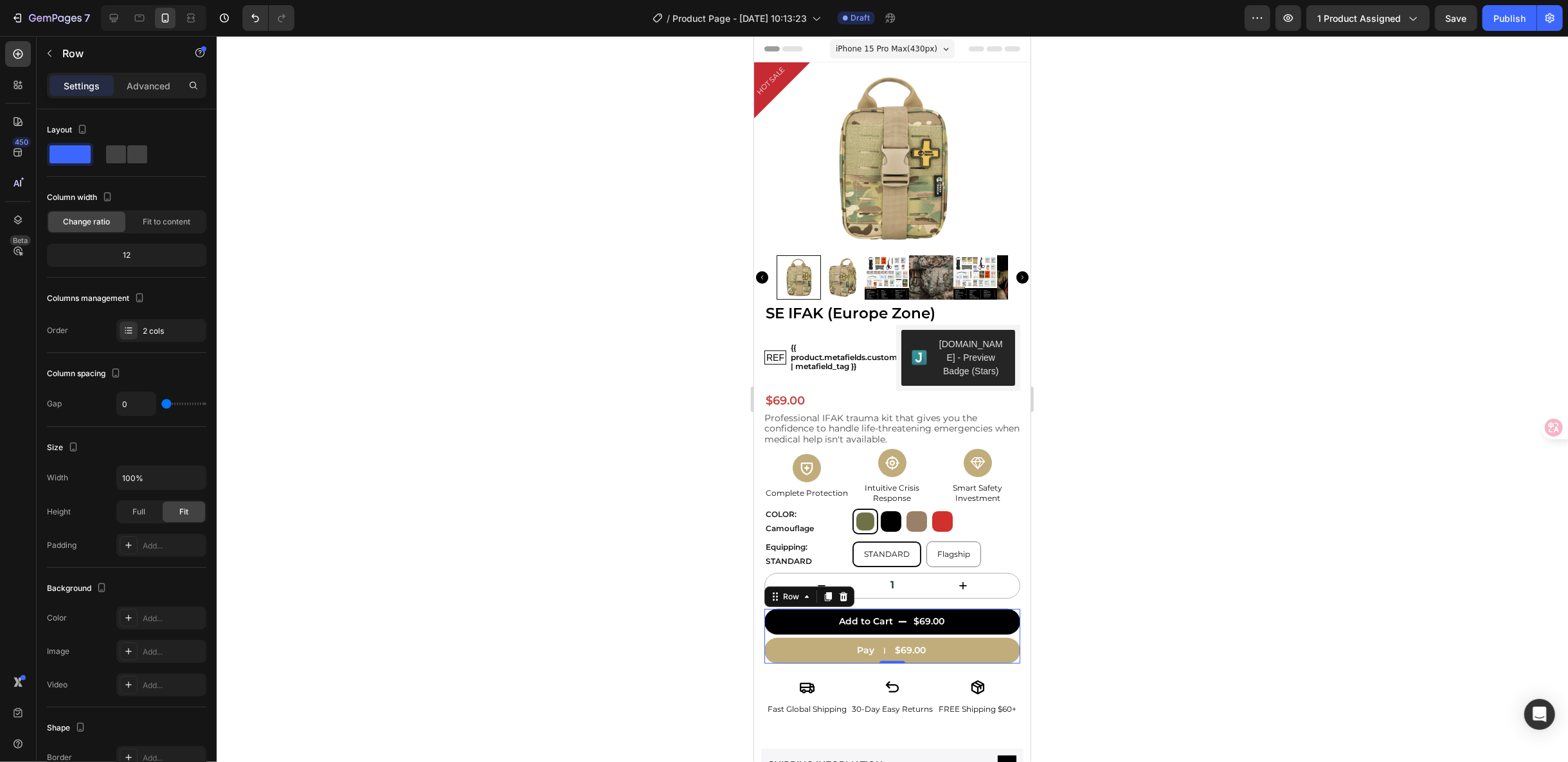
click at [1282, 624] on div at bounding box center [892, 399] width 1352 height 726
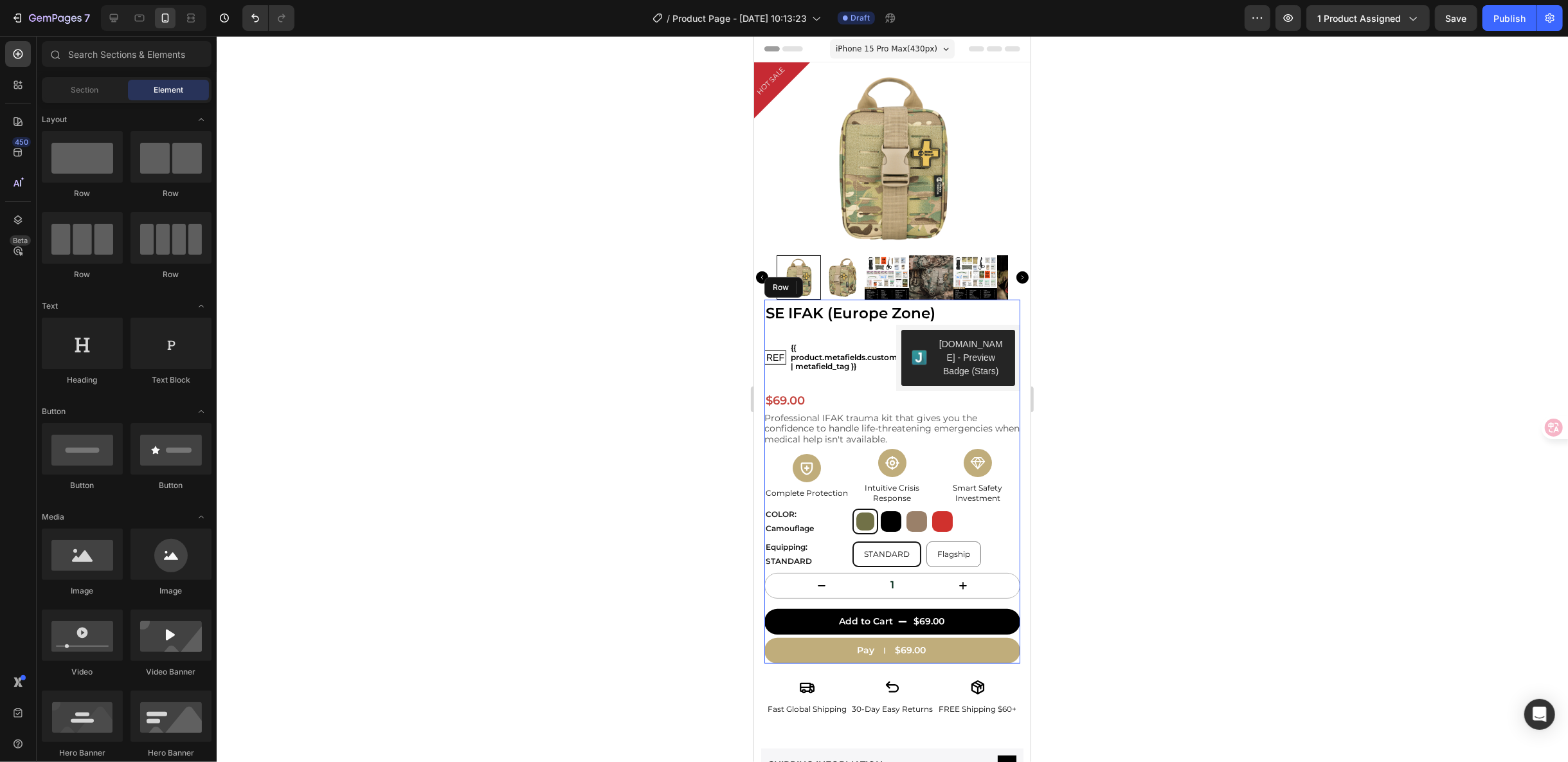
click at [993, 599] on div "SE IFAK (Europe Zone) Product Title REF Text Block {{ product.metafields.custom…" at bounding box center [892, 482] width 256 height 361
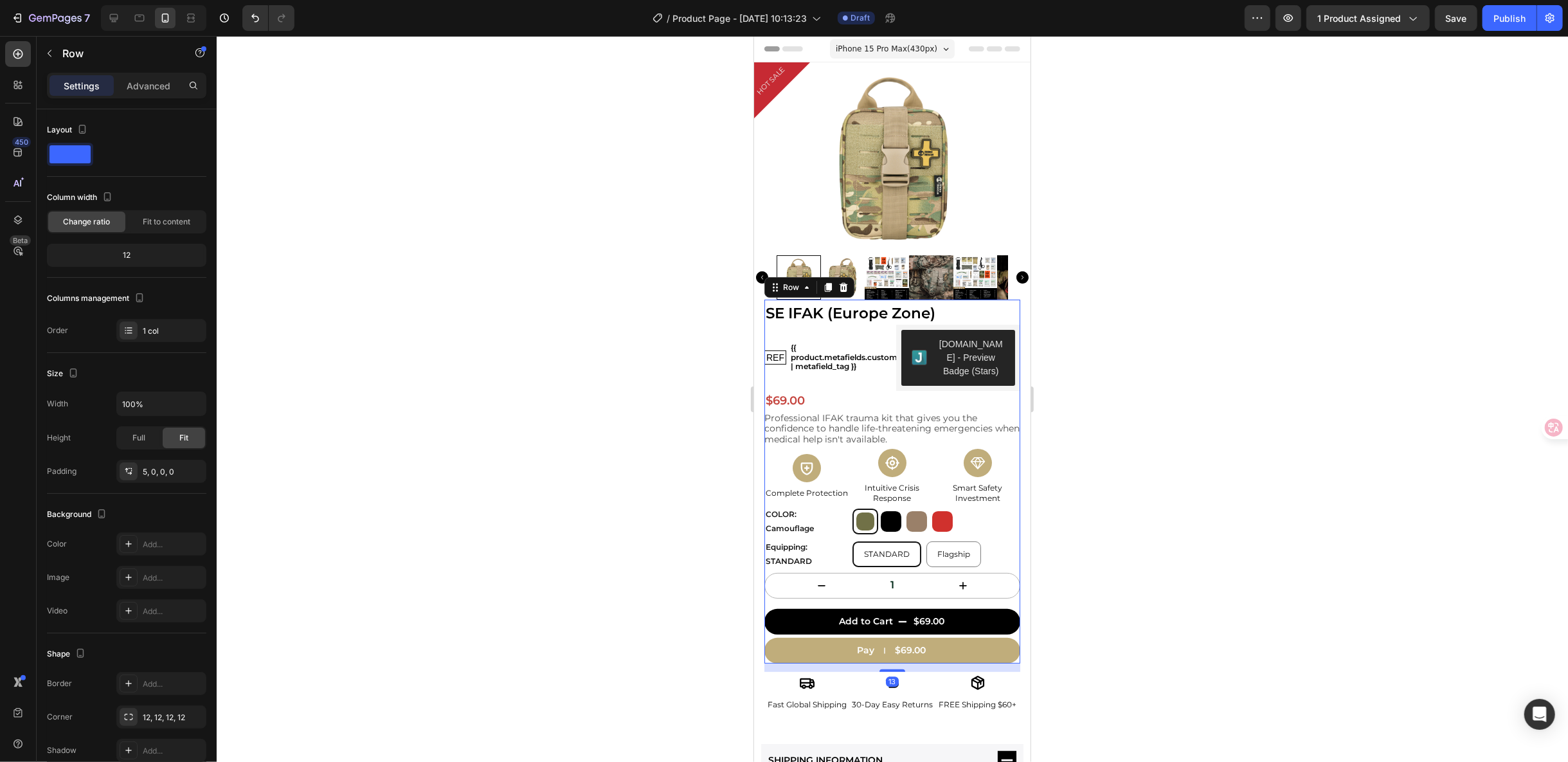
drag, startPoint x: 889, startPoint y: 671, endPoint x: 1831, endPoint y: 682, distance: 942.1
click at [890, 669] on div at bounding box center [892, 669] width 26 height 3
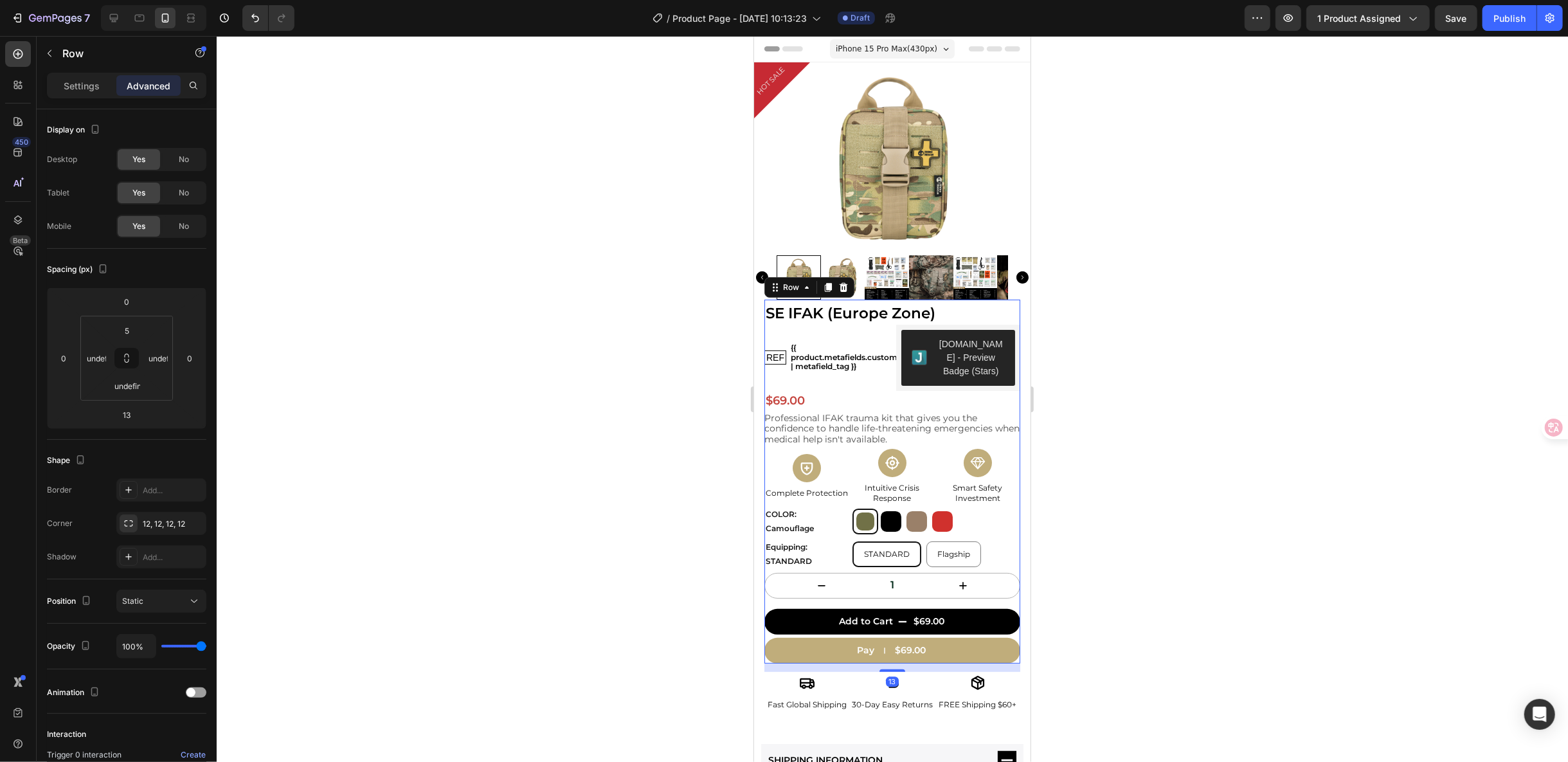
click at [1095, 644] on div at bounding box center [892, 399] width 1352 height 726
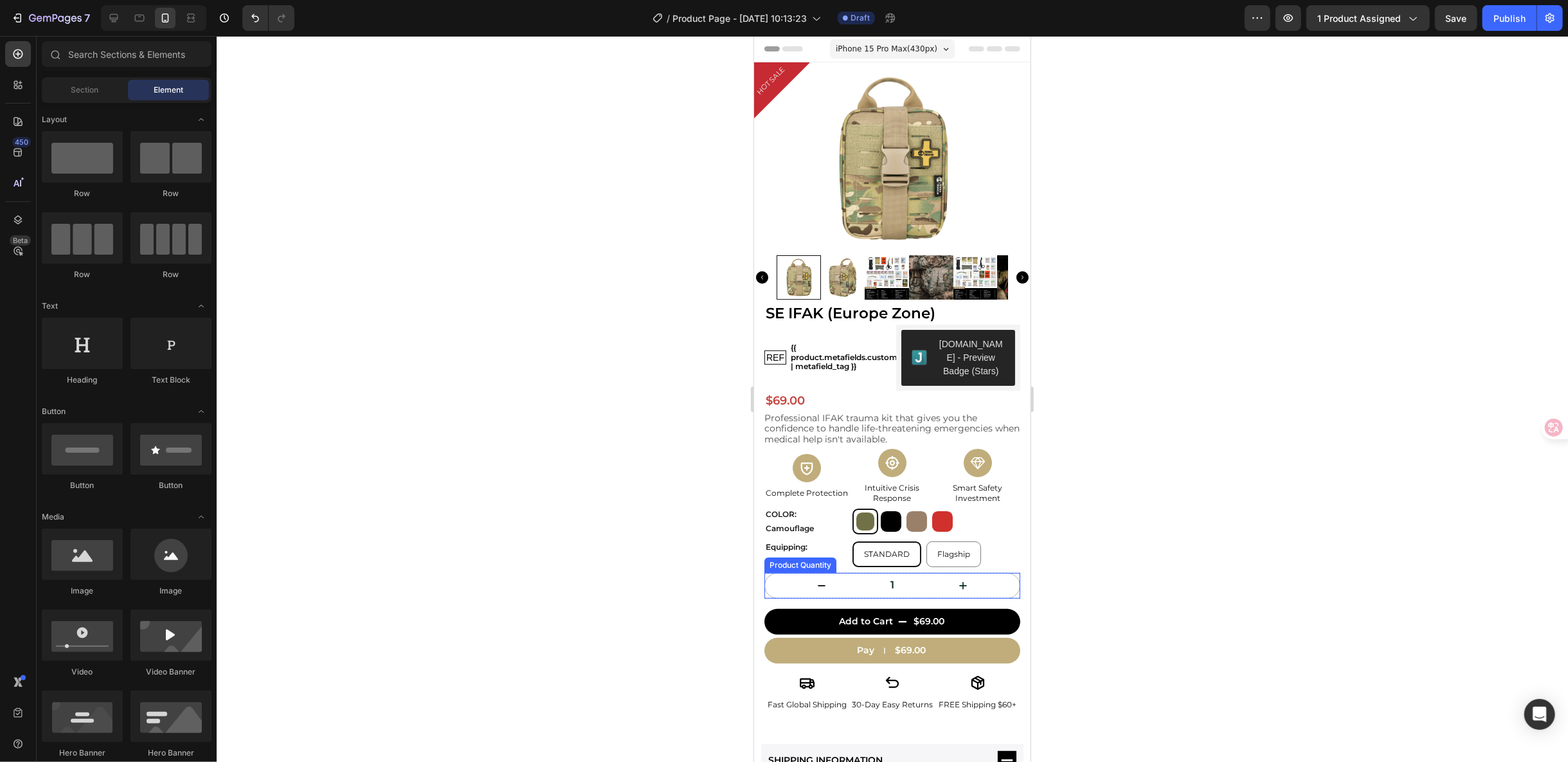
click at [1002, 585] on button "increment" at bounding box center [963, 585] width 113 height 24
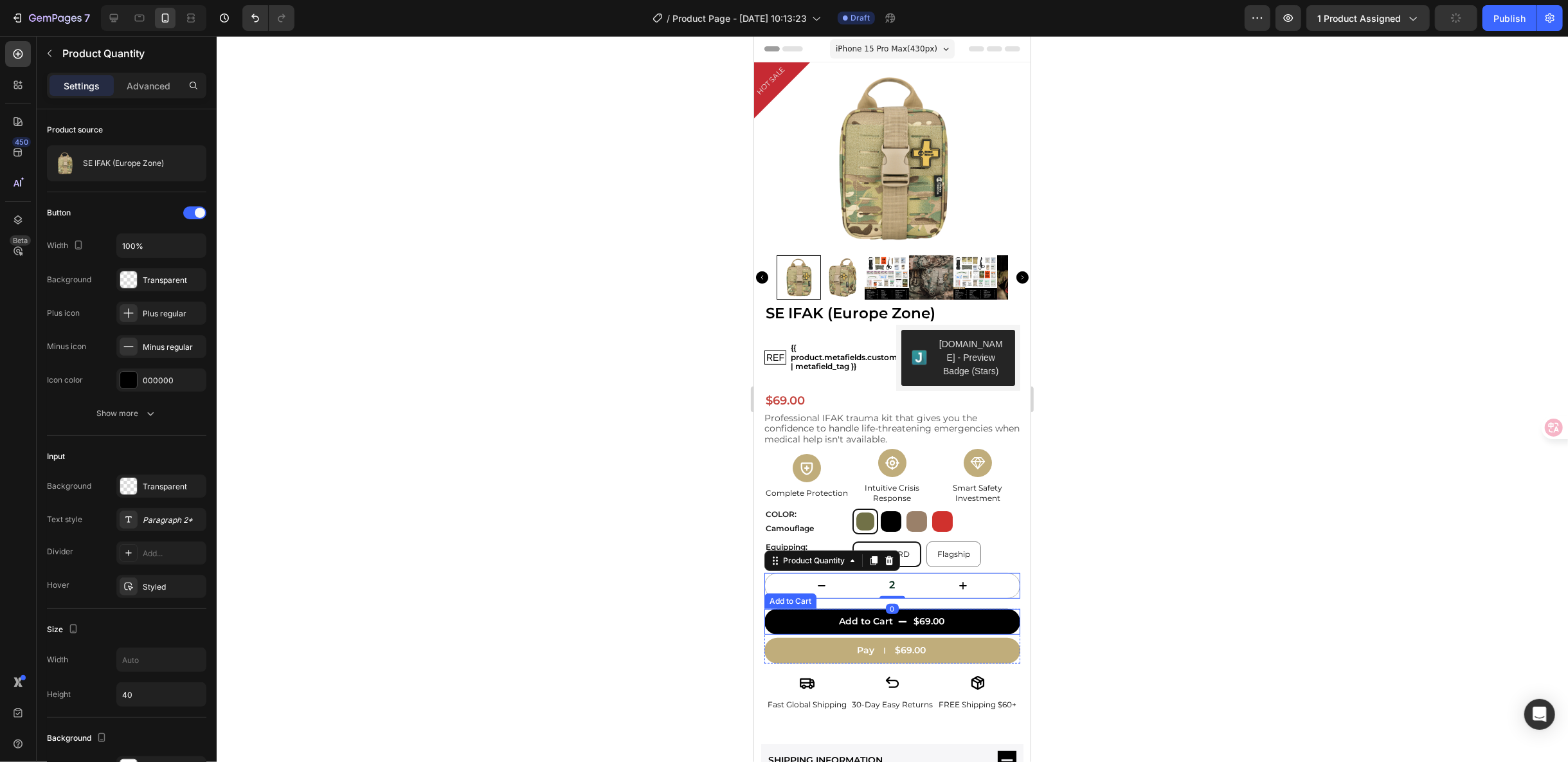
click at [784, 605] on div "Add to Cart" at bounding box center [790, 600] width 52 height 16
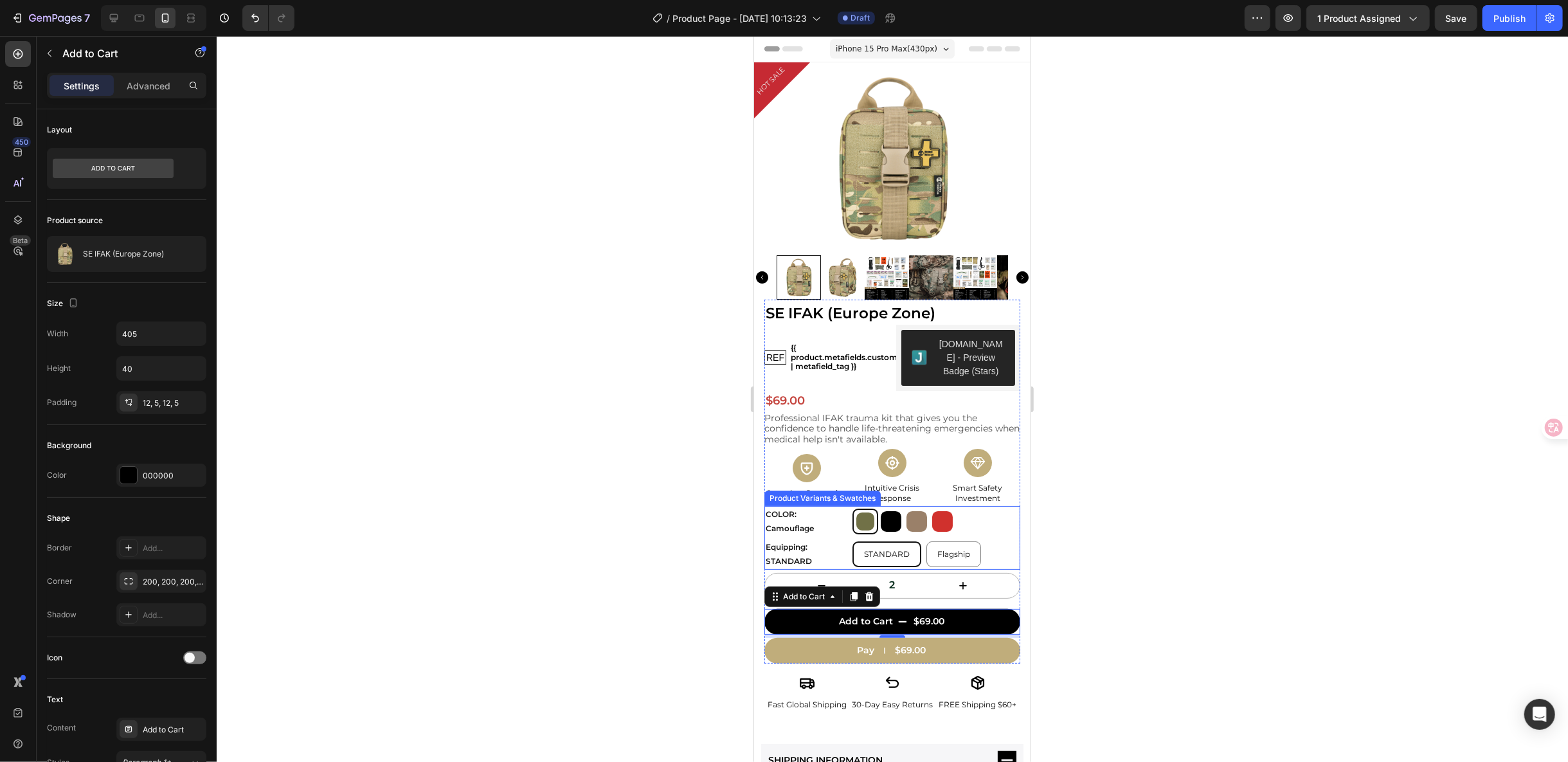
click at [987, 554] on div "STANDARD STANDARD STANDARD Flagship Flagship Flagship" at bounding box center [936, 553] width 168 height 30
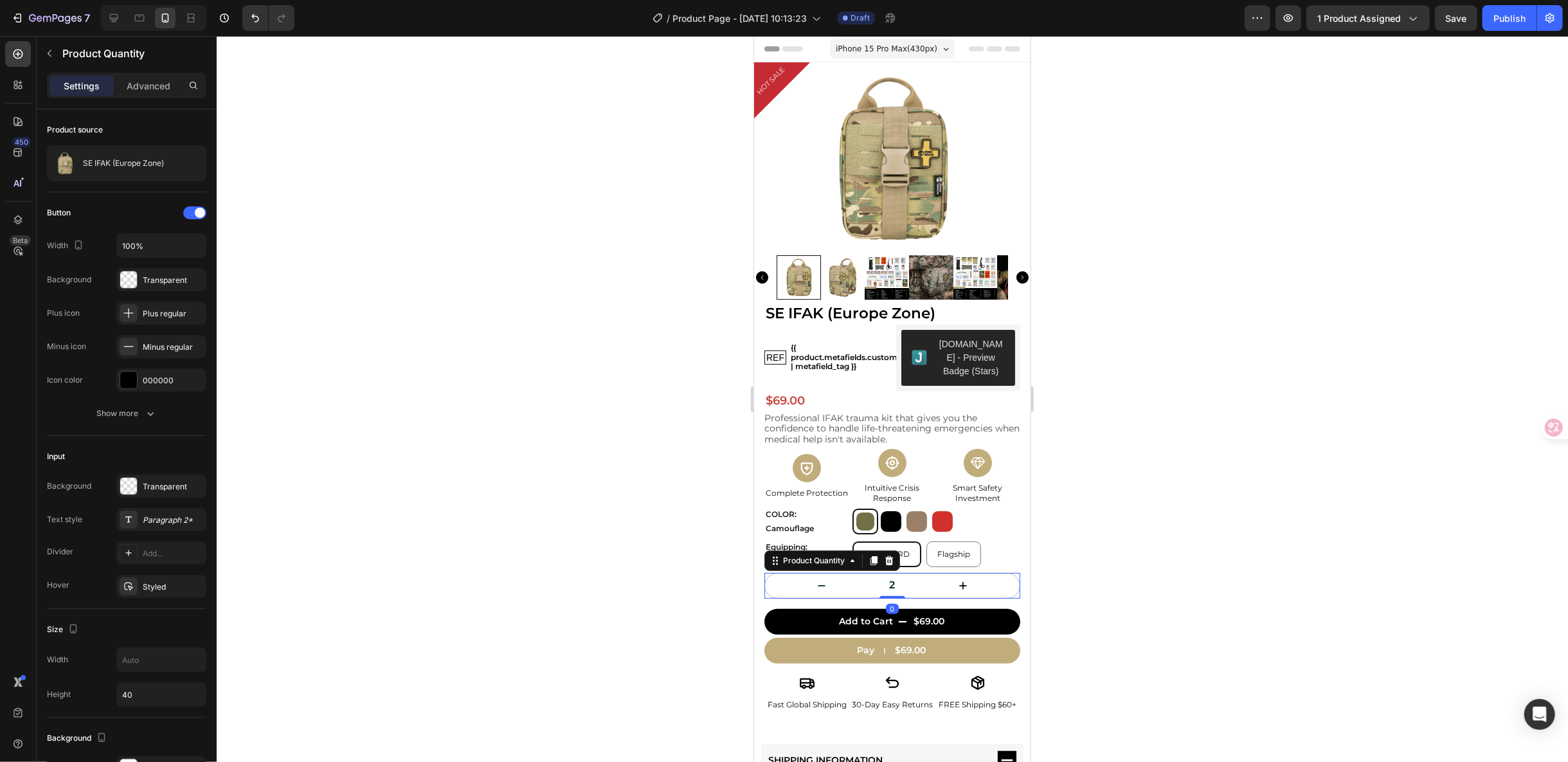
click at [767, 585] on button "decrement" at bounding box center [821, 585] width 113 height 24
type input "1"
click at [151, 87] on p "Advanced" at bounding box center [148, 86] width 44 height 14
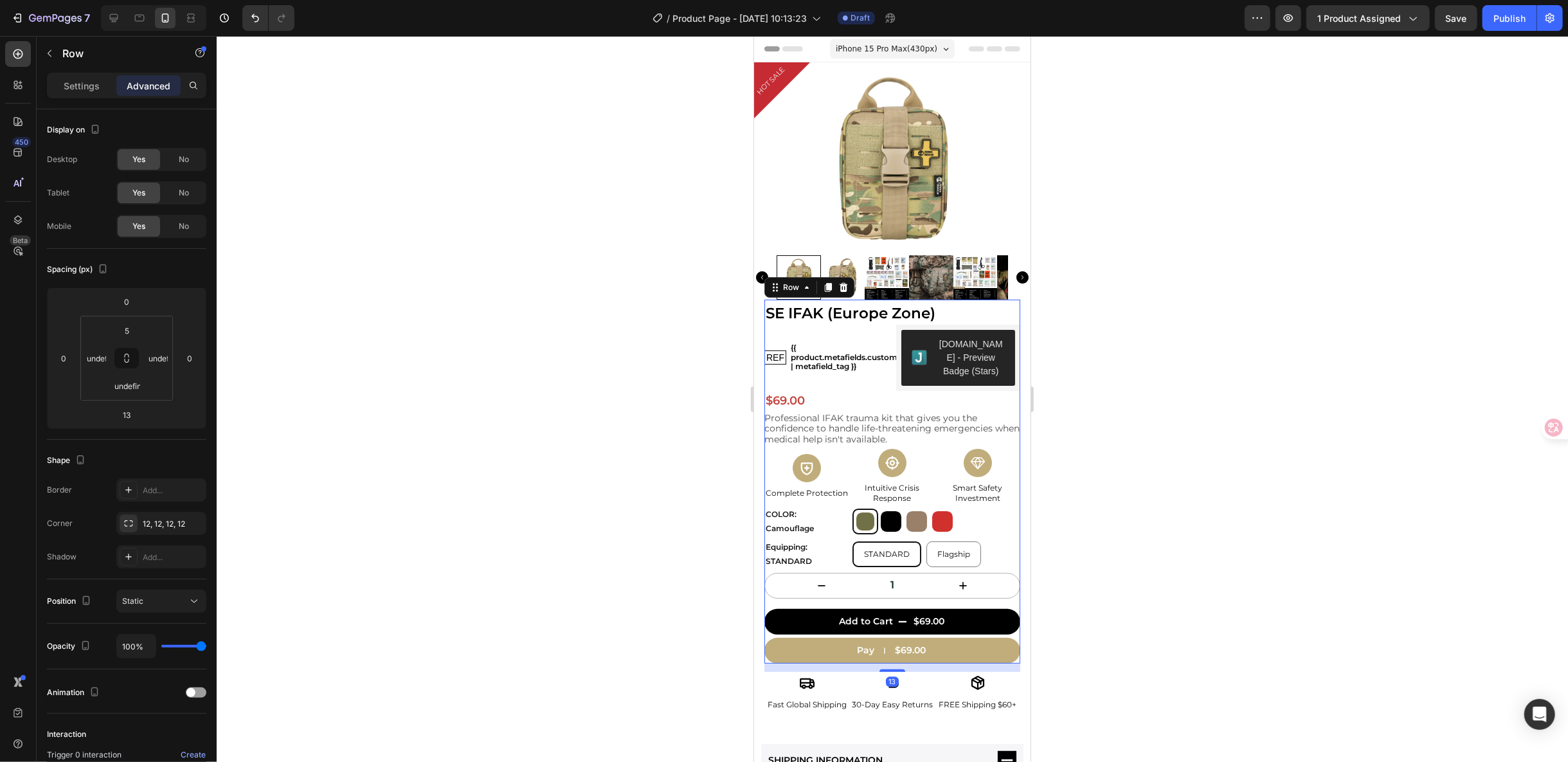
click at [806, 604] on div "SE IFAK (Europe Zone) Product Title REF Text Block {{ product.metafields.custom…" at bounding box center [892, 482] width 256 height 361
click at [768, 567] on div "Product Quantity" at bounding box center [800, 564] width 67 height 11
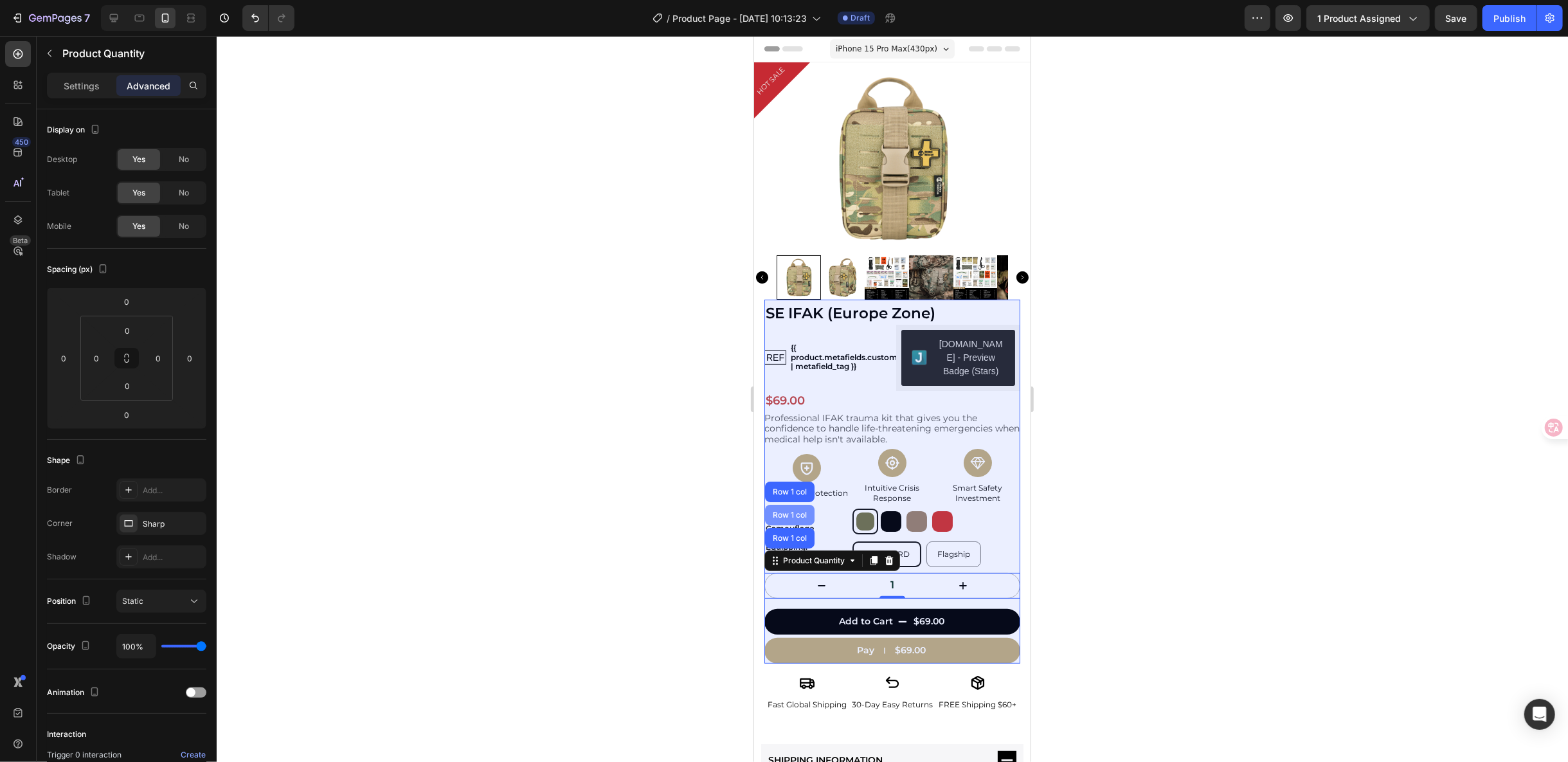
click at [784, 514] on div "Row 1 col" at bounding box center [788, 514] width 39 height 8
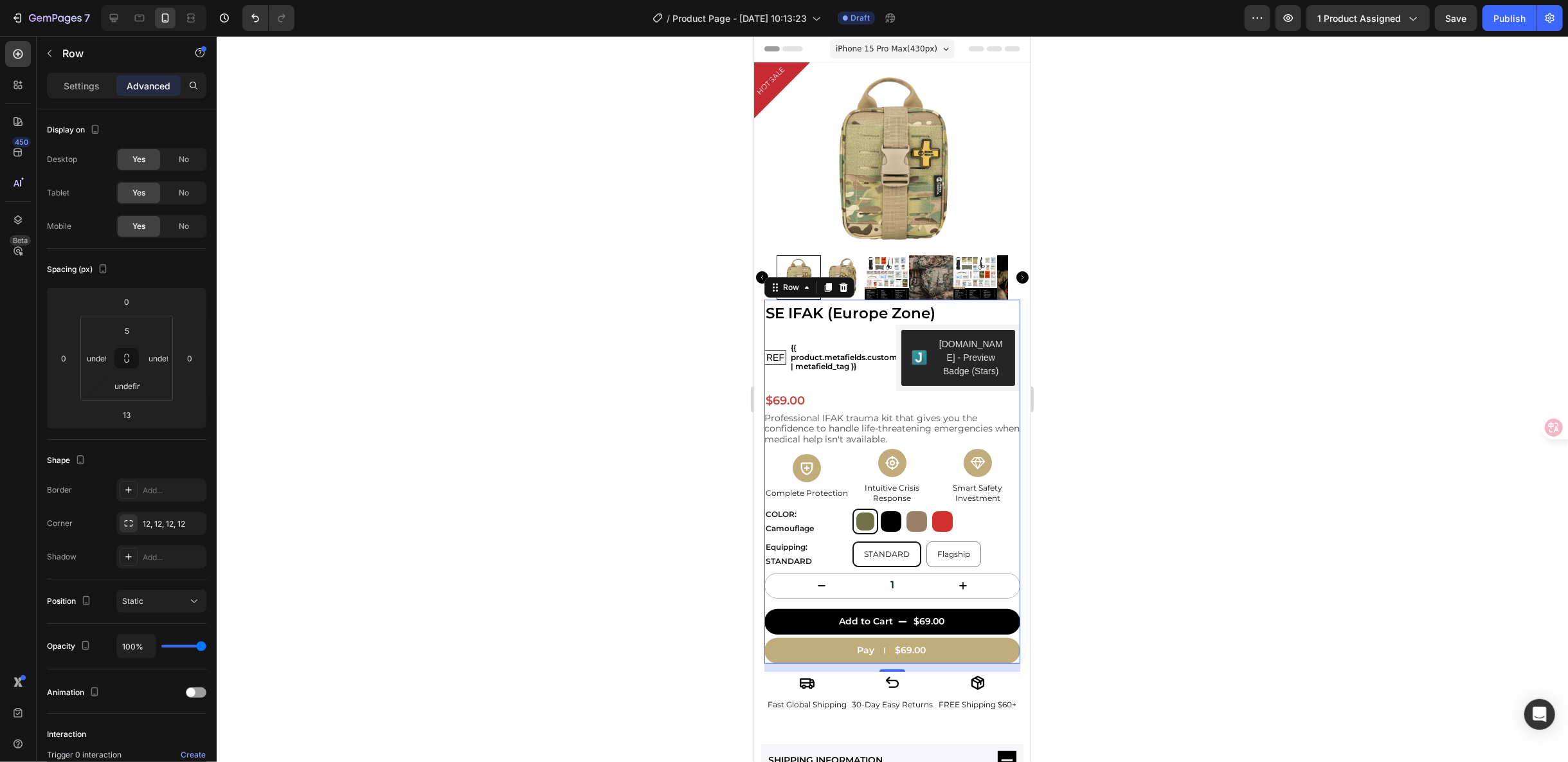
click at [1191, 631] on div at bounding box center [892, 399] width 1352 height 726
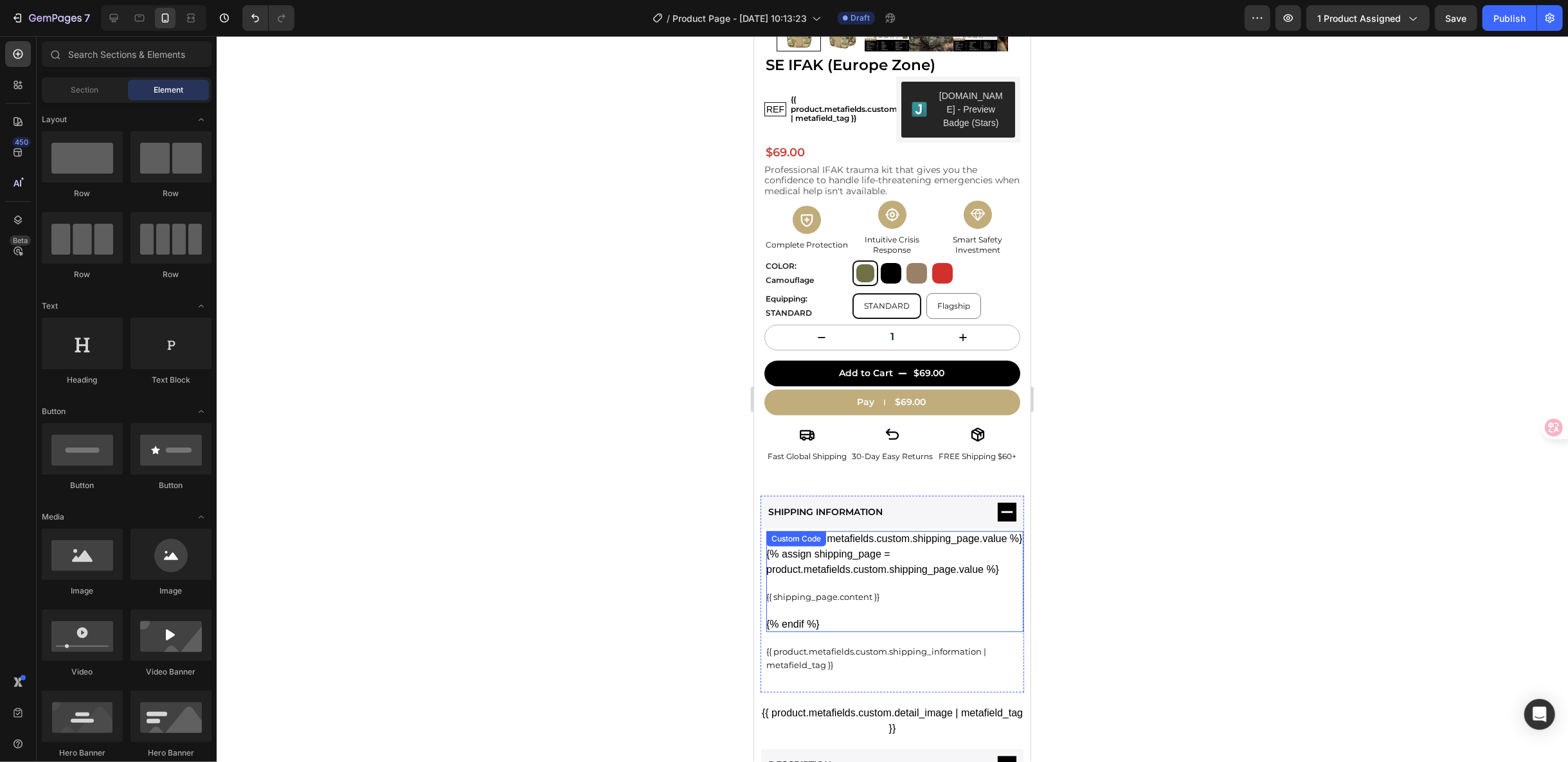
scroll to position [428, 0]
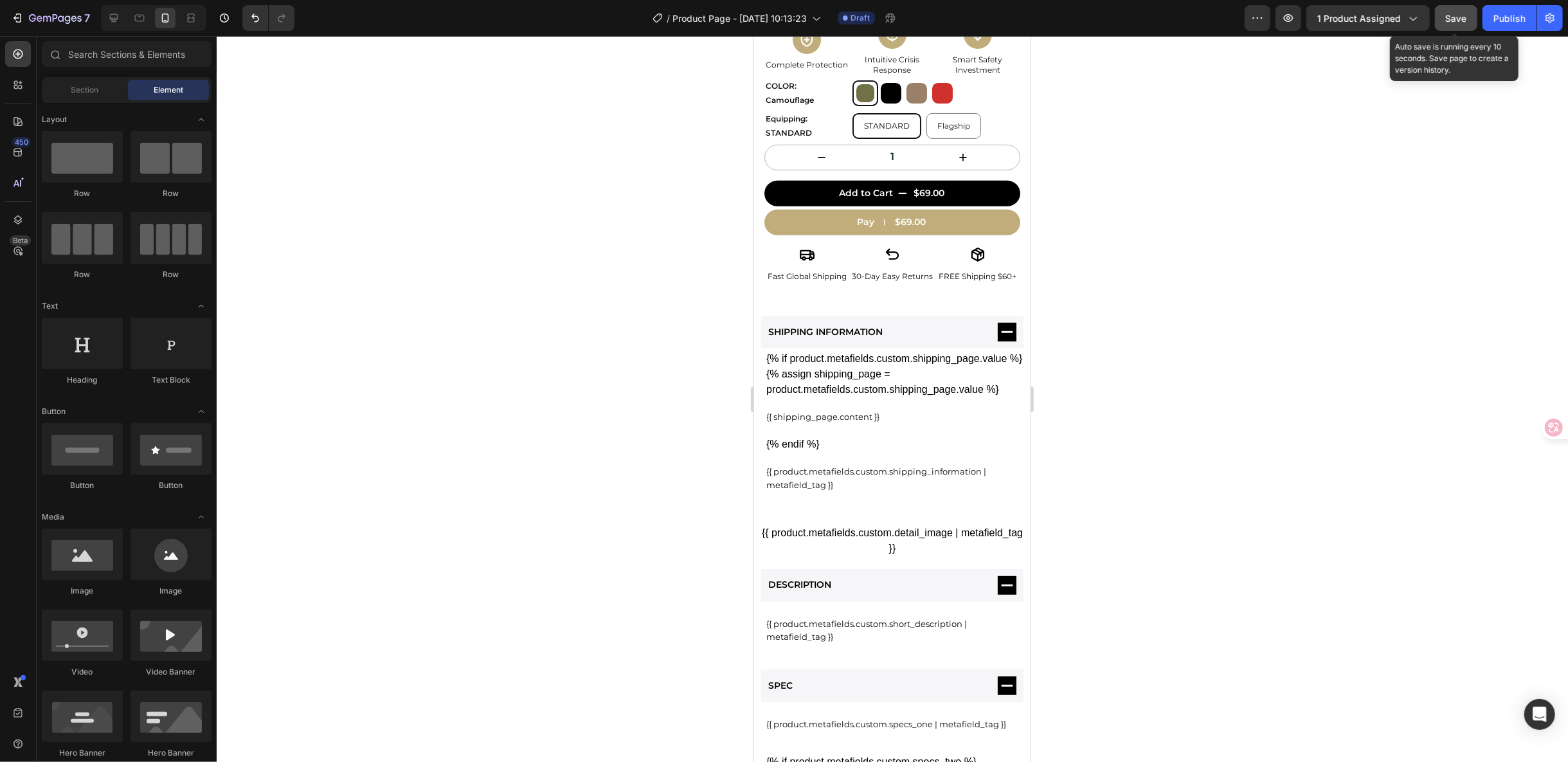
click at [1445, 20] on button "Save" at bounding box center [1456, 18] width 42 height 26
click at [1466, 16] on span "Save" at bounding box center [1456, 18] width 22 height 11
click at [1291, 13] on icon "button" at bounding box center [1288, 17] width 13 height 13
drag, startPoint x: 1293, startPoint y: 26, endPoint x: 1212, endPoint y: 221, distance: 211.2
click at [1212, 221] on div at bounding box center [892, 399] width 1352 height 726
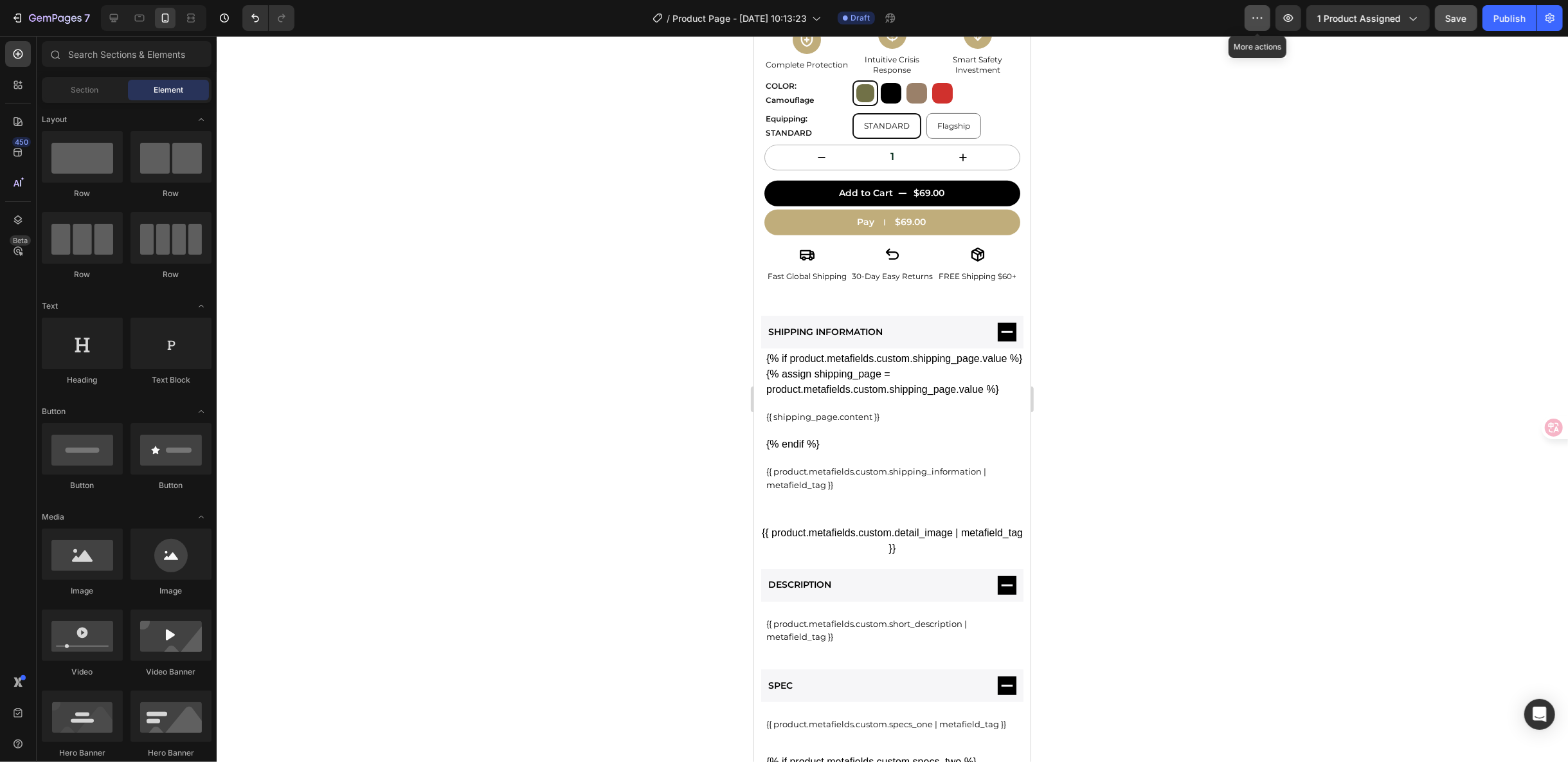
click at [1268, 12] on button "button" at bounding box center [1258, 18] width 26 height 26
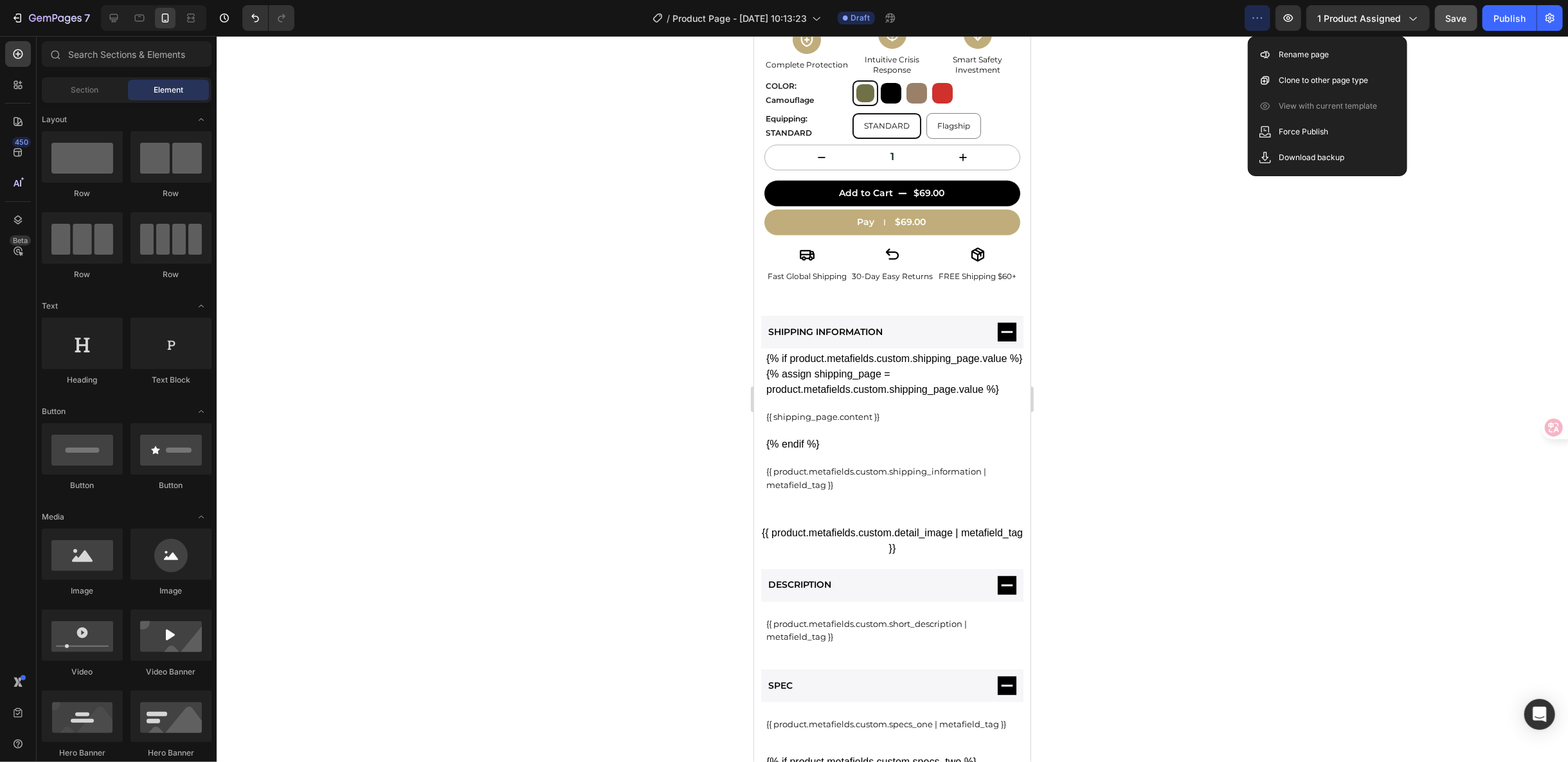
click at [1188, 121] on div at bounding box center [892, 399] width 1352 height 726
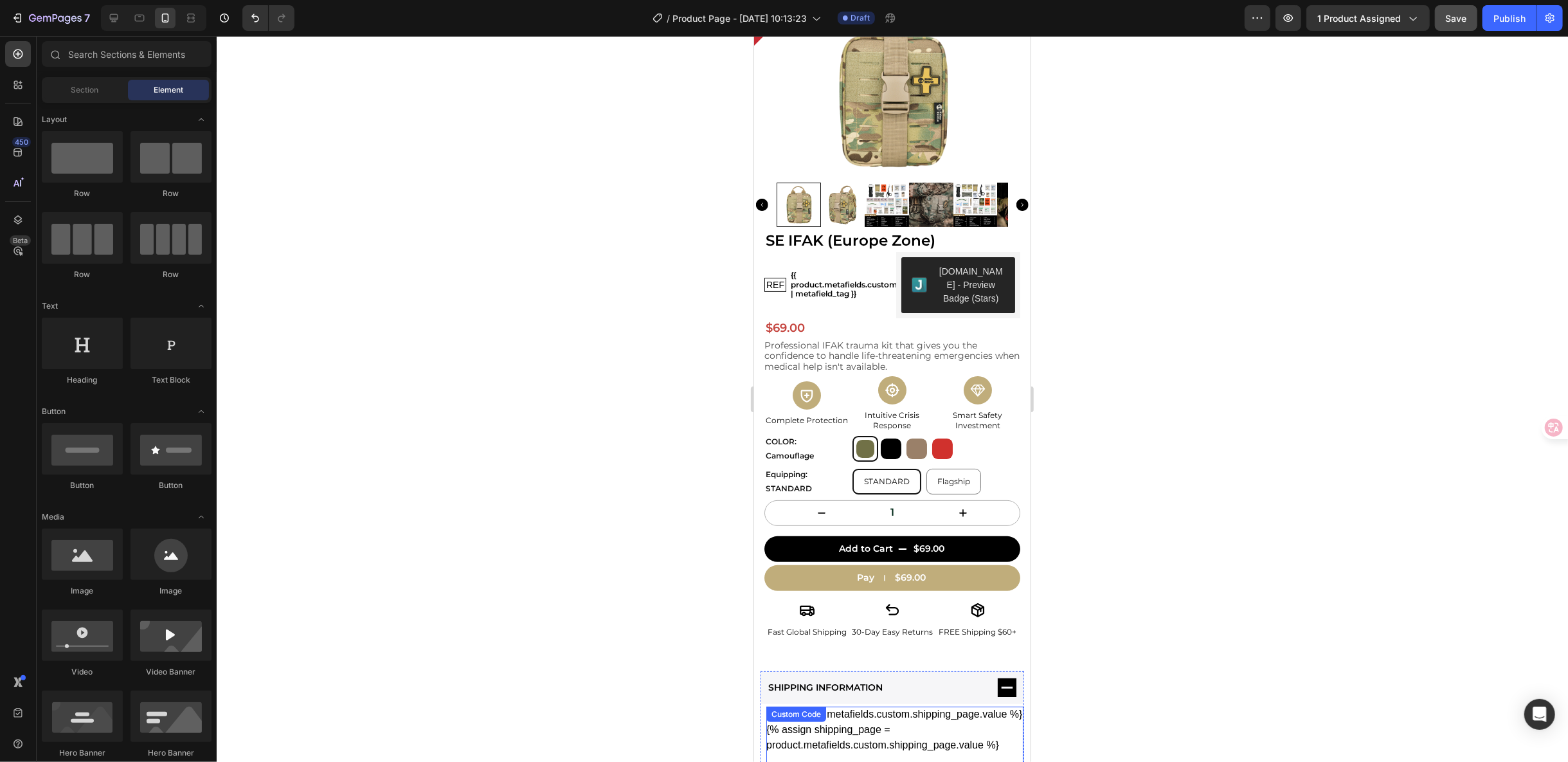
scroll to position [0, 0]
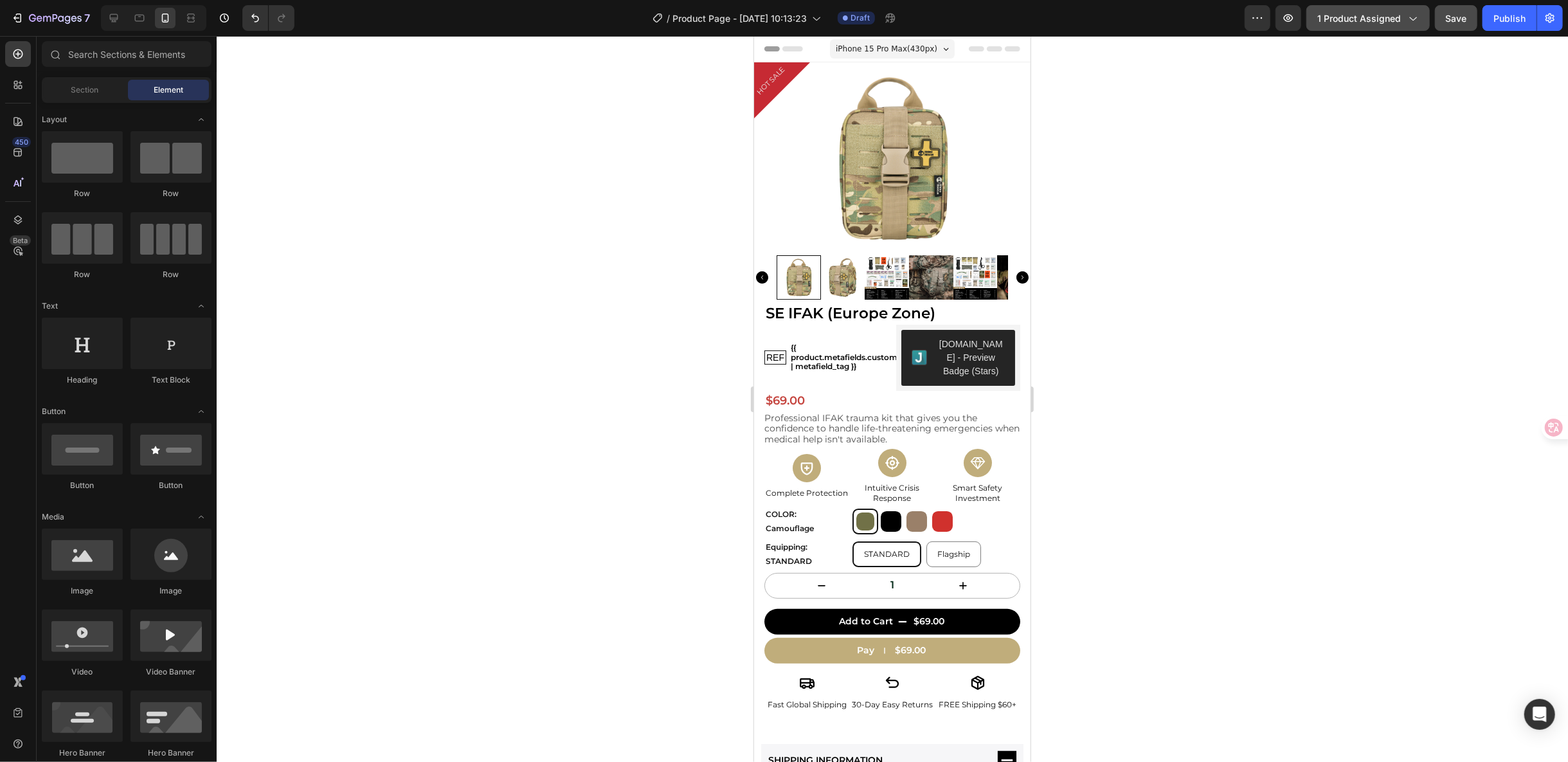
click at [1395, 24] on button "1 product assigned" at bounding box center [1368, 18] width 124 height 26
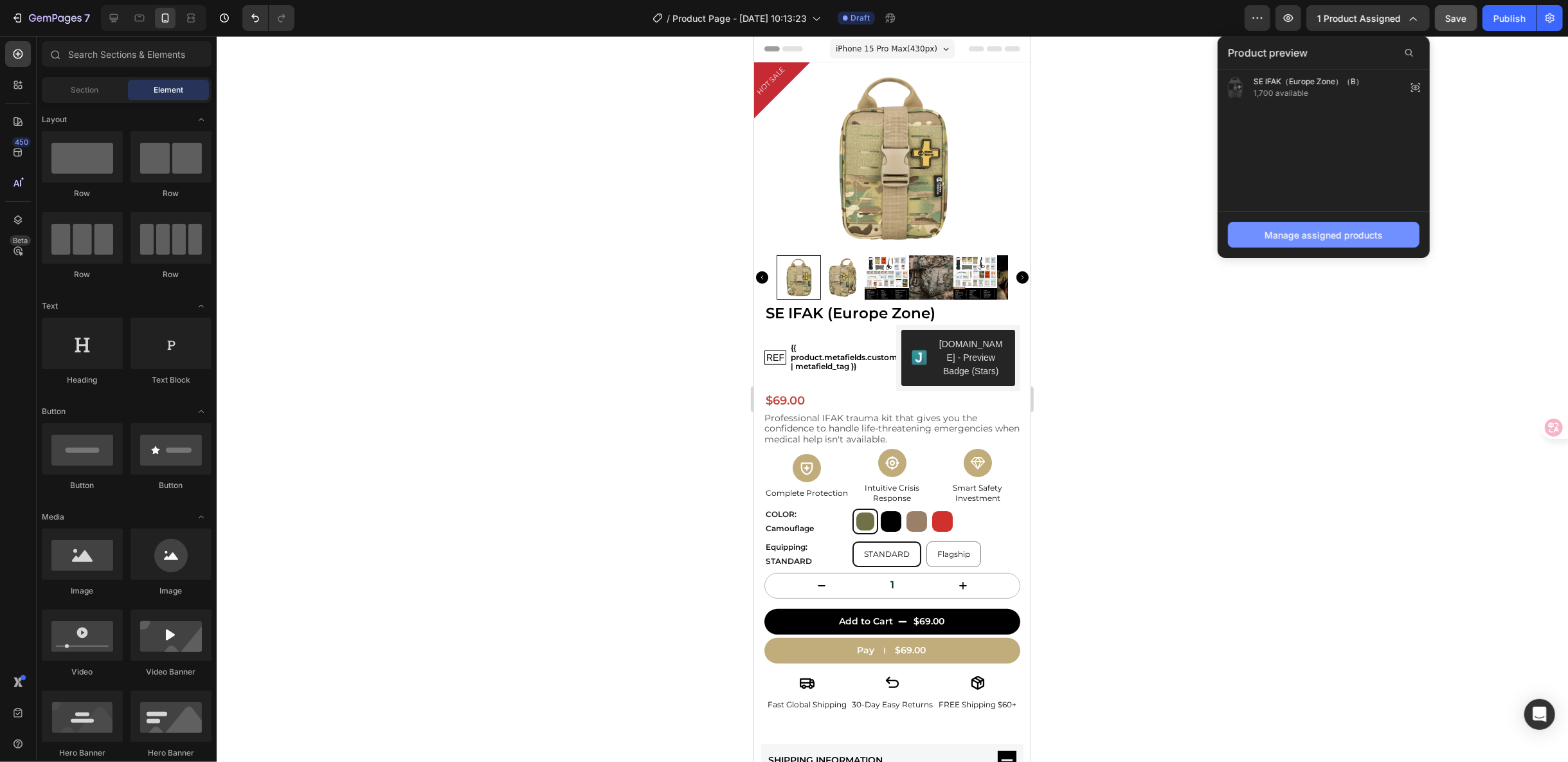
click at [1366, 242] on button "Manage assigned products" at bounding box center [1323, 234] width 191 height 26
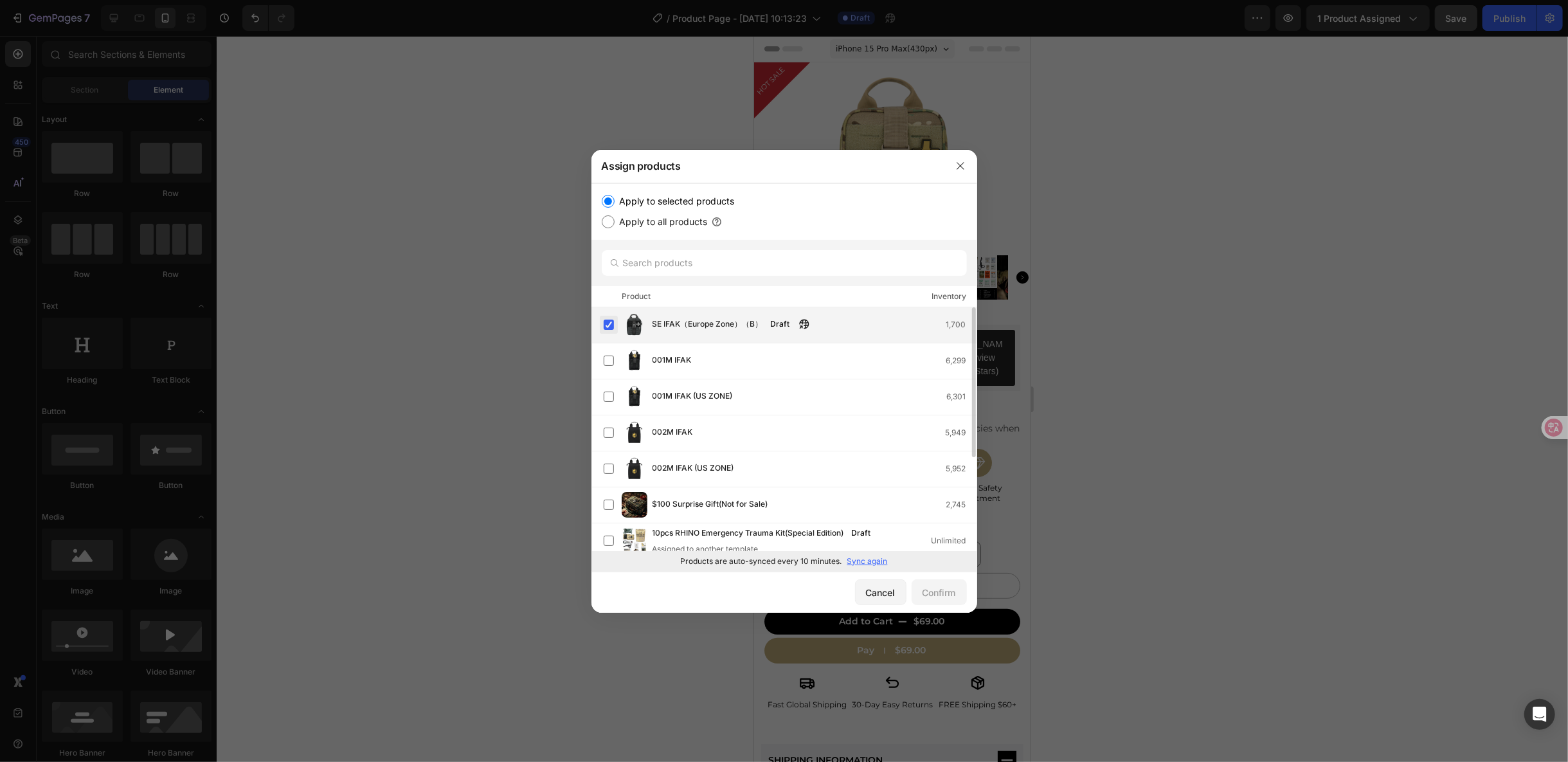
click at [613, 324] on label at bounding box center [609, 324] width 10 height 10
click at [957, 587] on button "Confirm" at bounding box center [940, 592] width 55 height 26
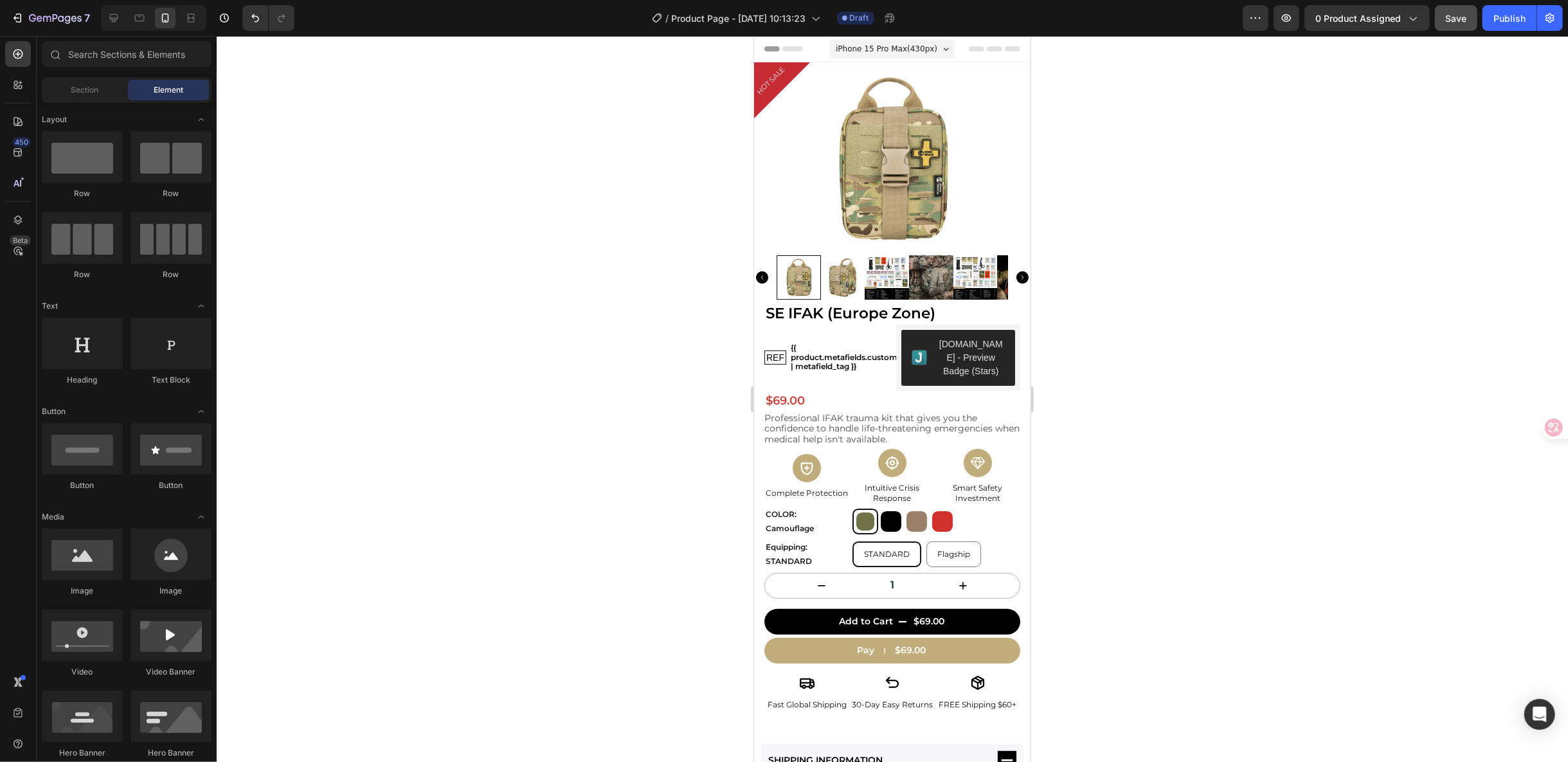
click at [907, 47] on span "iPhone 15 Pro Max ( 430 px)" at bounding box center [885, 48] width 101 height 13
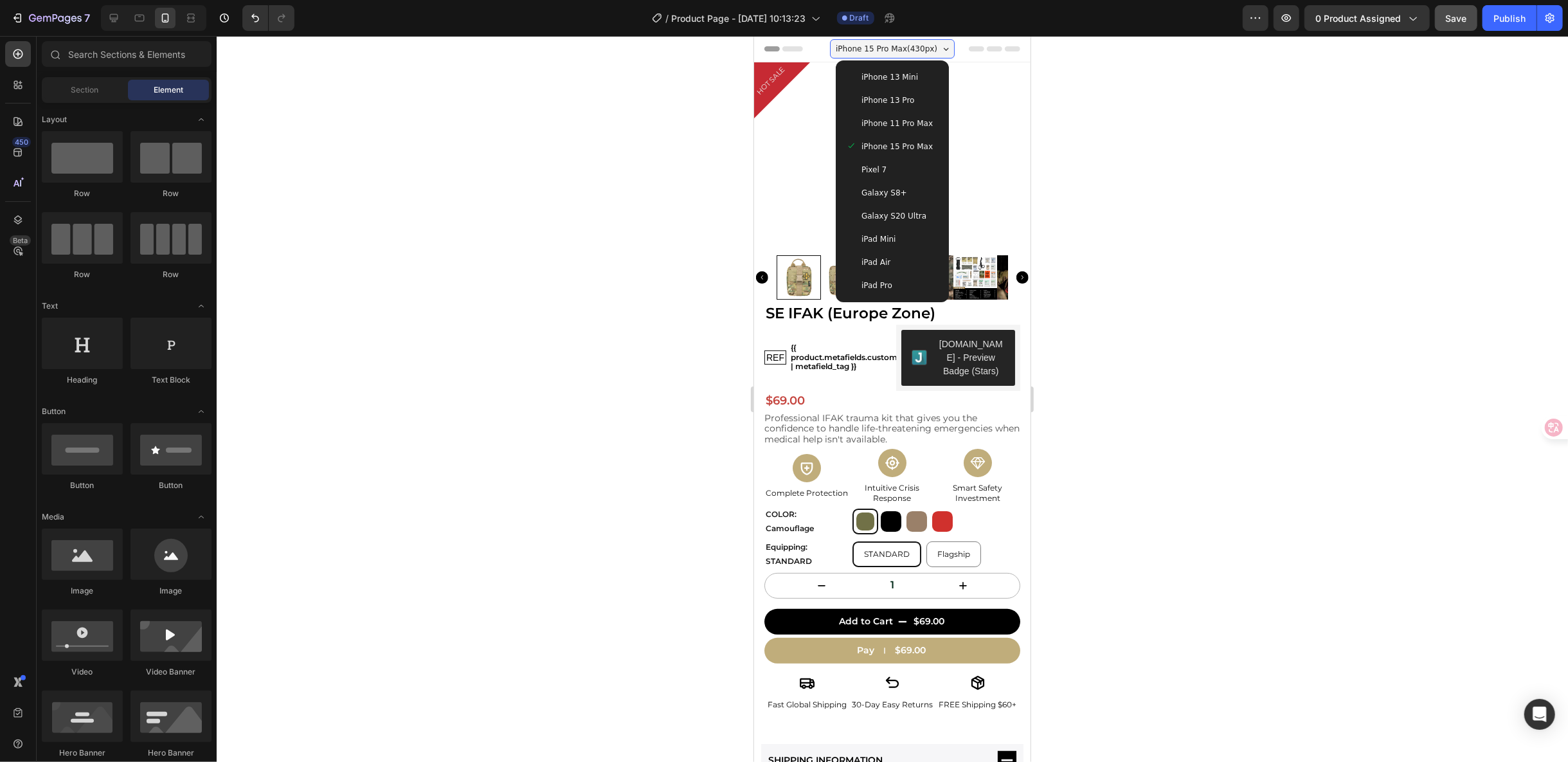
click at [907, 47] on span "iPhone 15 Pro Max ( 430 px)" at bounding box center [885, 48] width 101 height 13
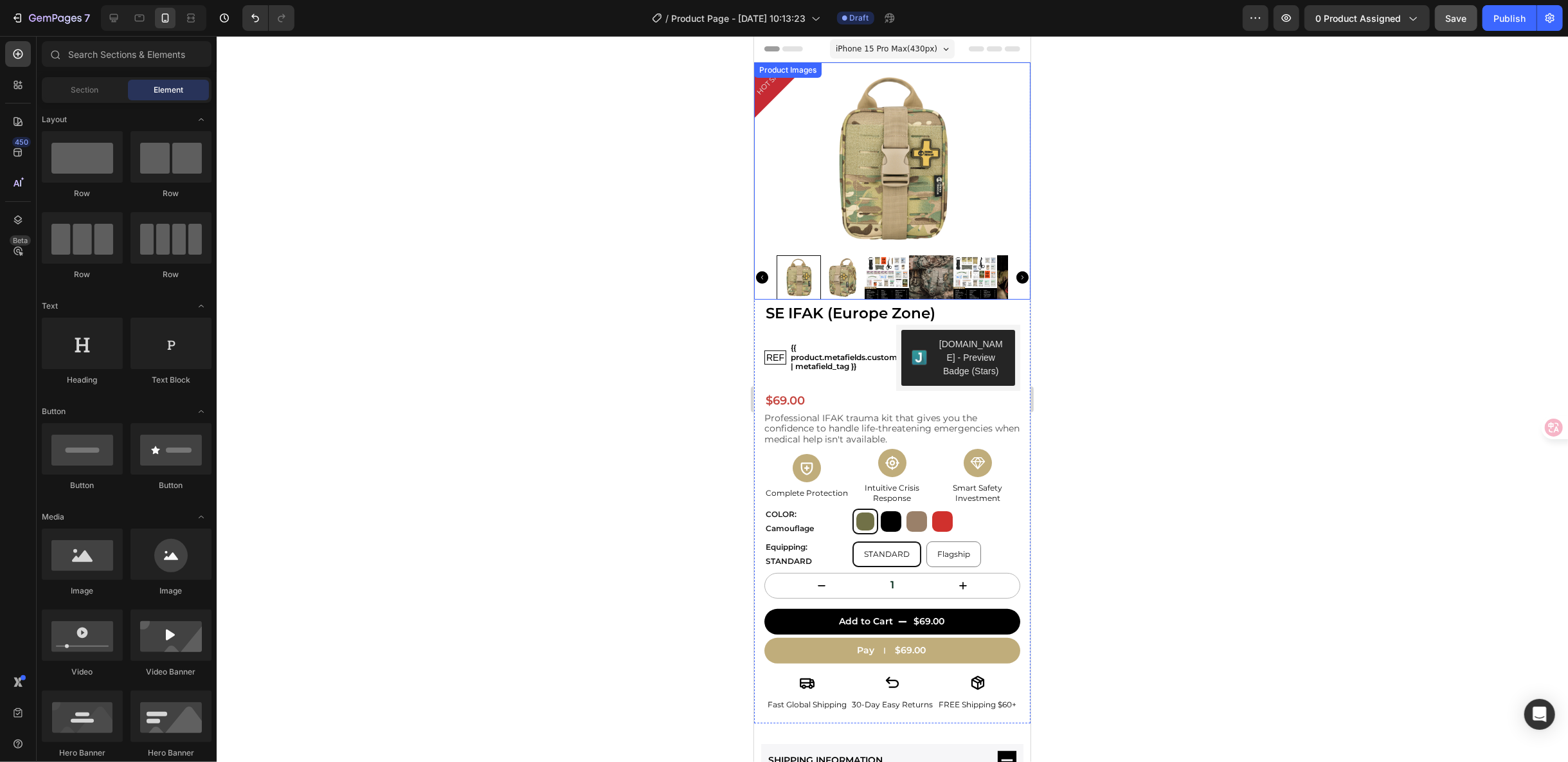
click at [890, 173] on img at bounding box center [892, 157] width 277 height 193
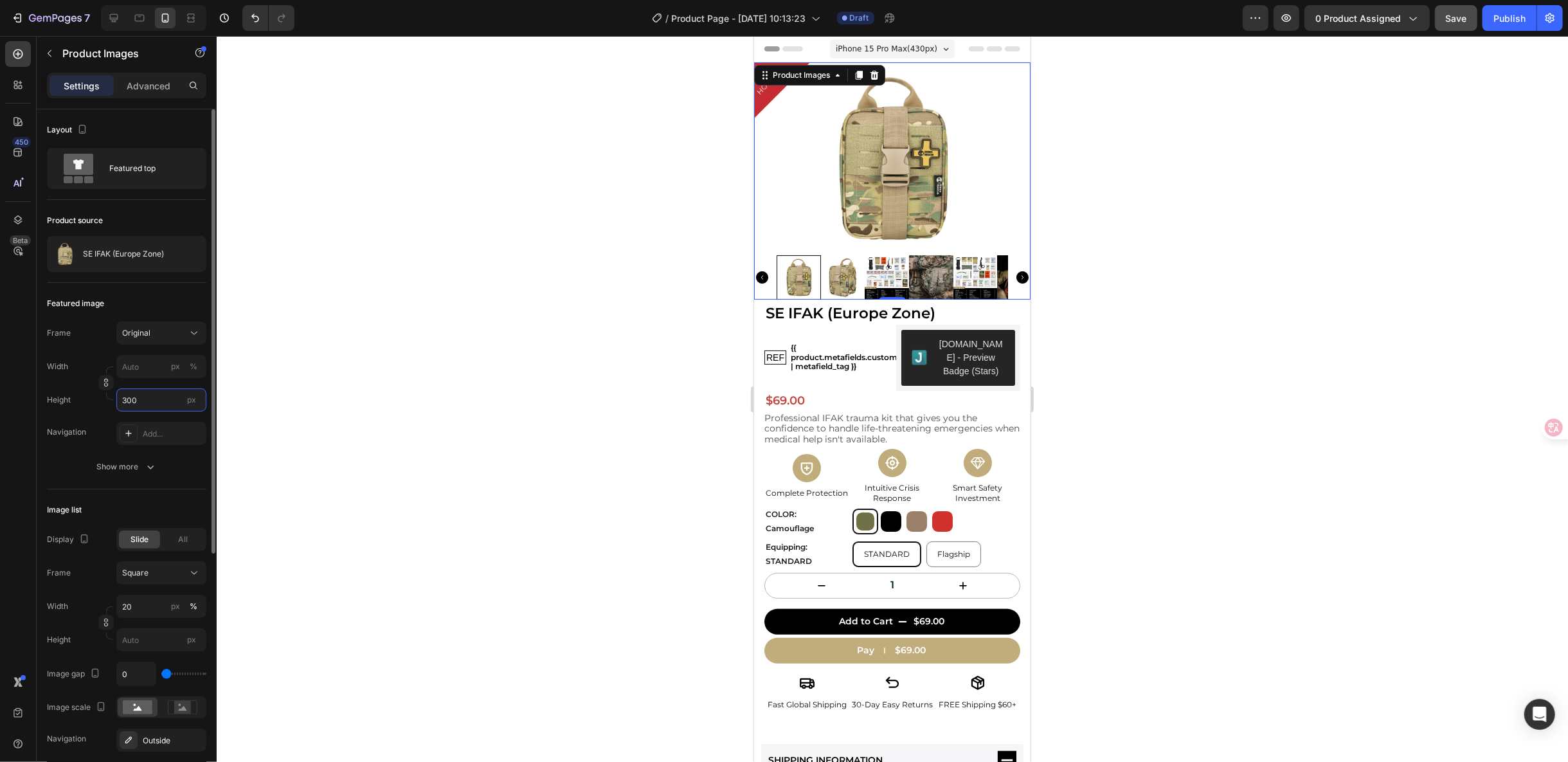
click at [151, 402] on input "300" at bounding box center [162, 400] width 90 height 23
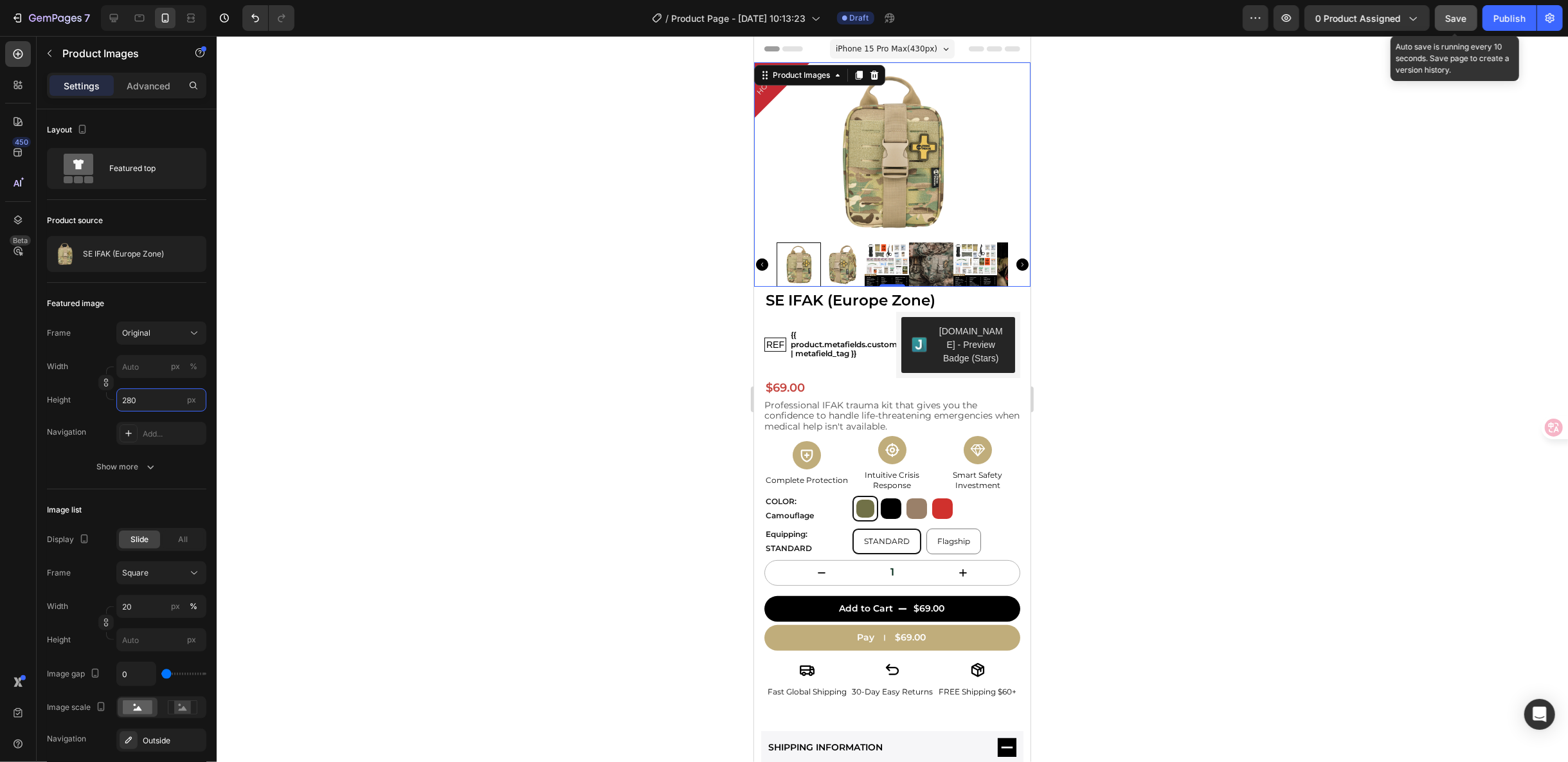
type input "280"
click at [1452, 13] on span "Save" at bounding box center [1456, 18] width 22 height 11
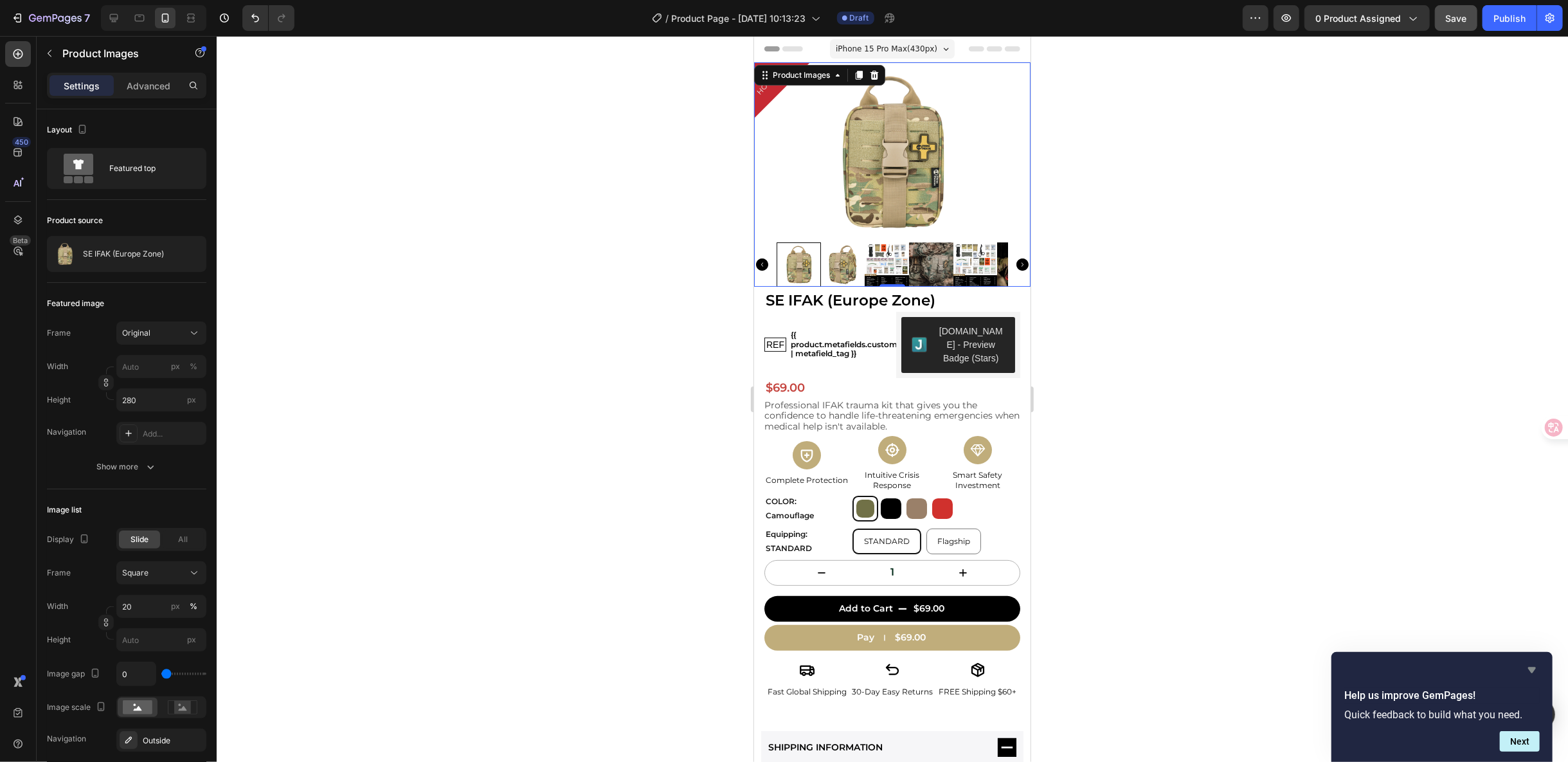
click at [1531, 665] on icon "Hide survey" at bounding box center [1533, 669] width 16 height 16
